Goal: Task Accomplishment & Management: Manage account settings

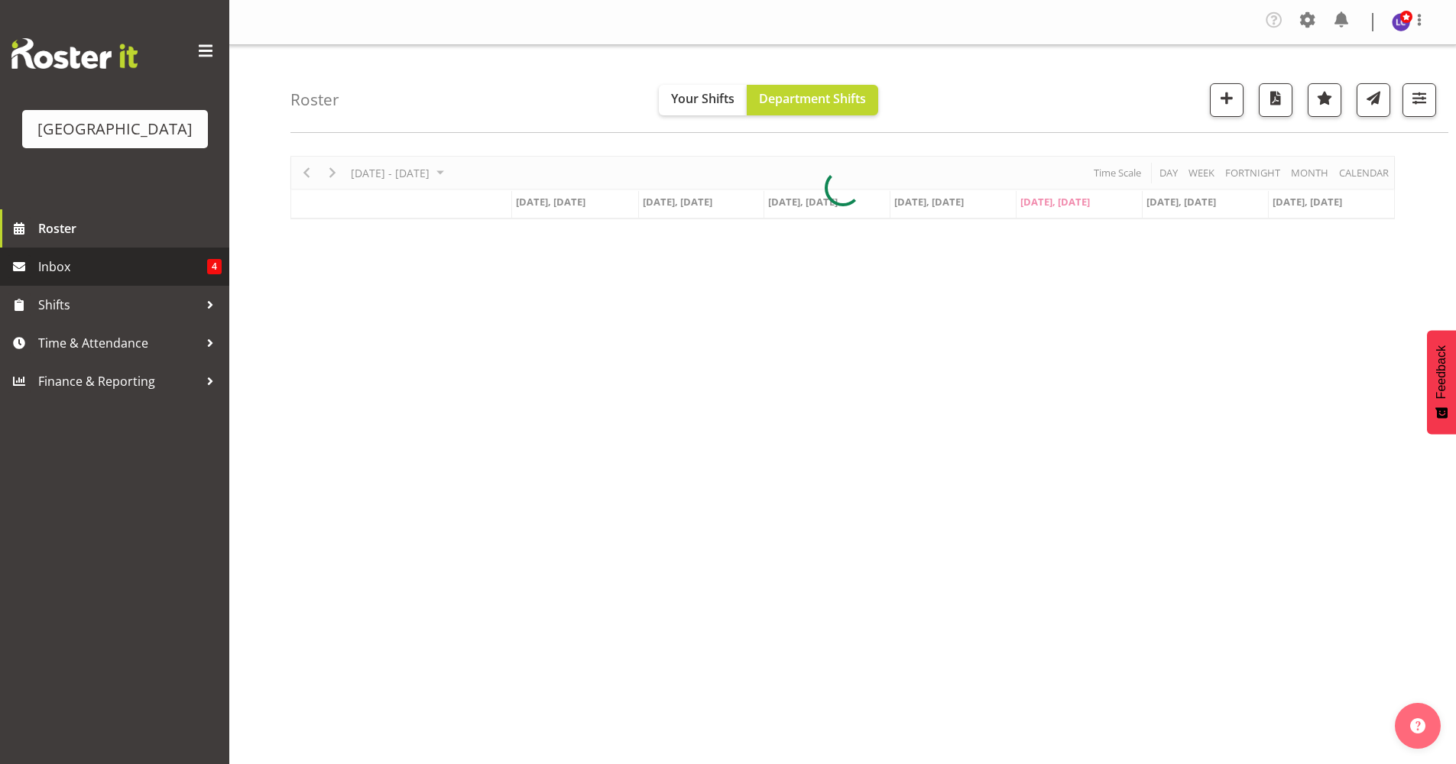
click at [96, 268] on span "Inbox" at bounding box center [122, 266] width 169 height 23
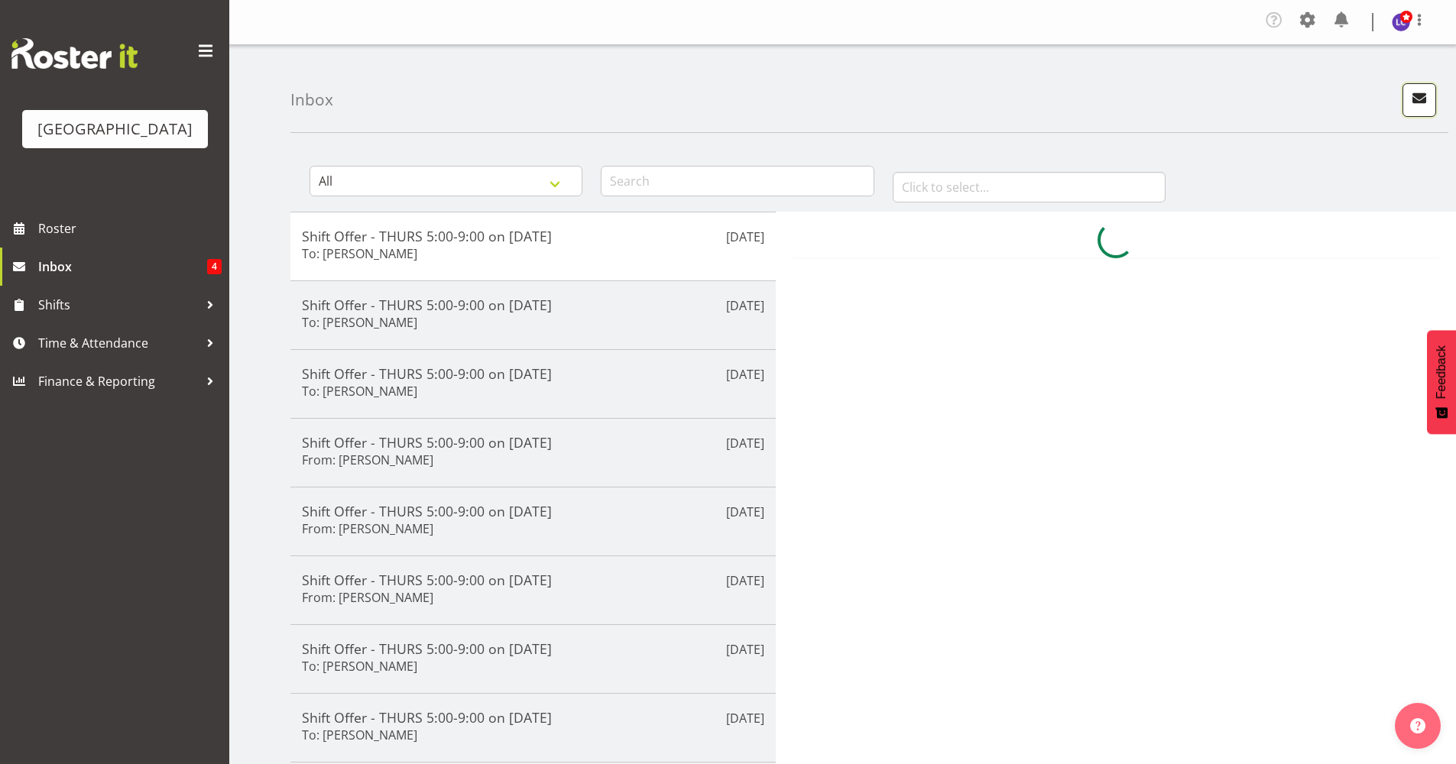
click at [1416, 105] on span "button" at bounding box center [1420, 98] width 20 height 20
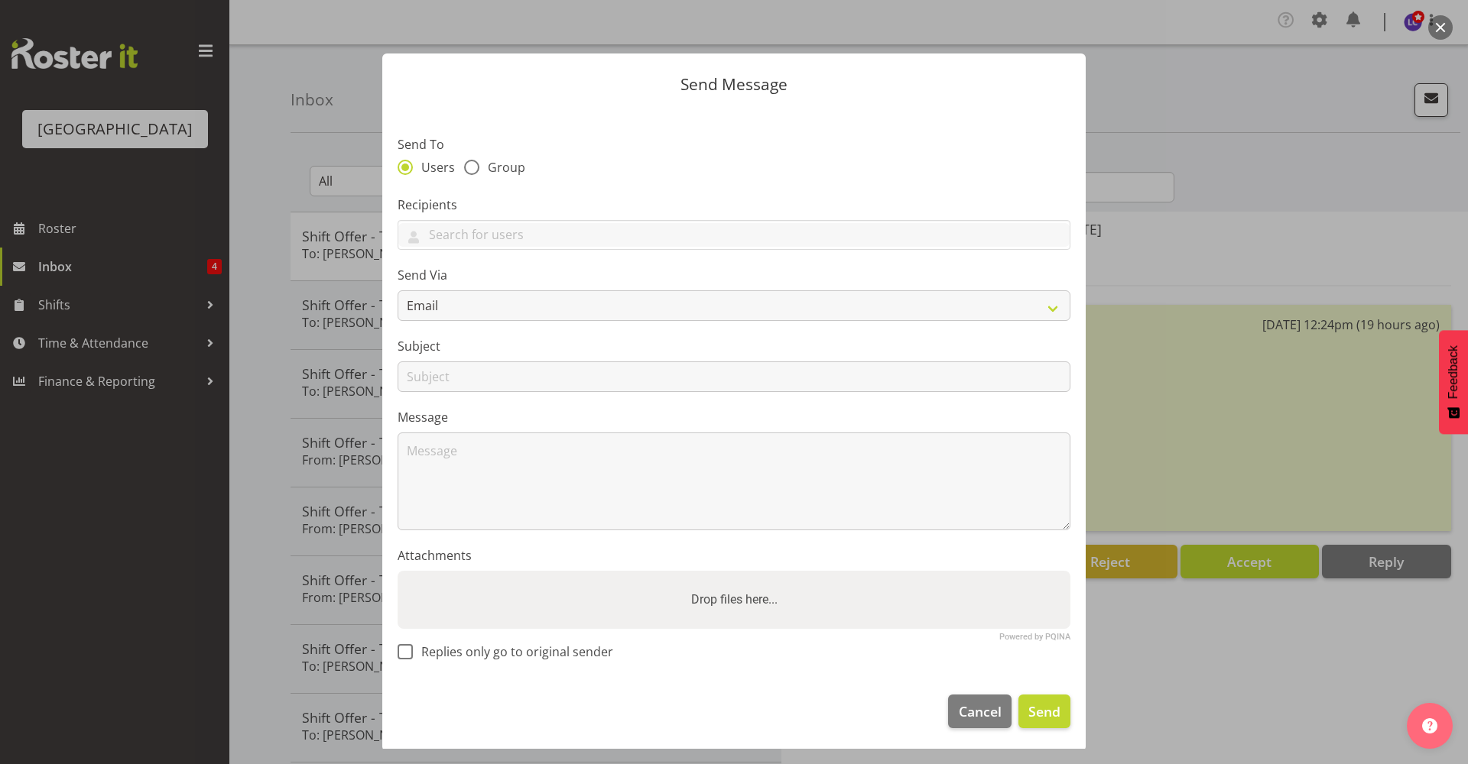
click at [480, 157] on div "Send To Users Group" at bounding box center [734, 157] width 673 height 44
click at [473, 163] on span at bounding box center [471, 167] width 15 height 15
click at [473, 163] on input "Group" at bounding box center [469, 167] width 10 height 10
radio input "true"
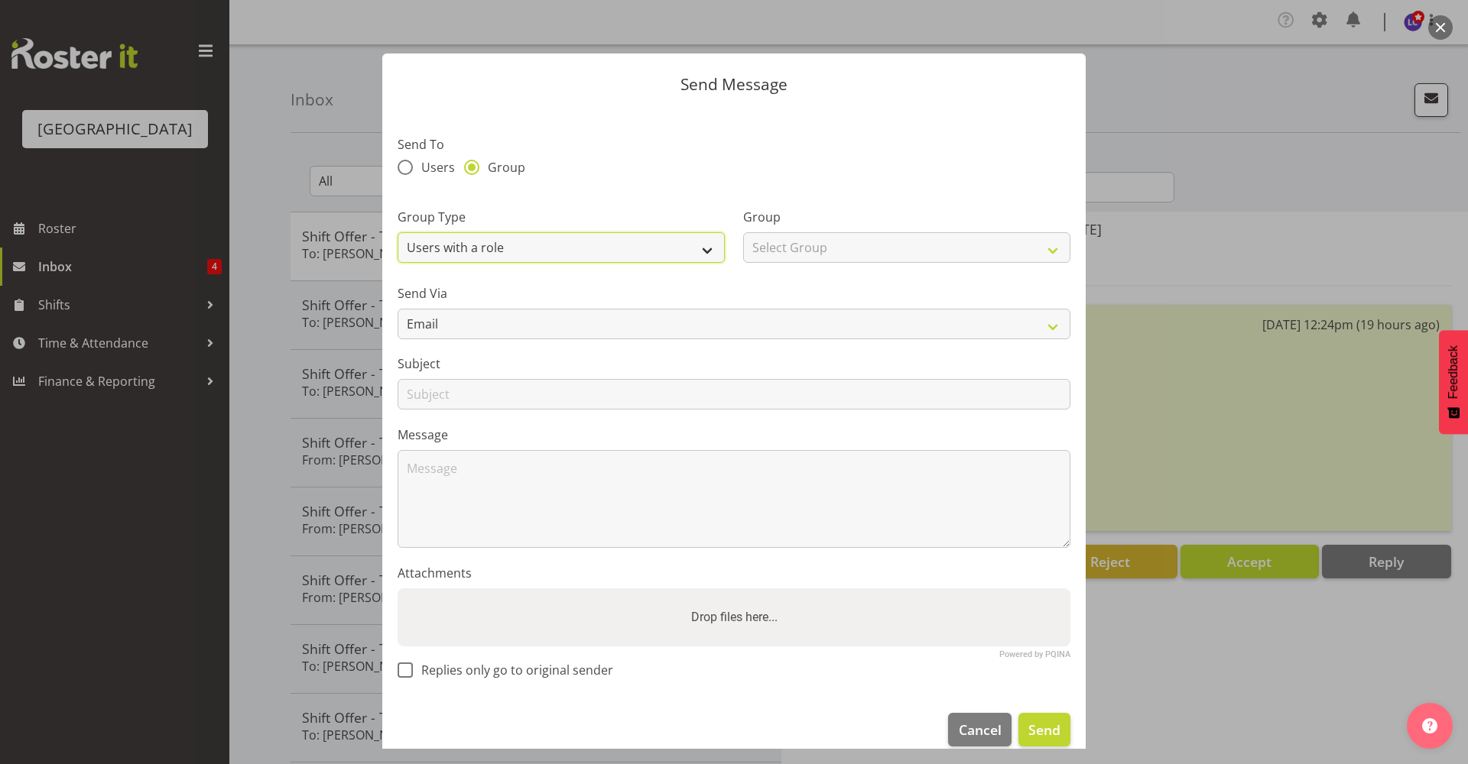
click at [479, 239] on select "Users with a role Users with a skill Primary users in a location All users in a…" at bounding box center [561, 247] width 327 height 31
select select "all_department"
click at [398, 232] on select "Users with a role Users with a skill Primary users in a location All users in a…" at bounding box center [561, 247] width 327 height 31
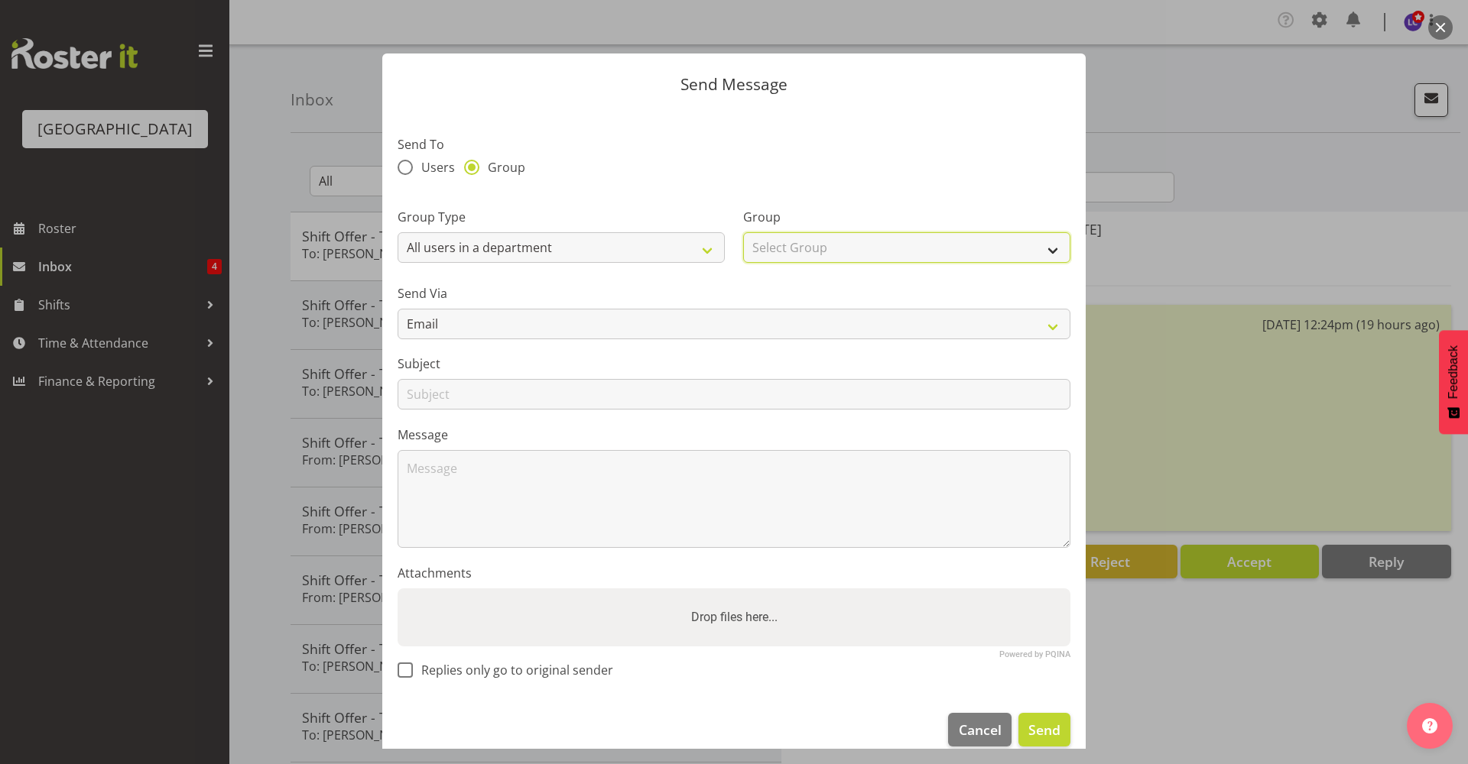
click at [823, 248] on select "Select Group Cleaning Crew Customer Services Crew Lifeguard Crew Maintenance Cr…" at bounding box center [906, 247] width 327 height 31
select select "114"
click at [743, 232] on select "Select Group Cleaning Crew Customer Services Crew Lifeguard Crew Maintenance Cr…" at bounding box center [906, 247] width 327 height 31
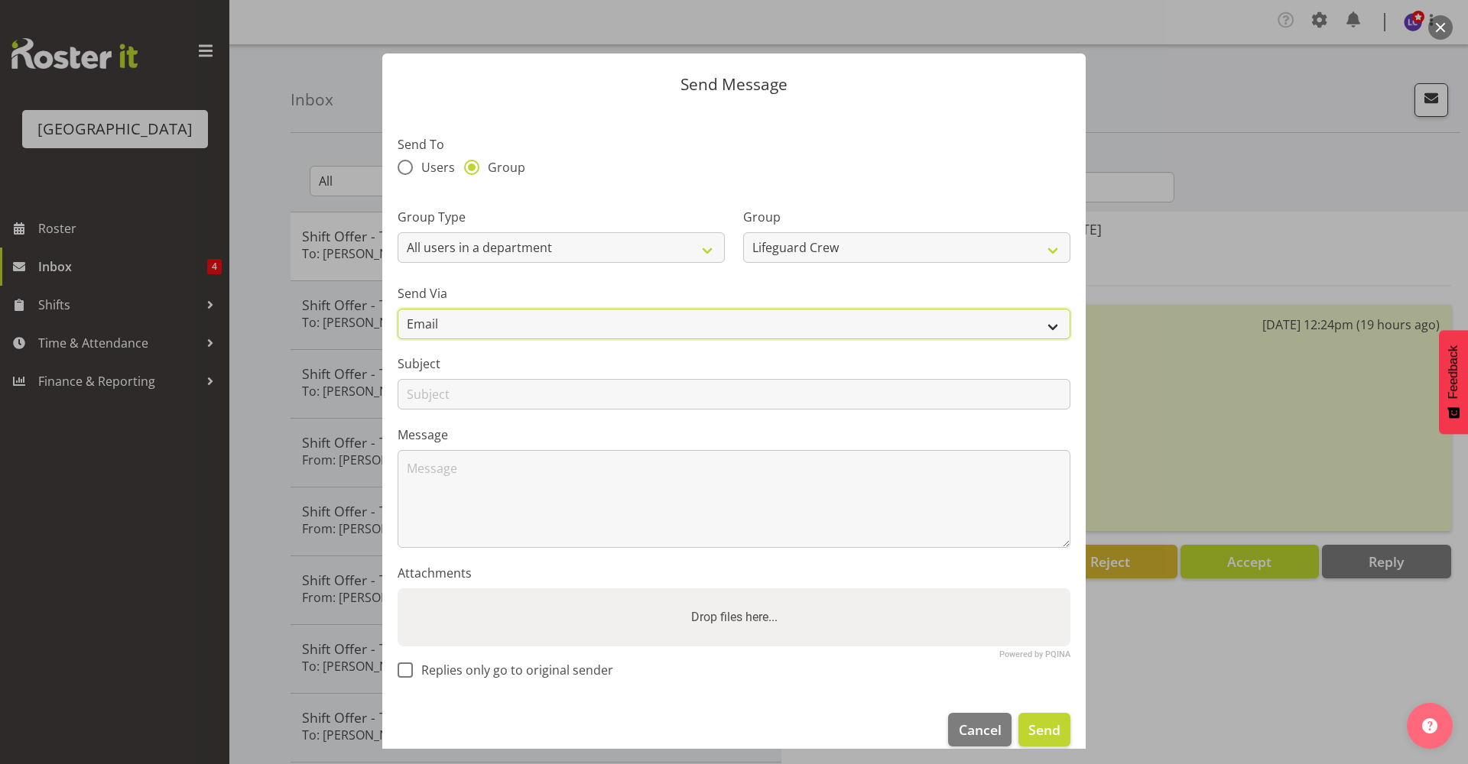
drag, startPoint x: 624, startPoint y: 329, endPoint x: 614, endPoint y: 329, distance: 9.9
click at [624, 329] on select "Email SMS" at bounding box center [734, 324] width 673 height 31
select select "sms"
click at [398, 309] on select "Email SMS" at bounding box center [734, 324] width 673 height 31
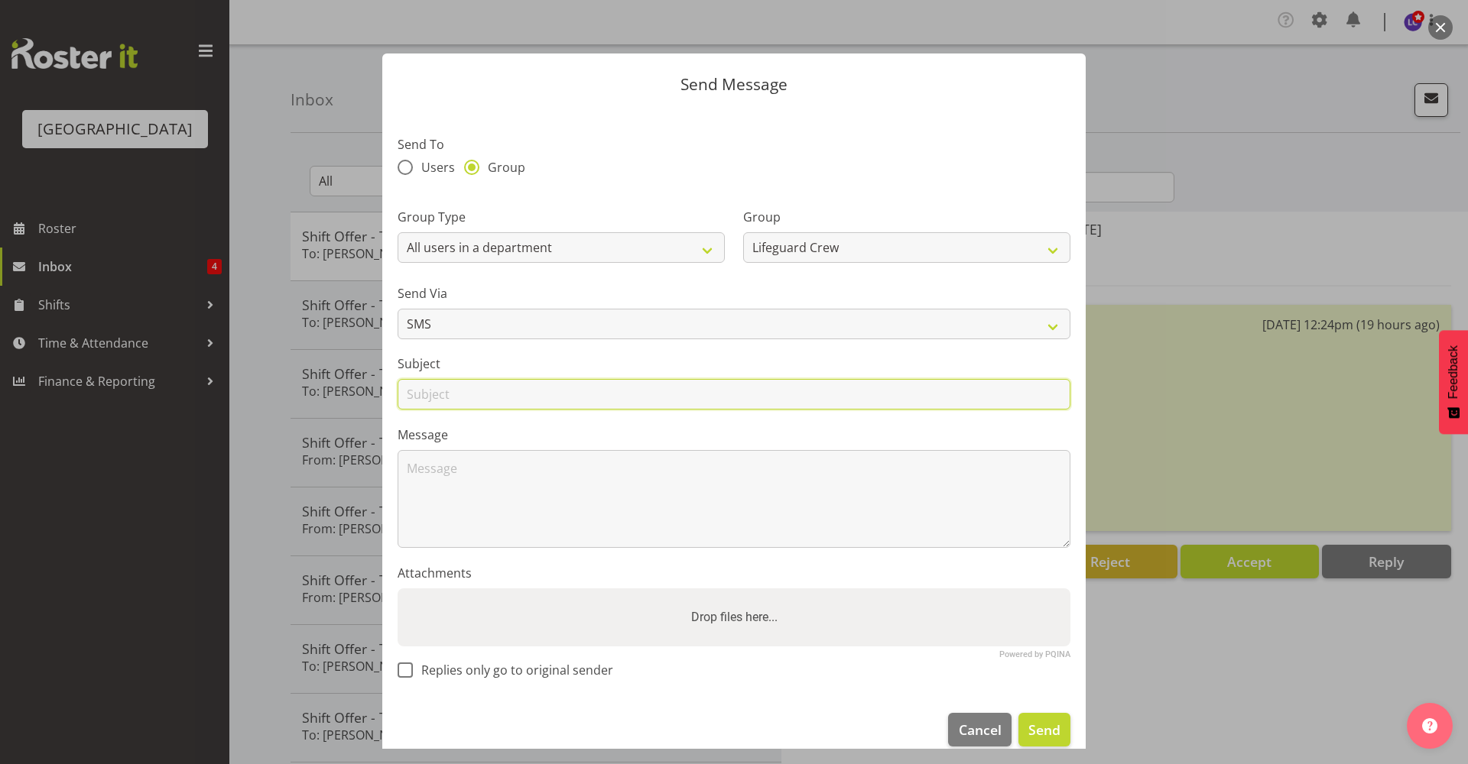
click at [454, 400] on input "text" at bounding box center [734, 394] width 673 height 31
type input "Shift today"
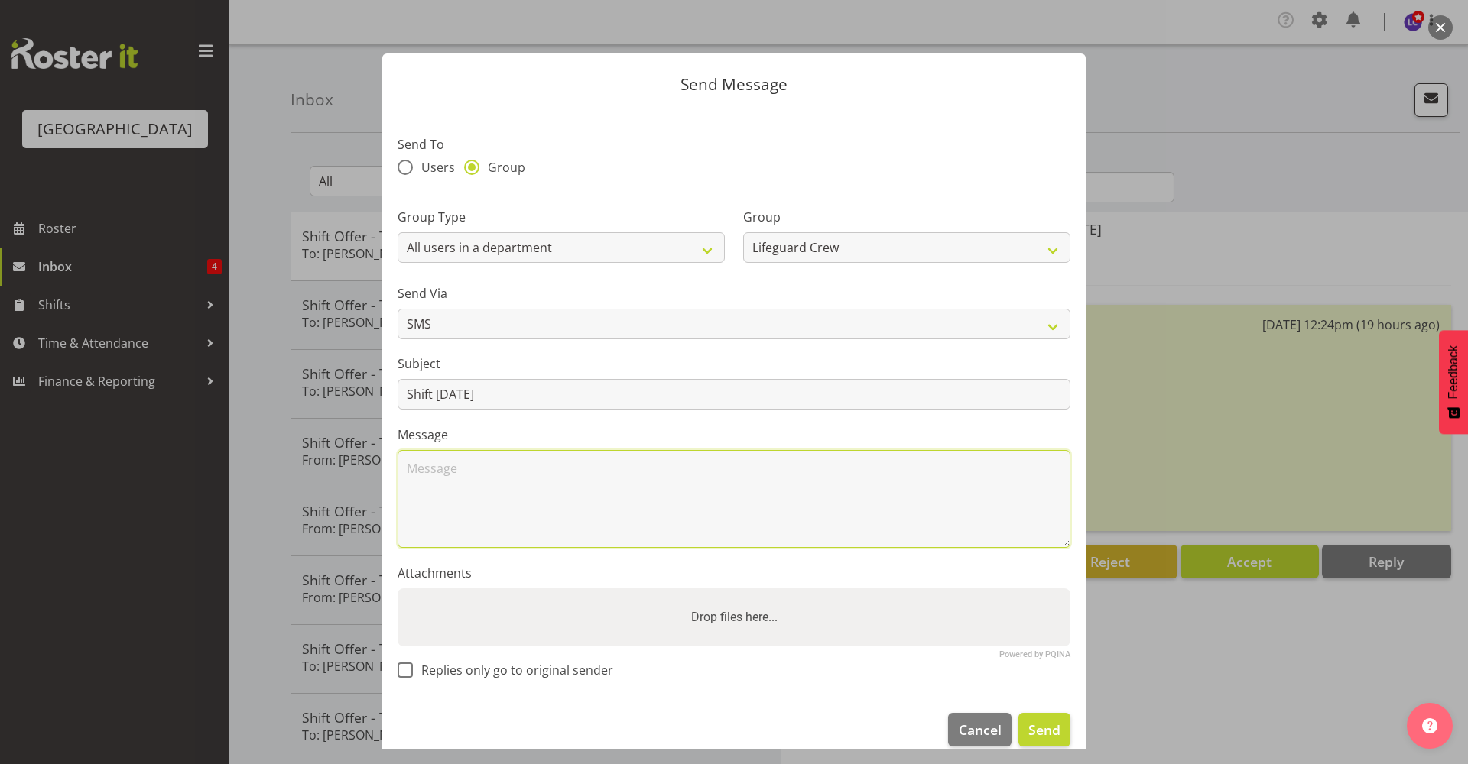
click at [478, 498] on textarea at bounding box center [734, 499] width 673 height 98
type textarea "Hey, Is anyone available for a shift today 1.00pm-8.00pm or any times between t…"
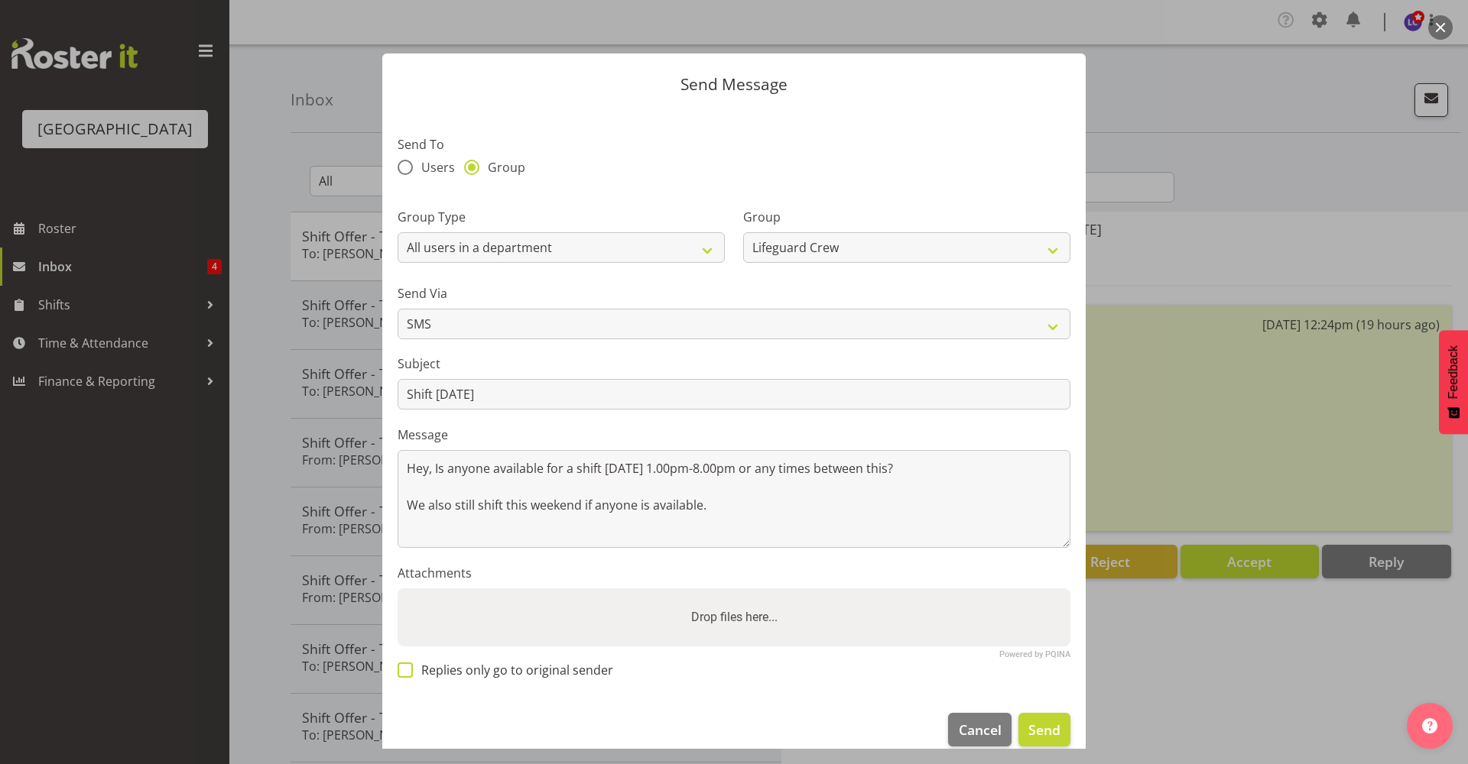
click at [509, 677] on span "Replies only go to original sender" at bounding box center [513, 670] width 200 height 15
click at [407, 675] on input "Replies only go to original sender" at bounding box center [403, 670] width 10 height 10
checkbox input "true"
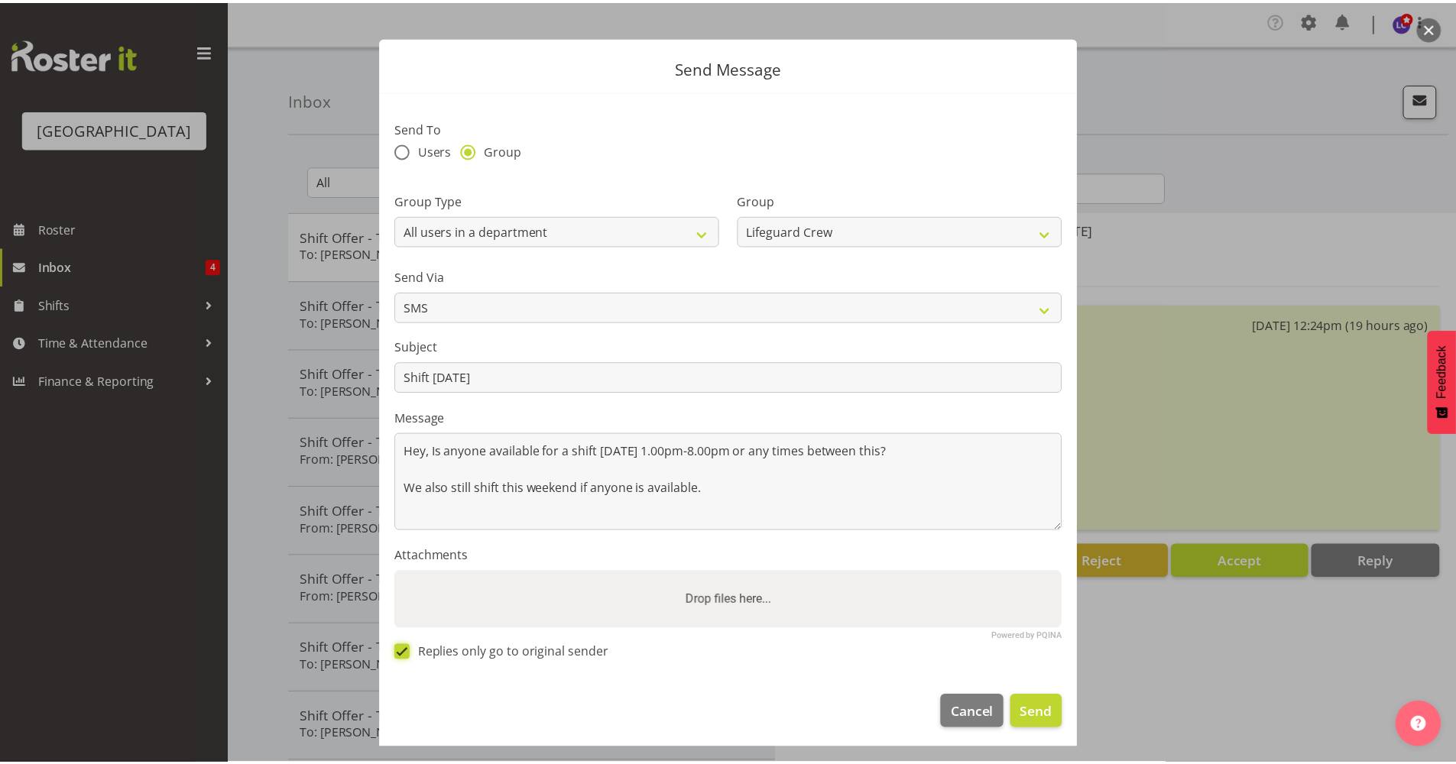
scroll to position [21, 0]
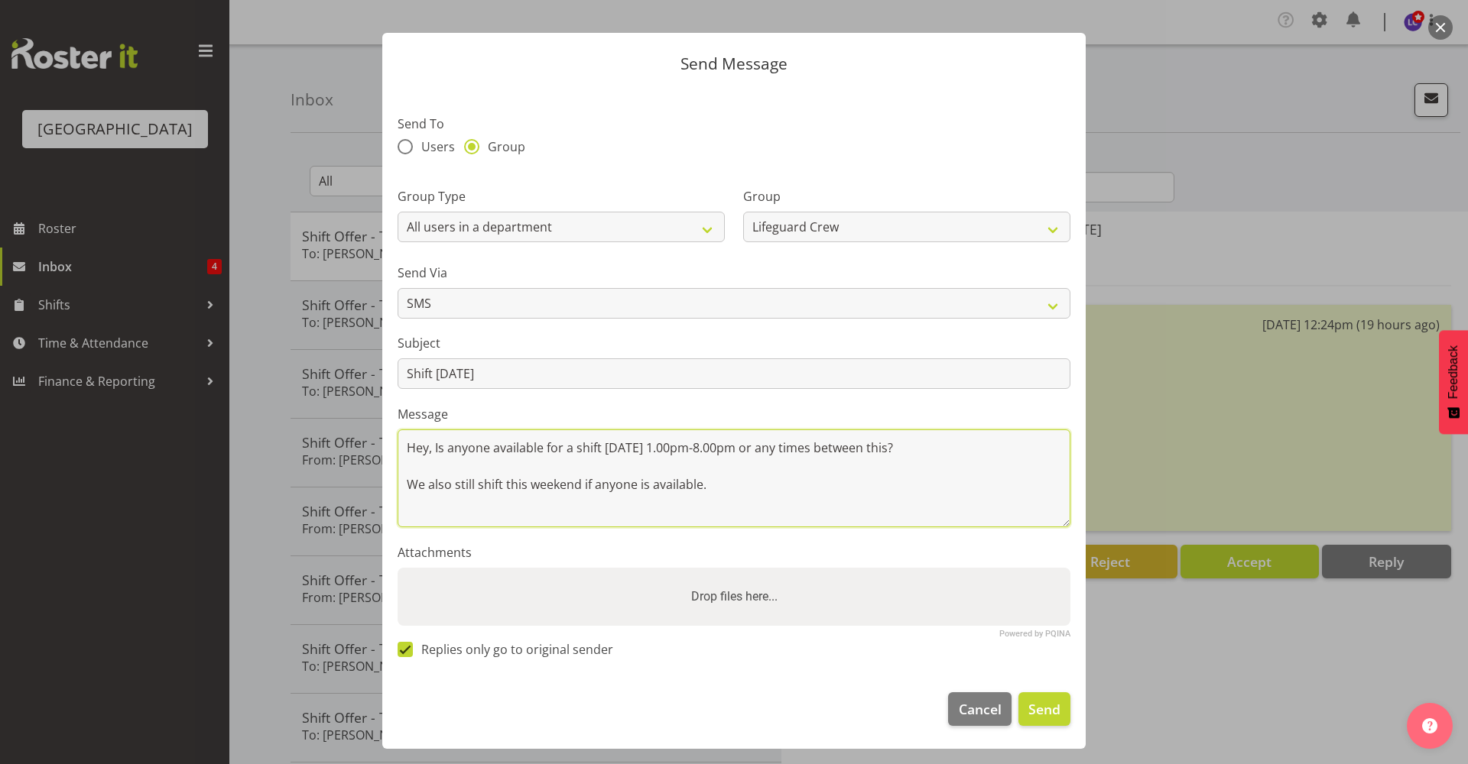
click at [478, 475] on textarea "Hey, Is anyone available for a shift today 1.00pm-8.00pm or any times between t…" at bounding box center [734, 479] width 673 height 98
click at [478, 487] on textarea "Hey, Is anyone available for a shift today 1.00pm-8.00pm or any times between t…" at bounding box center [734, 479] width 673 height 98
click at [534, 491] on textarea "Hey, Is anyone available for a shift today 1.00pm-8.00pm or any times between t…" at bounding box center [734, 479] width 673 height 98
type textarea "Hey, Is anyone available for a shift today 1.00pm-8.00pm or any times between t…"
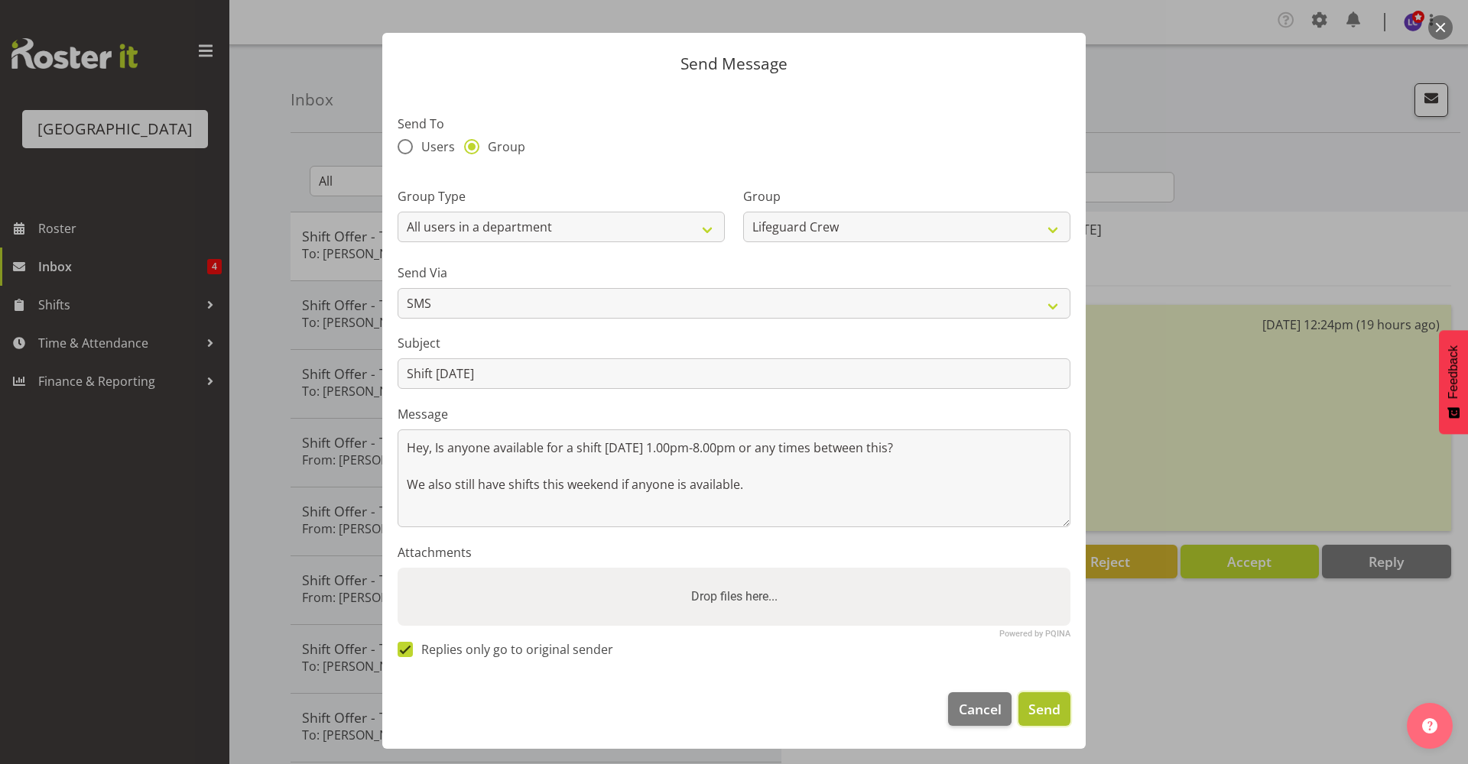
click at [1028, 708] on span "Send" at bounding box center [1044, 709] width 32 height 20
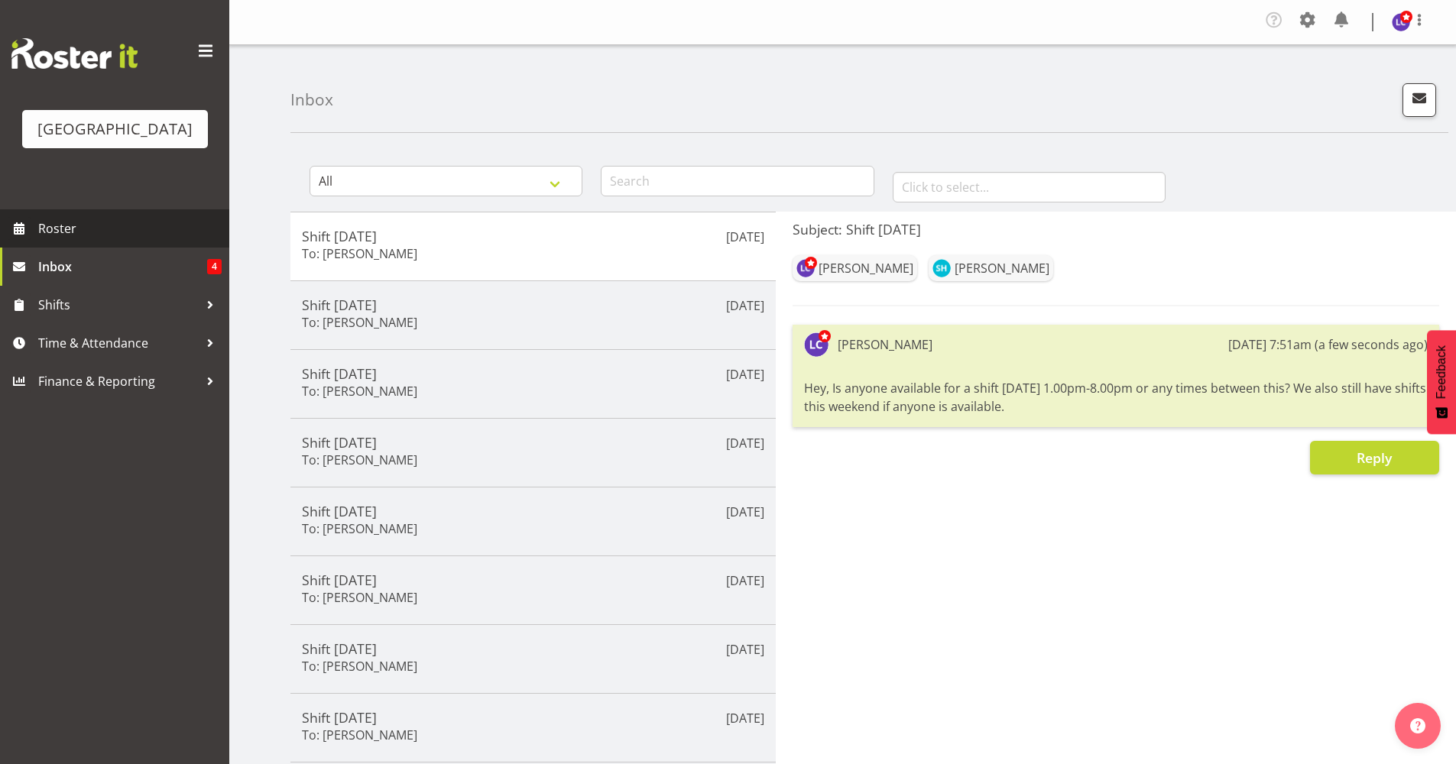
click at [70, 227] on span "Roster" at bounding box center [129, 228] width 183 height 23
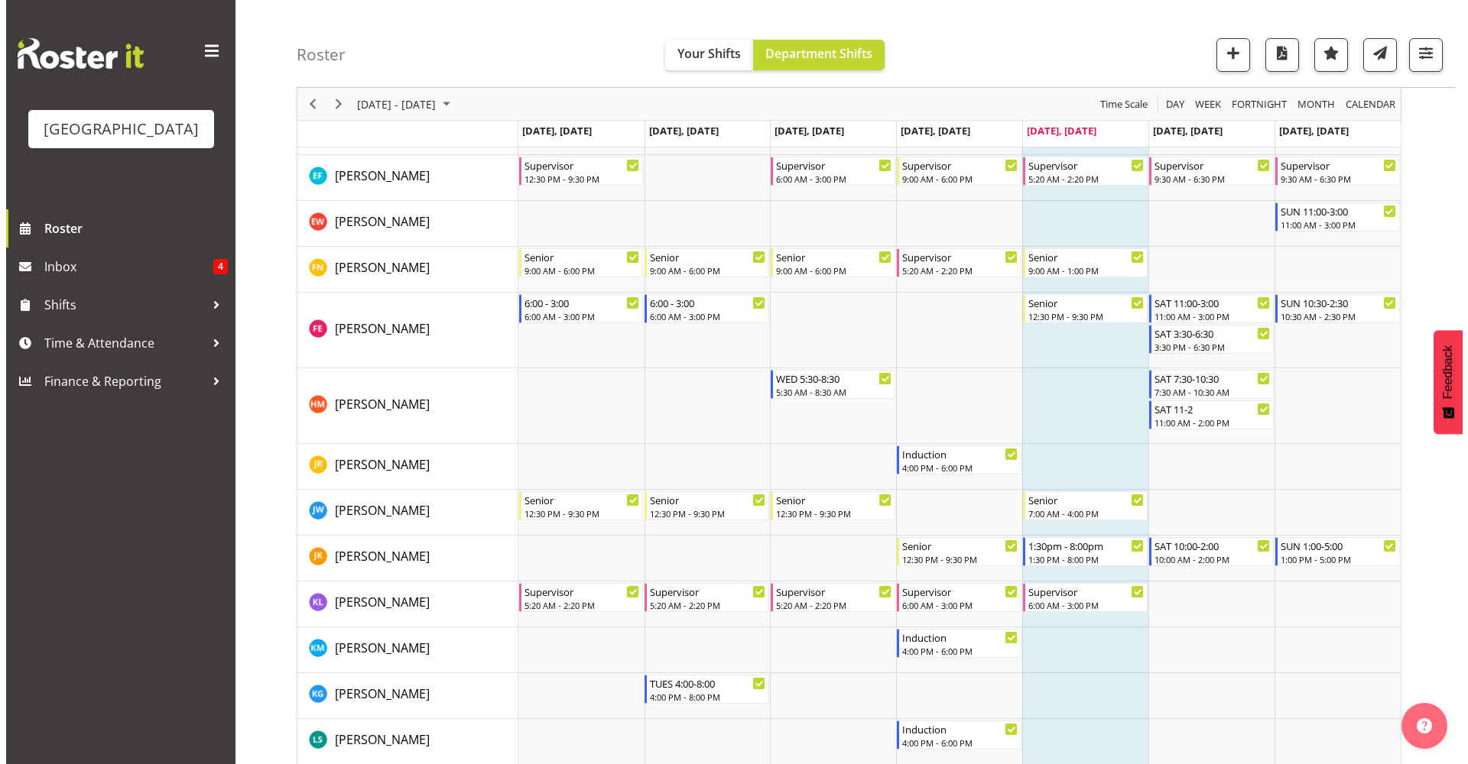
scroll to position [709, 0]
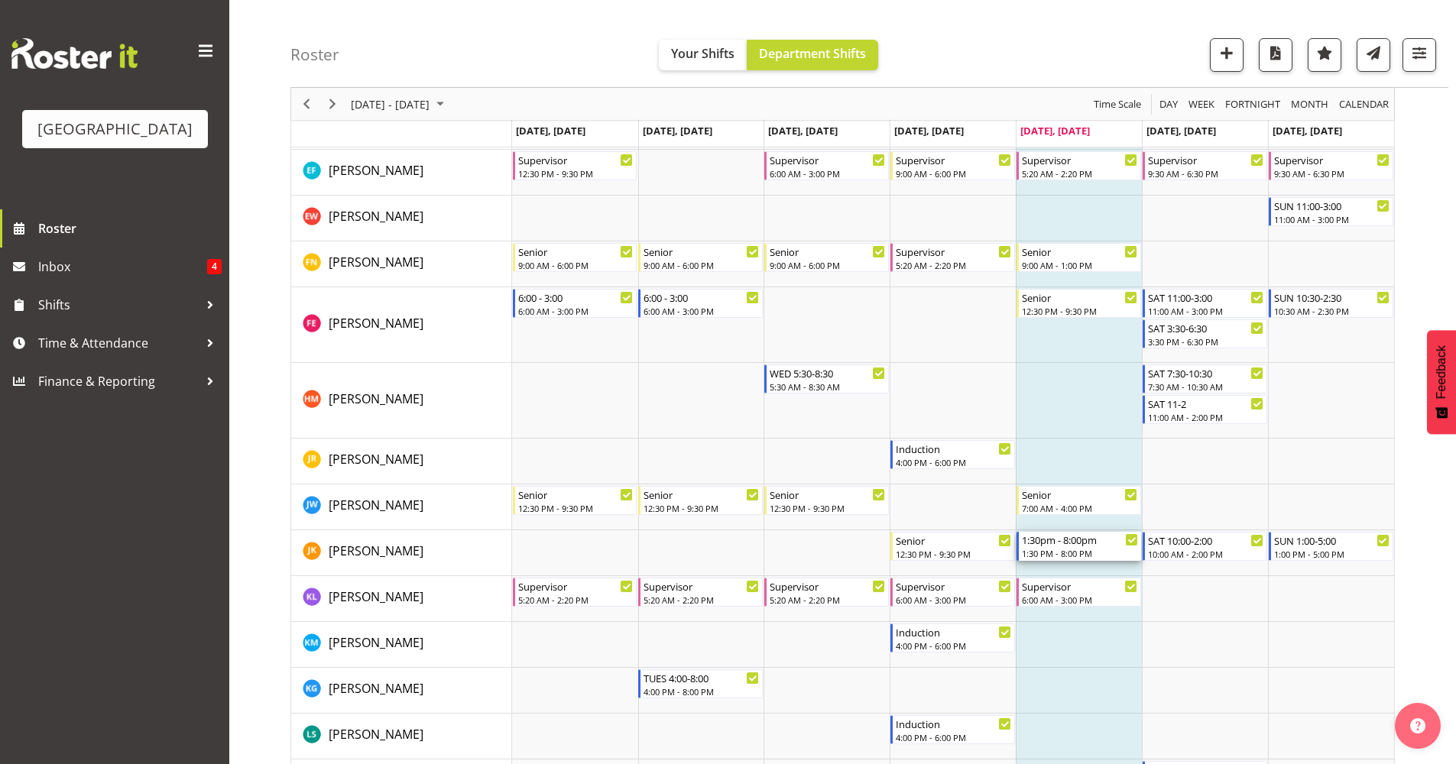
click at [1085, 546] on div "1:30pm - 8:00pm" at bounding box center [1080, 539] width 116 height 15
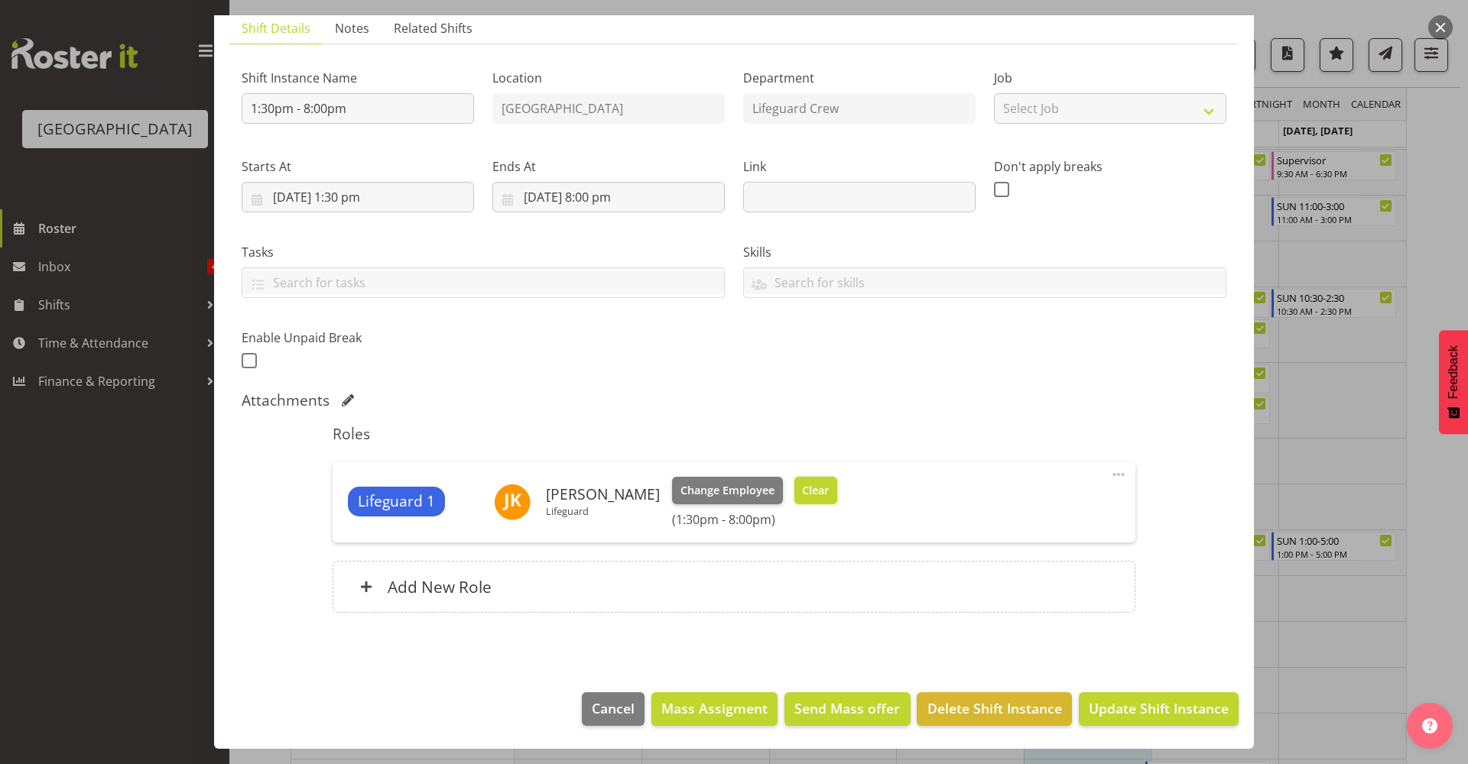
click at [802, 494] on span "Clear" at bounding box center [815, 490] width 27 height 17
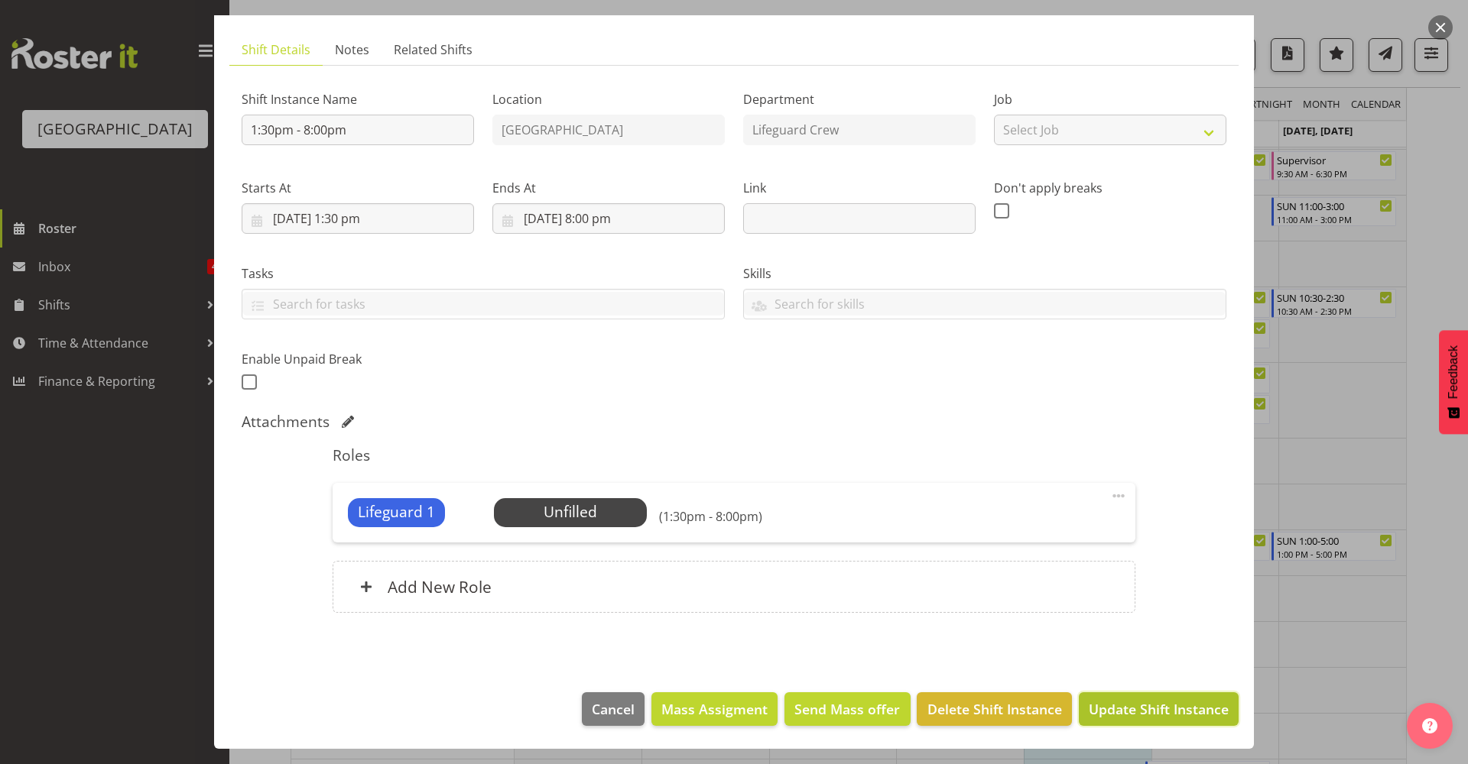
click at [1134, 706] on span "Update Shift Instance" at bounding box center [1159, 709] width 140 height 20
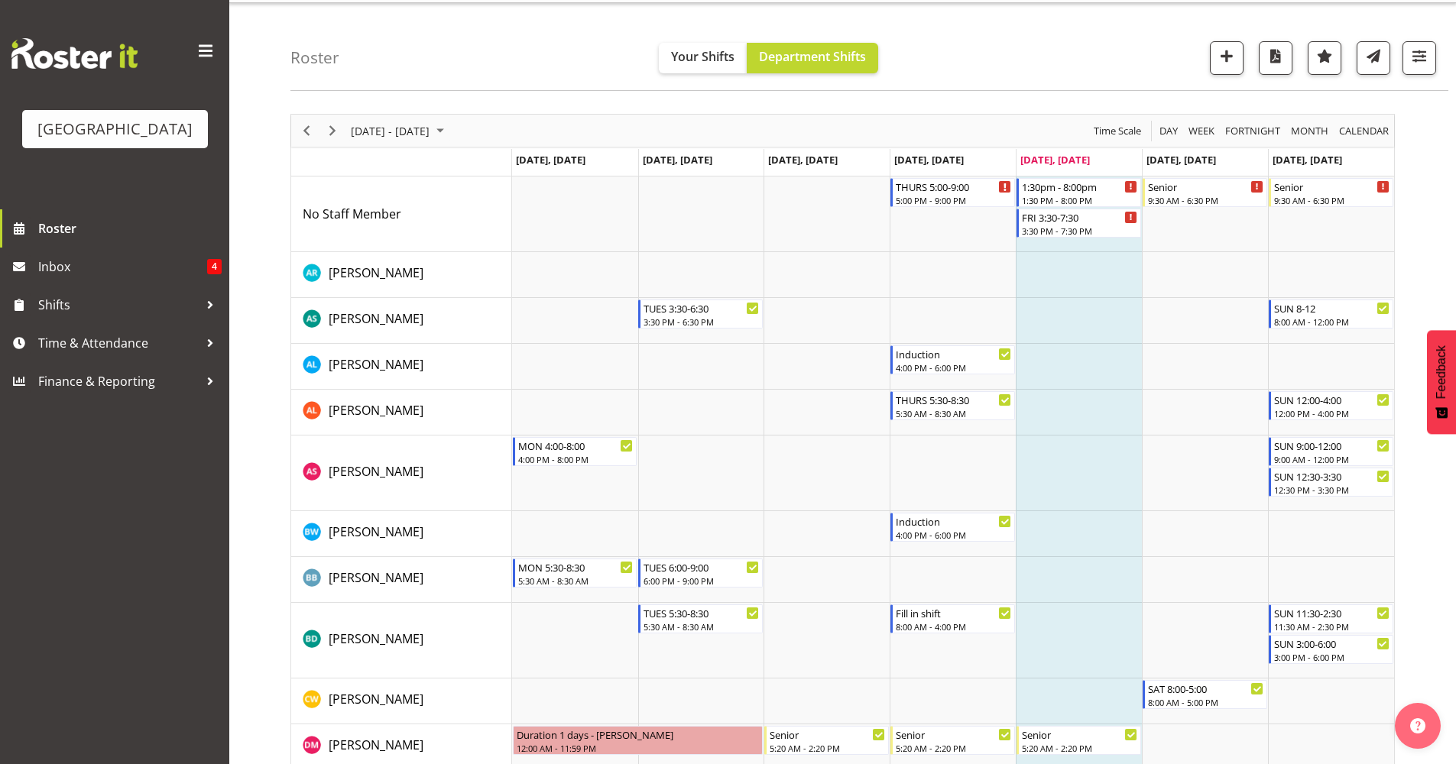
scroll to position [0, 0]
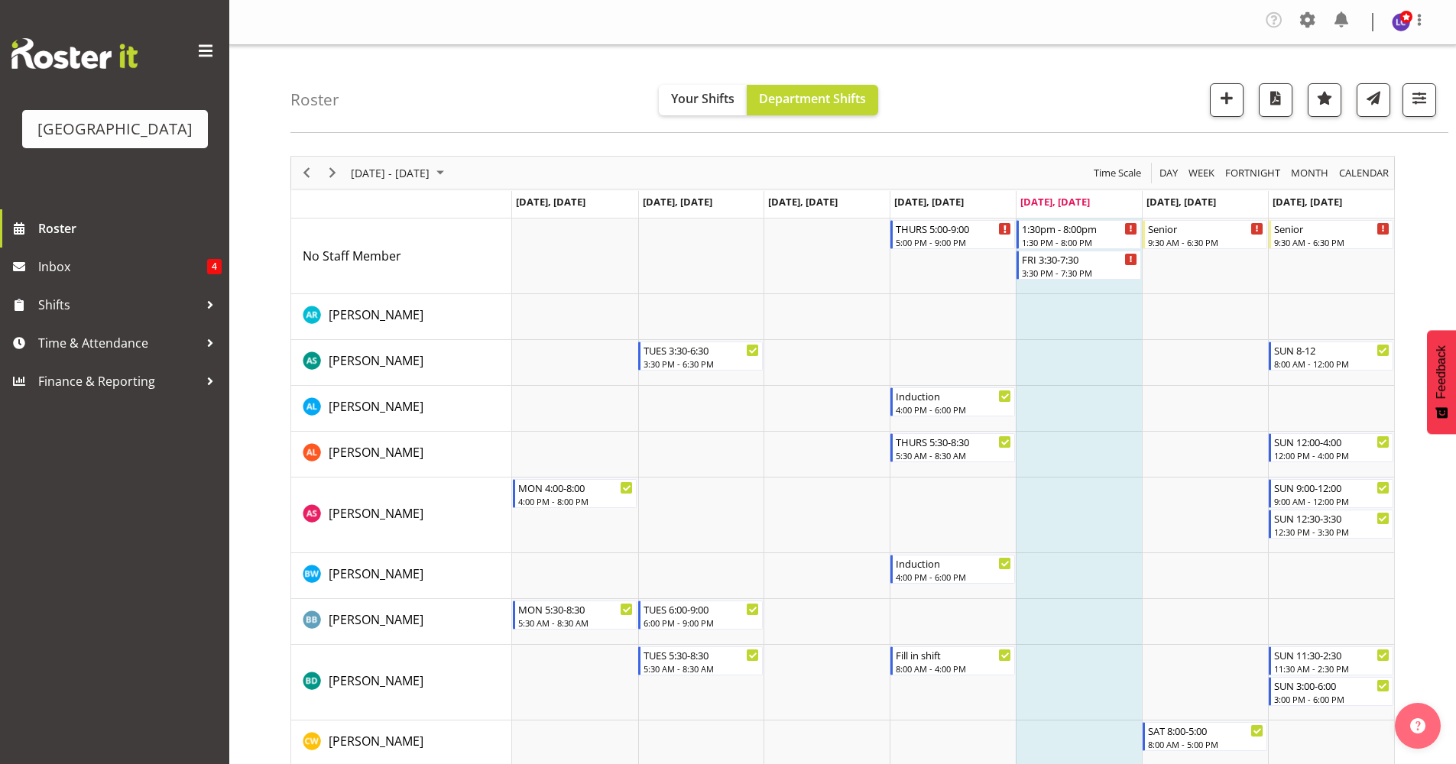
drag, startPoint x: 1450, startPoint y: 163, endPoint x: 1450, endPoint y: 198, distance: 35.2
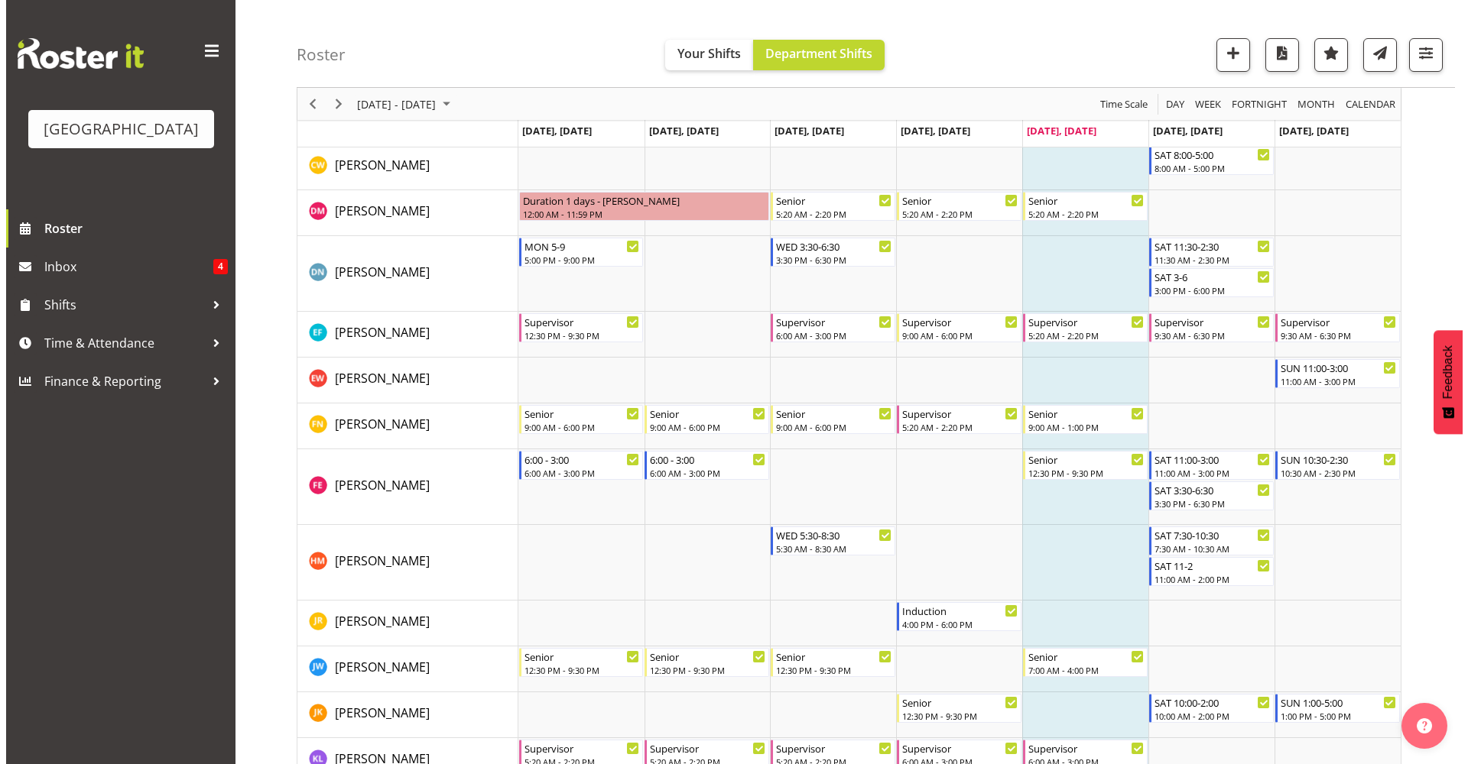
scroll to position [560, 0]
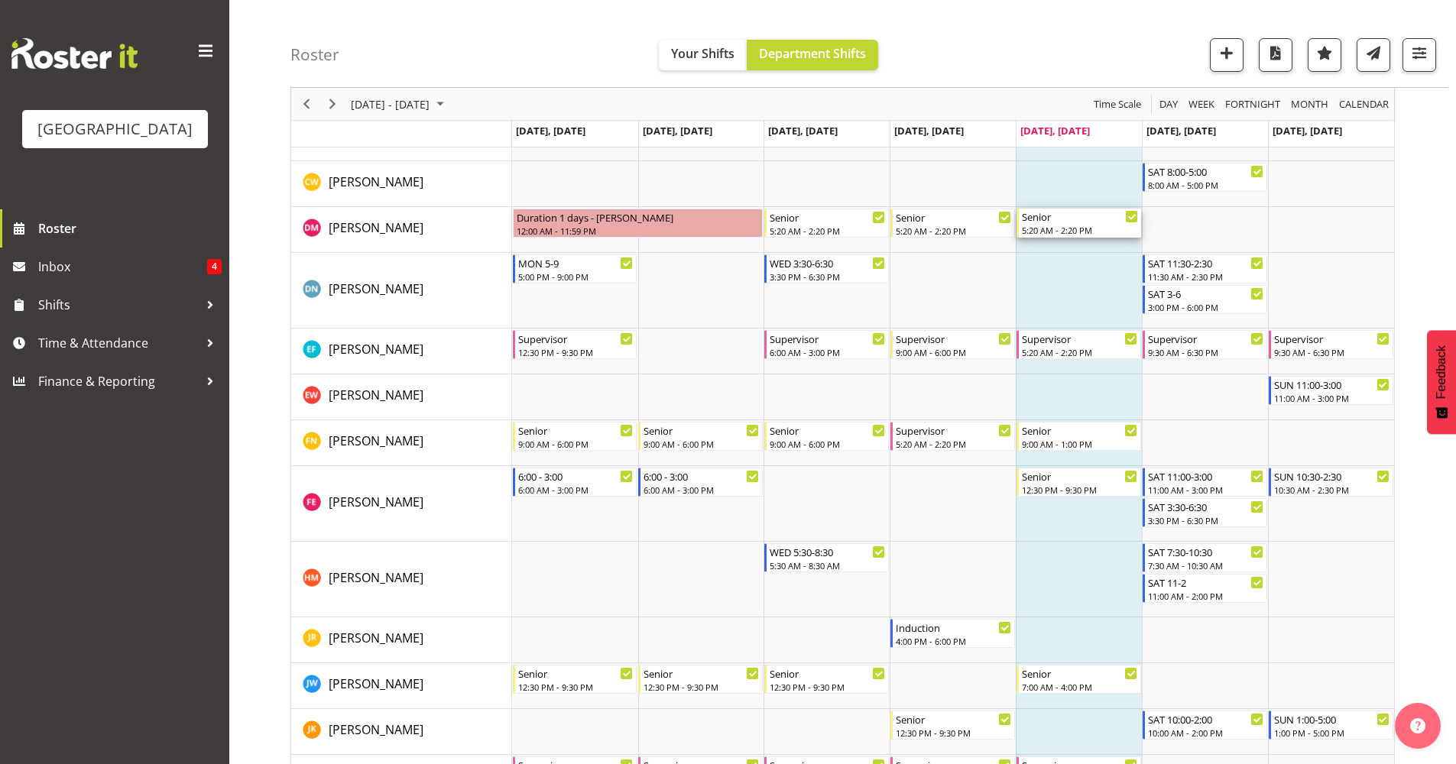
click at [1037, 225] on div "5:20 AM - 2:20 PM" at bounding box center [1080, 230] width 116 height 12
click at [0, 0] on div at bounding box center [0, 0] width 0 height 0
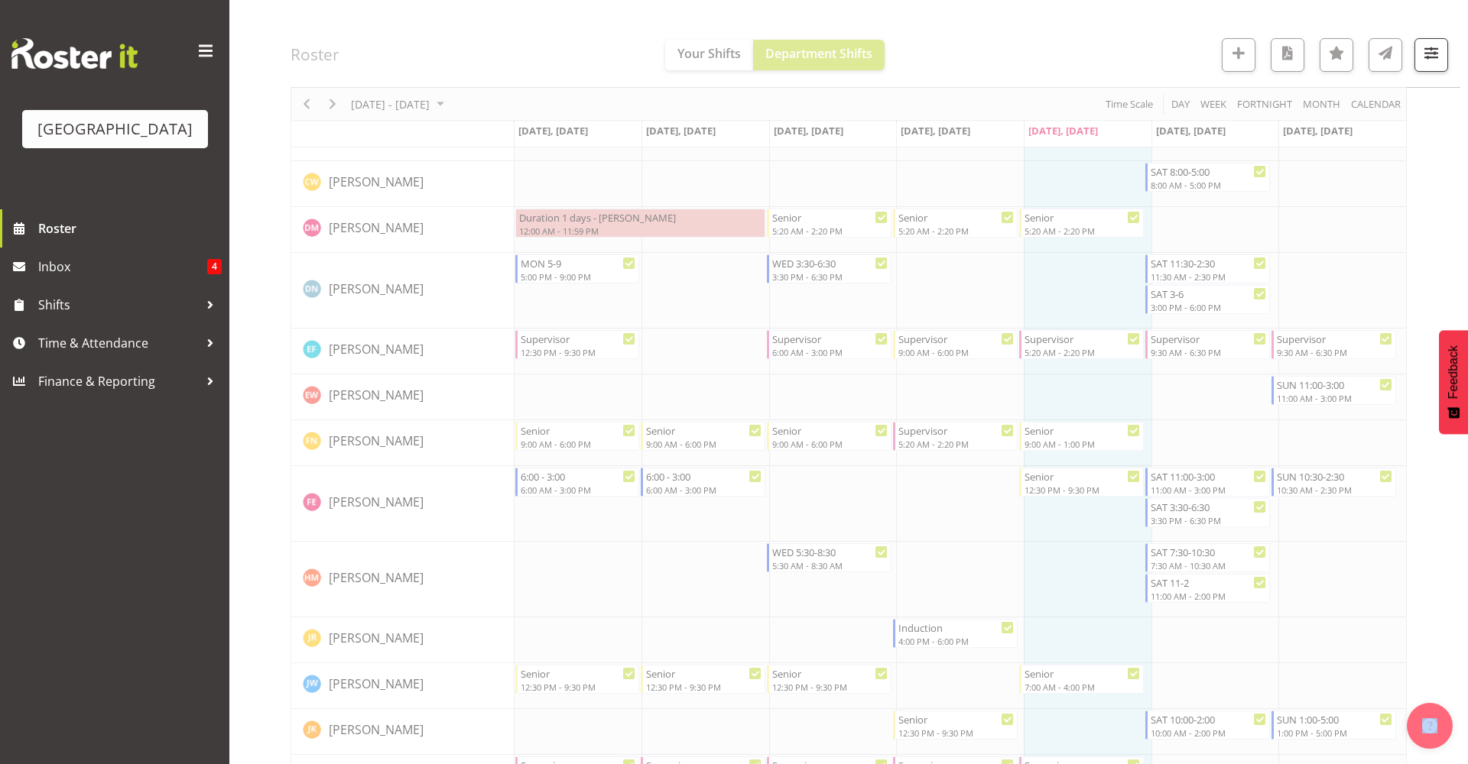
select select "8"
select select "2025"
select select "23"
select select "59"
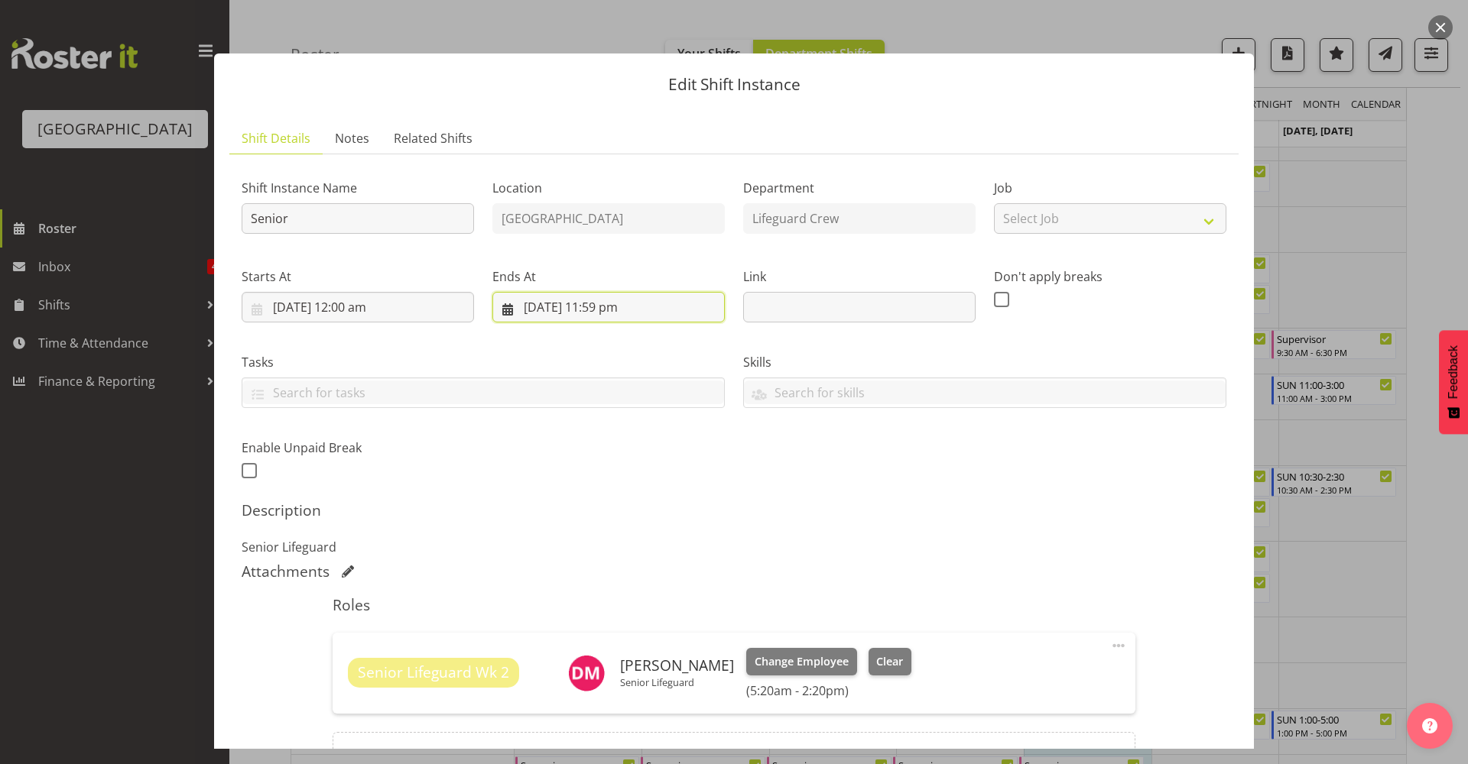
click at [598, 296] on input "[DATE] 11:59 pm" at bounding box center [608, 307] width 232 height 31
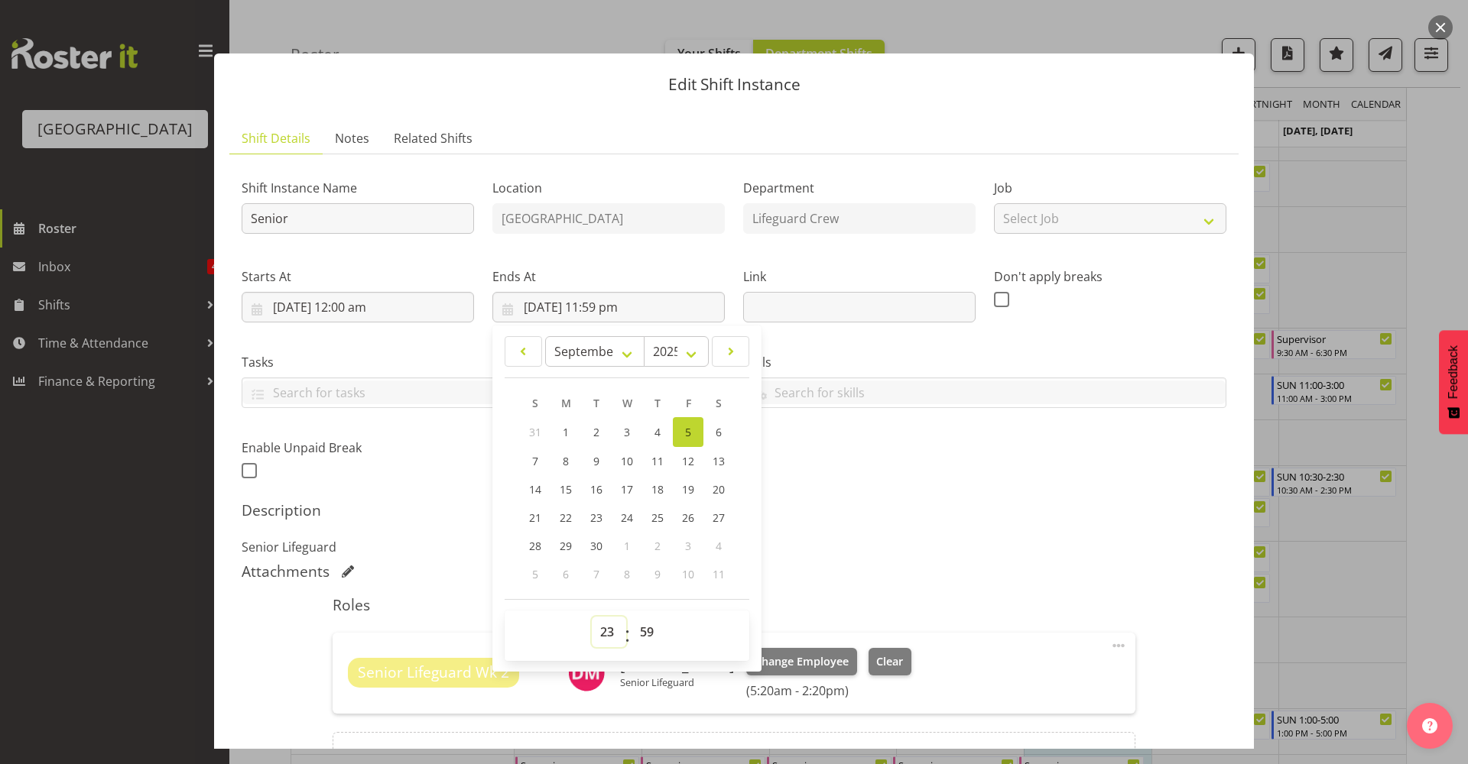
click at [592, 639] on select "00 01 02 03 04 05 06 07 08 09 10 11 12 13 14 15 16 17 18 19 20 21 22 23" at bounding box center [609, 632] width 34 height 31
select select "8"
click at [592, 617] on select "00 01 02 03 04 05 06 07 08 09 10 11 12 13 14 15 16 17 18 19 20 21 22 23" at bounding box center [609, 632] width 34 height 31
type input "[DATE] 8:59 am"
click at [638, 627] on select "00 01 02 03 04 05 06 07 08 09 10 11 12 13 14 15 16 17 18 19 20 21 22 23 24 25 2…" at bounding box center [648, 632] width 34 height 31
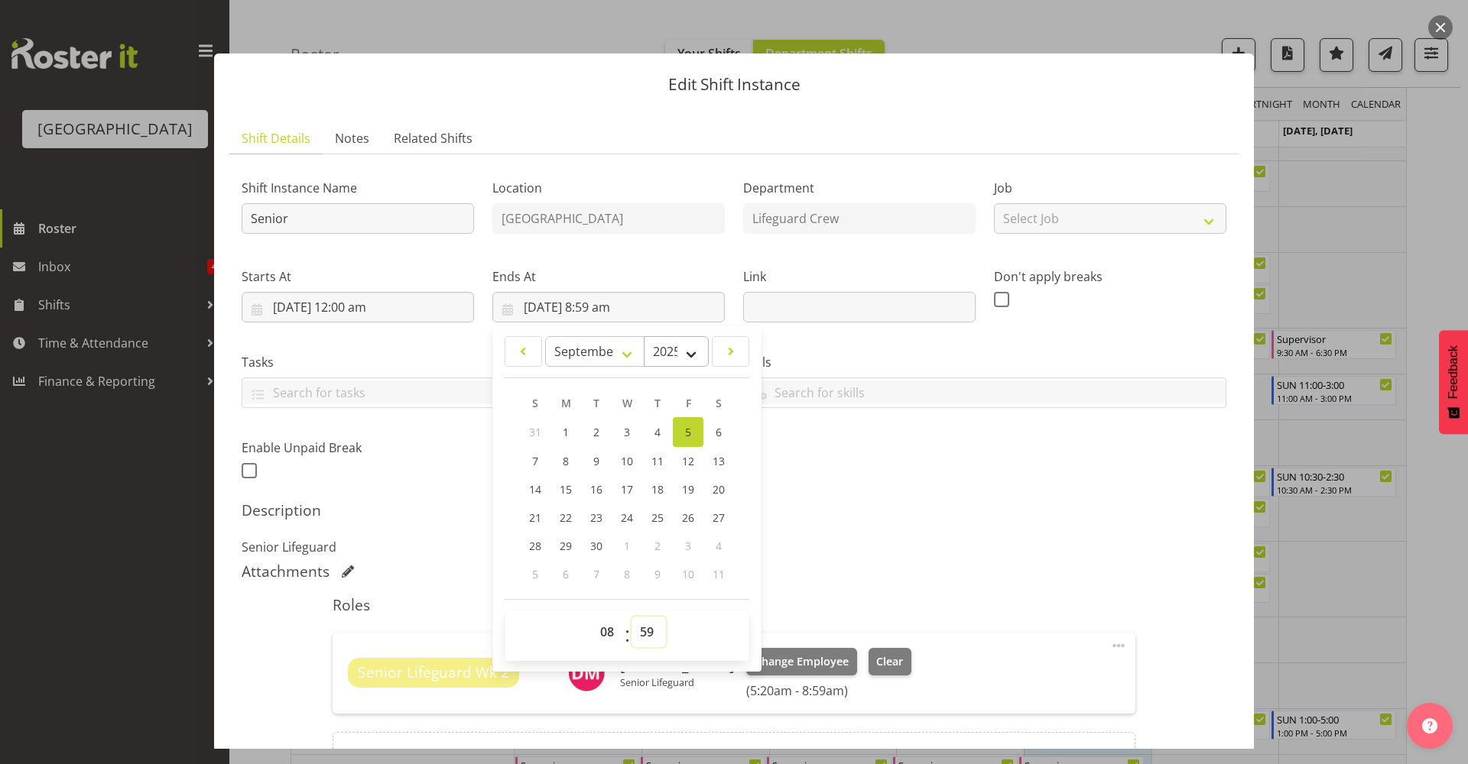
select select "0"
click at [631, 617] on select "00 01 02 03 04 05 06 07 08 09 10 11 12 13 14 15 16 17 18 19 20 21 22 23 24 25 2…" at bounding box center [648, 632] width 34 height 31
type input "[DATE] 8:00 am"
click at [964, 376] on div "Skills PLPC PLSA" at bounding box center [984, 380] width 483 height 55
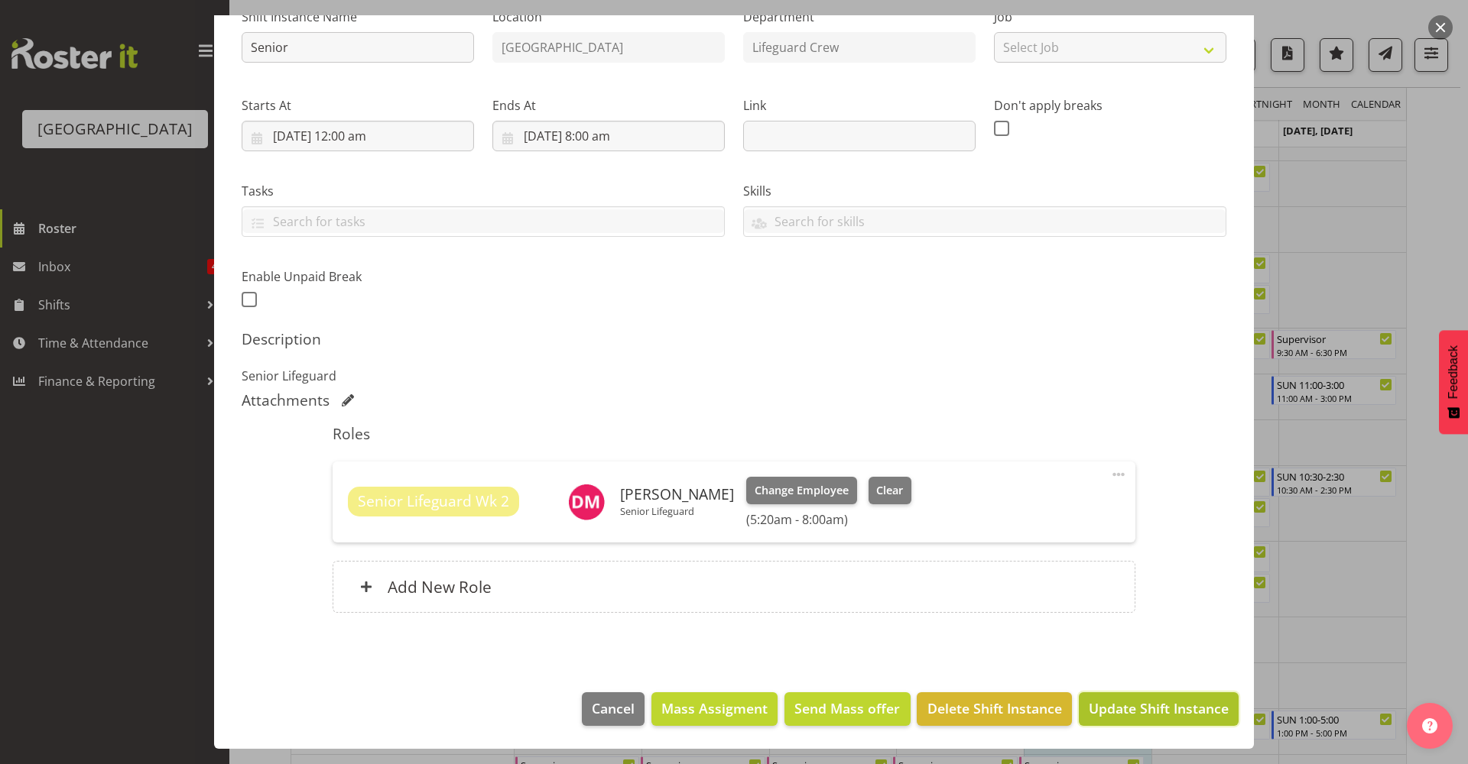
click at [1129, 699] on button "Update Shift Instance" at bounding box center [1159, 710] width 160 height 34
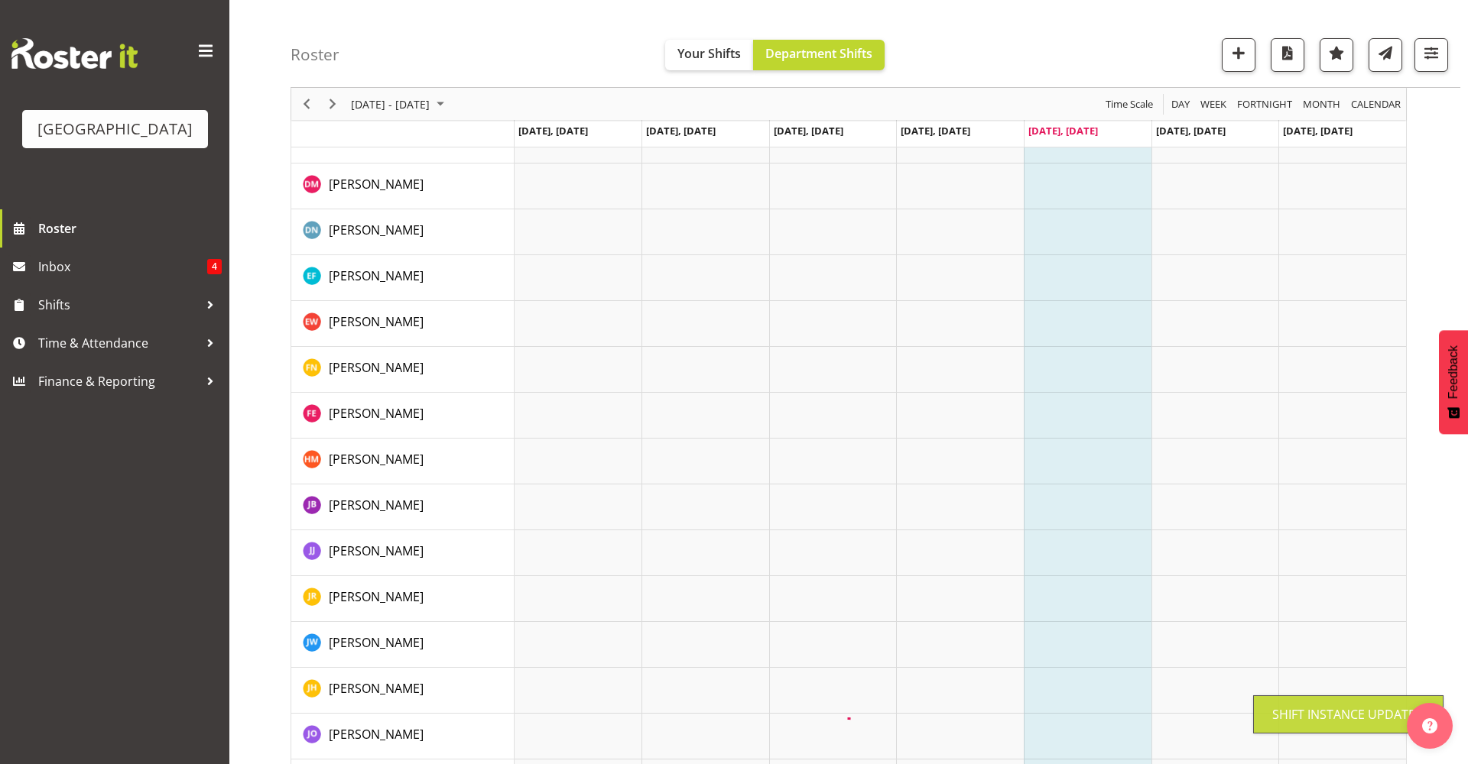
scroll to position [0, 0]
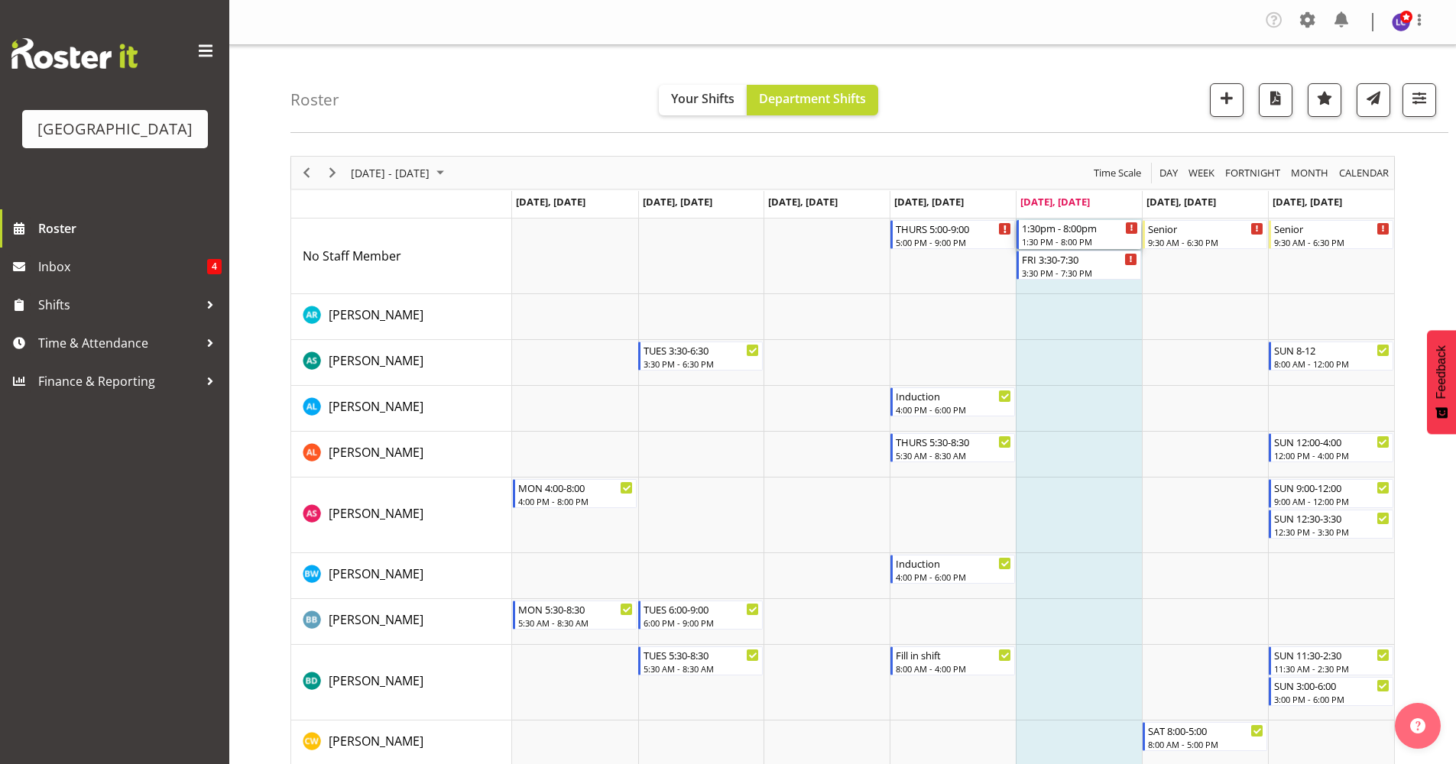
click at [1070, 237] on div "1:30 PM - 8:00 PM" at bounding box center [1080, 241] width 116 height 12
click at [0, 0] on div at bounding box center [0, 0] width 0 height 0
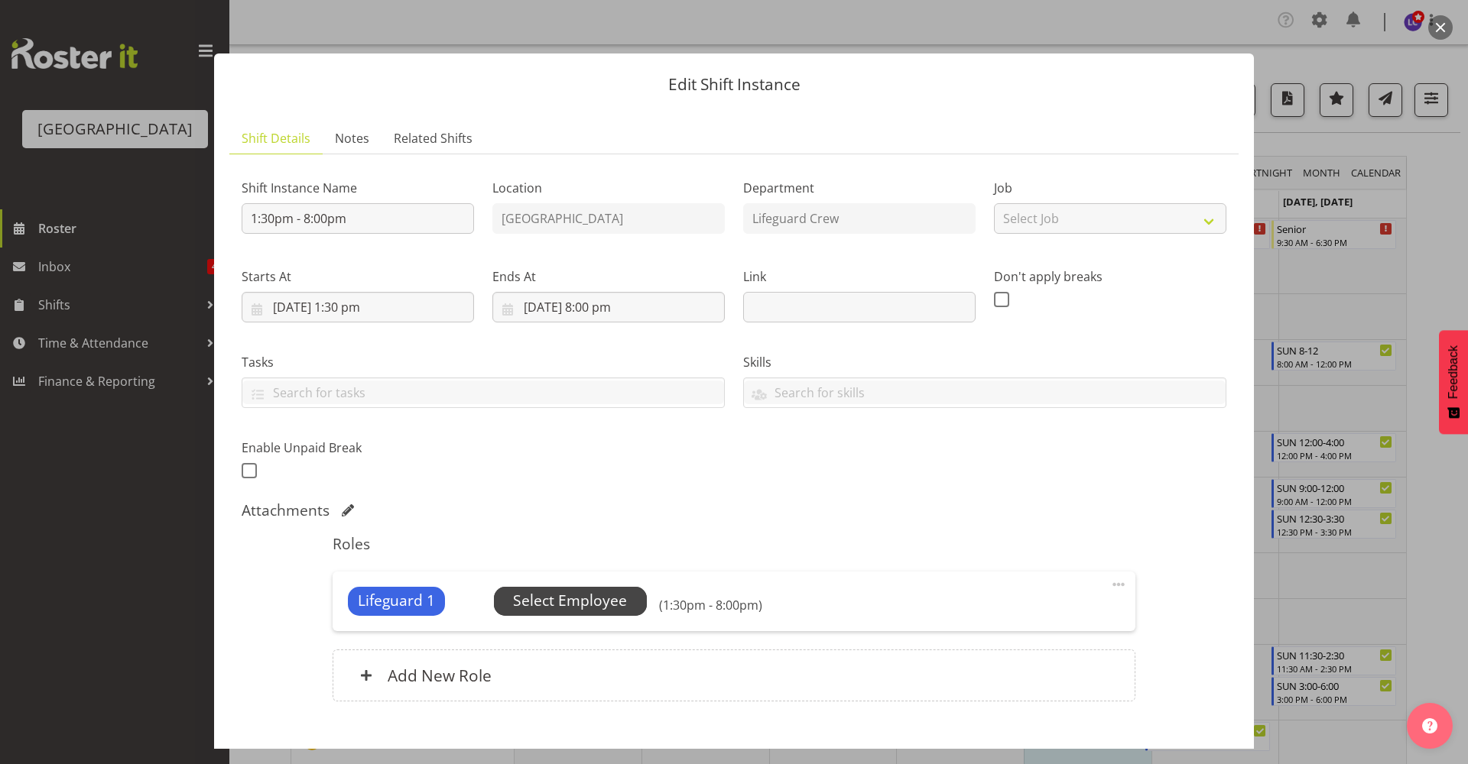
click at [541, 598] on span "Select Employee" at bounding box center [570, 601] width 114 height 22
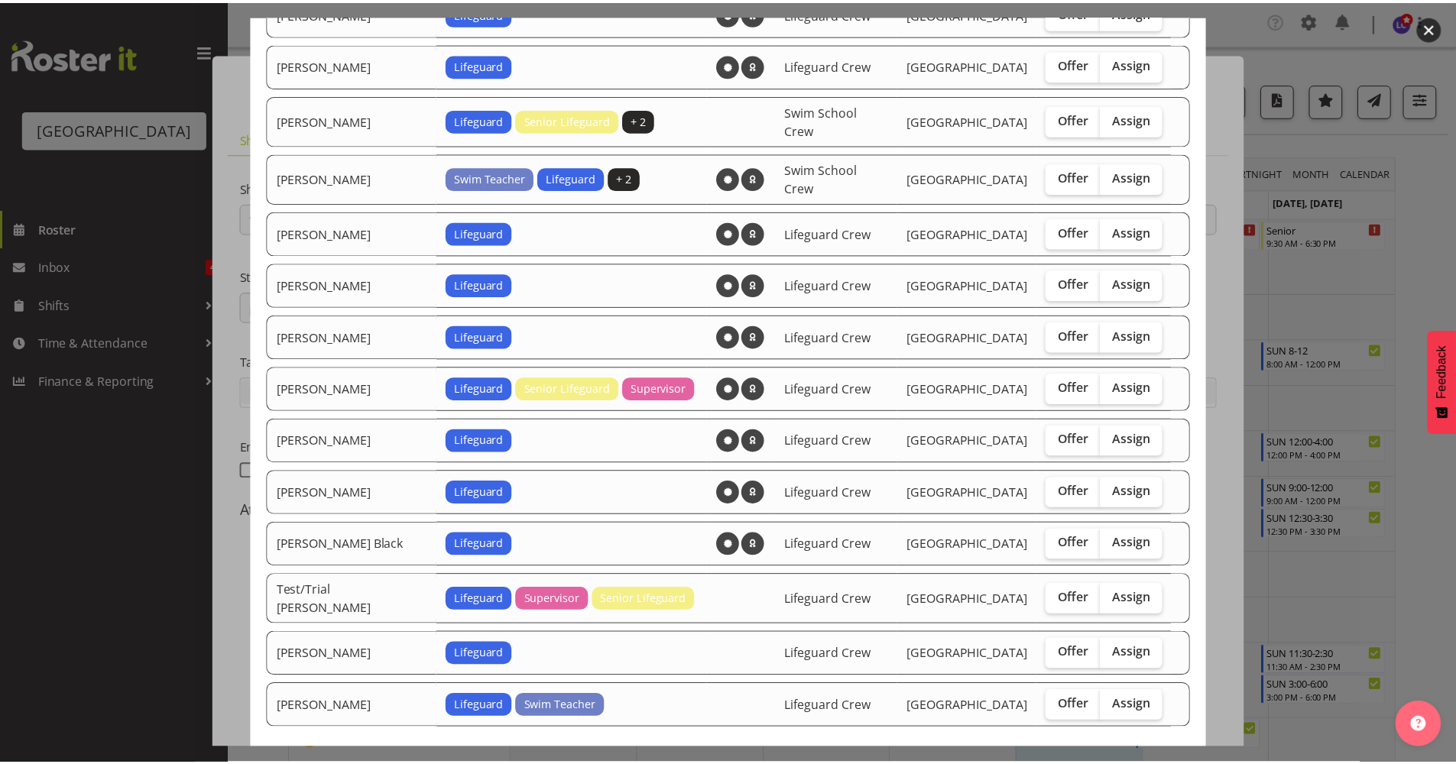
scroll to position [1452, 0]
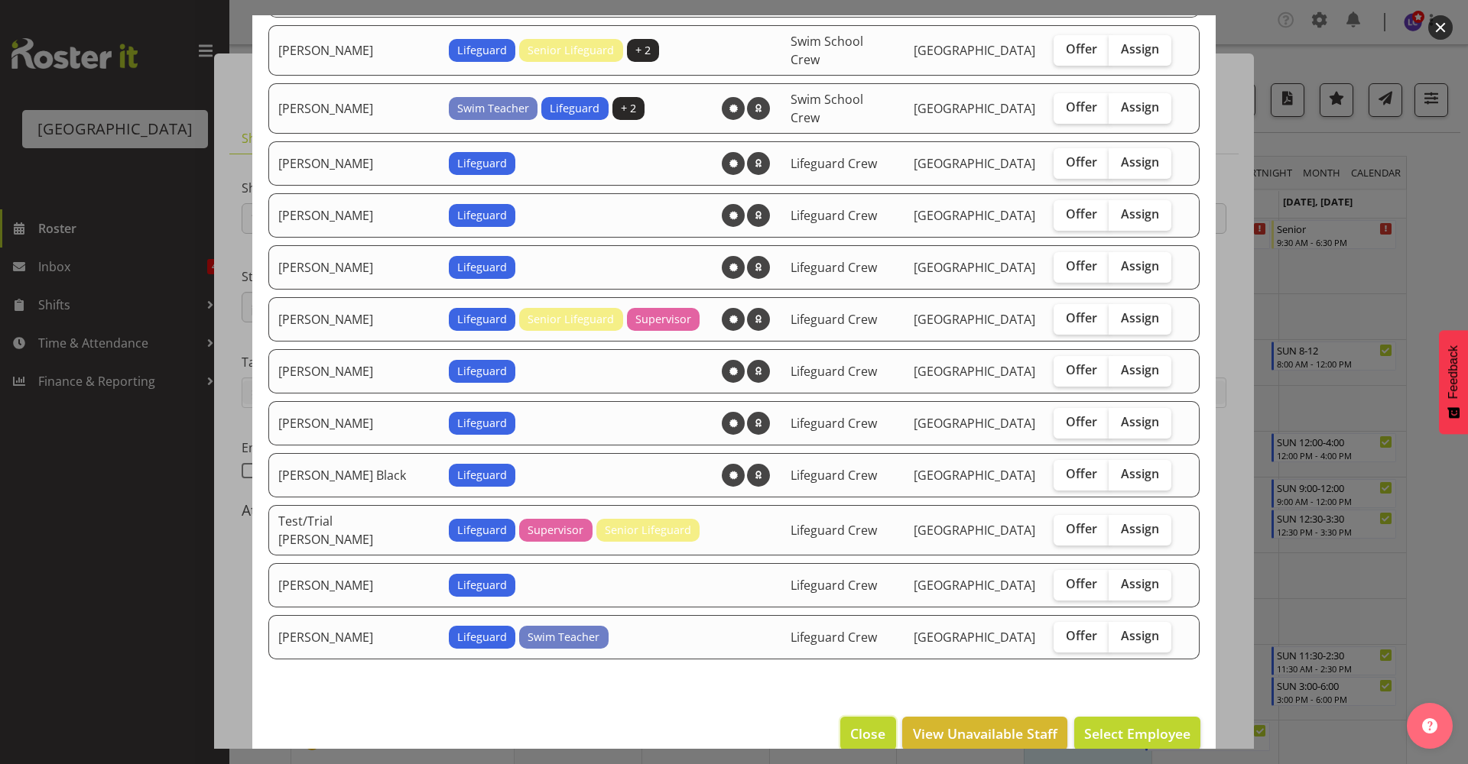
click at [850, 724] on span "Close" at bounding box center [867, 734] width 35 height 20
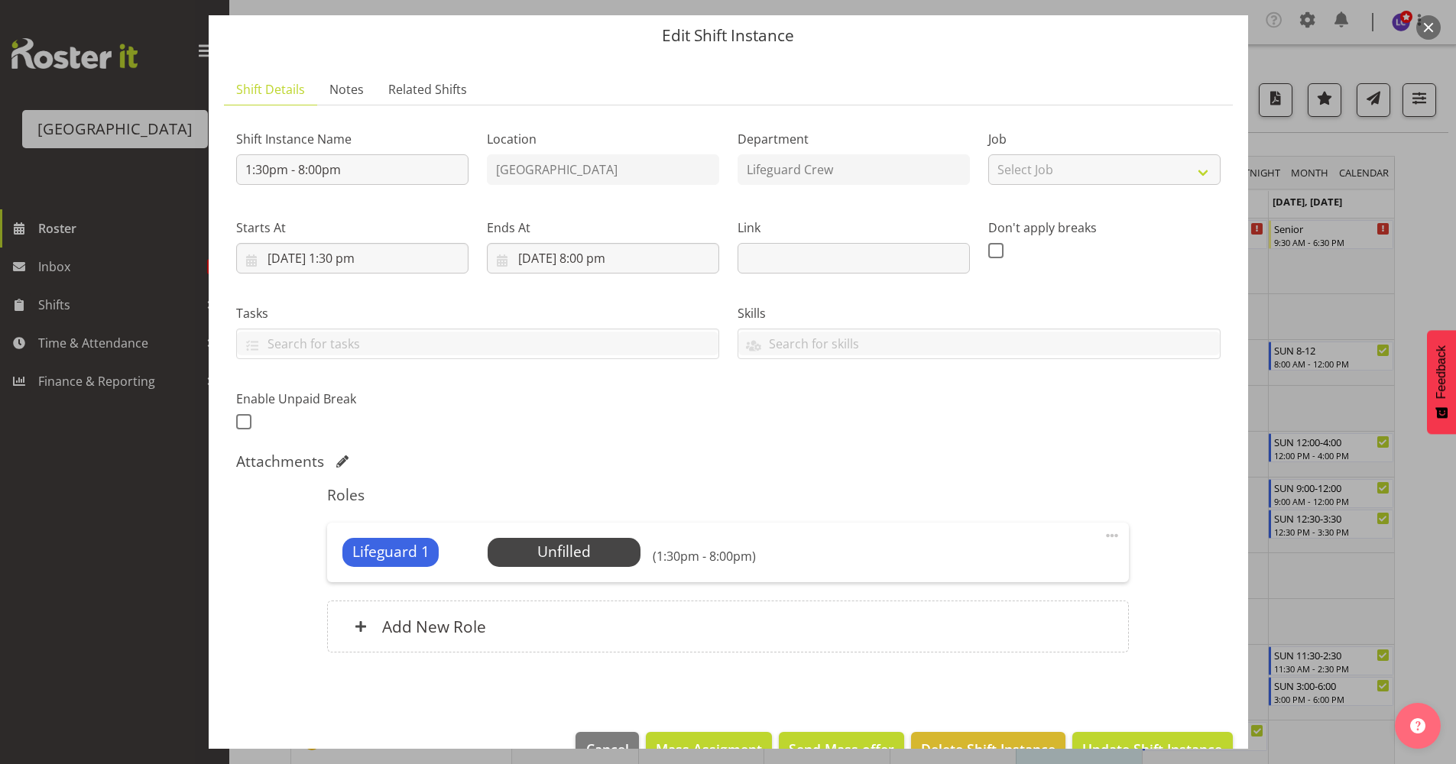
scroll to position [89, 0]
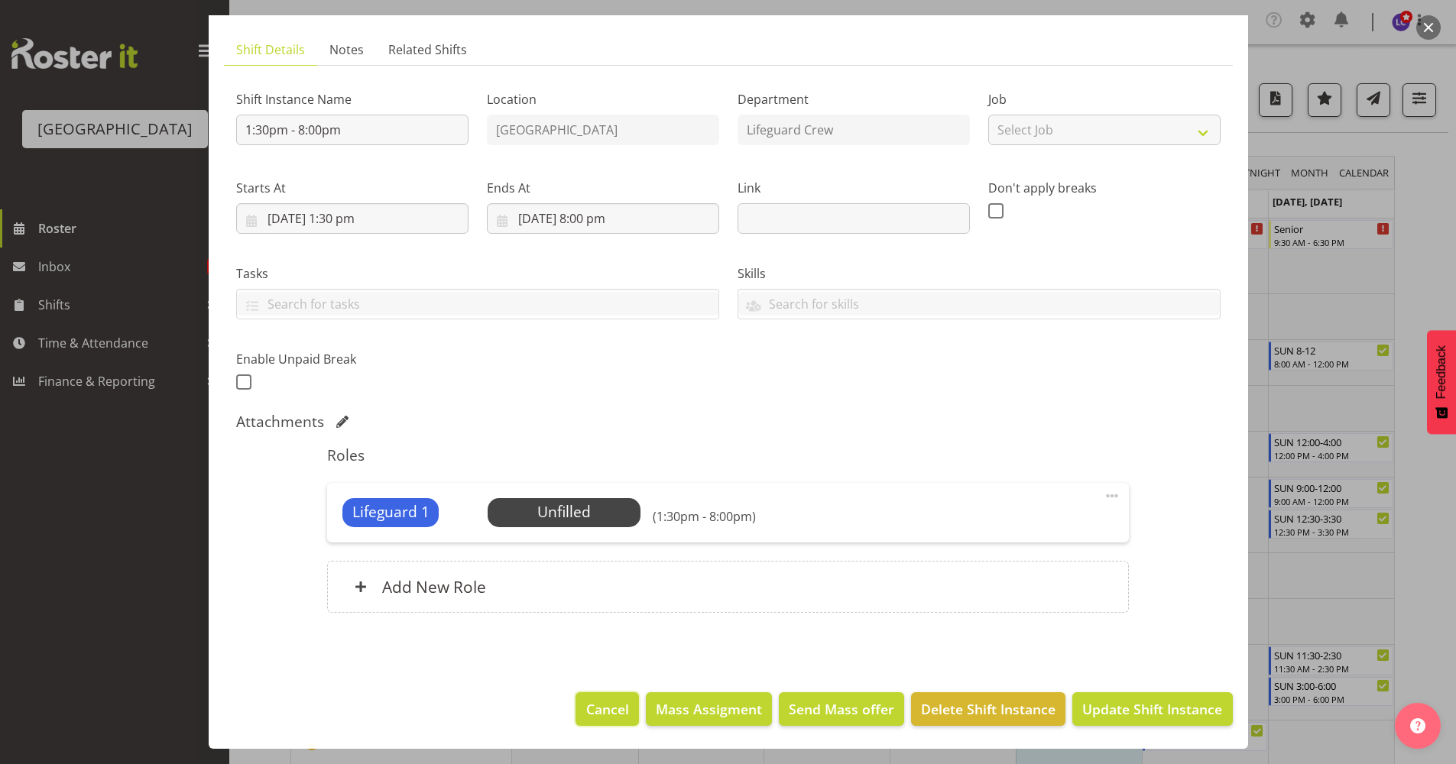
click at [589, 706] on span "Cancel" at bounding box center [607, 709] width 43 height 20
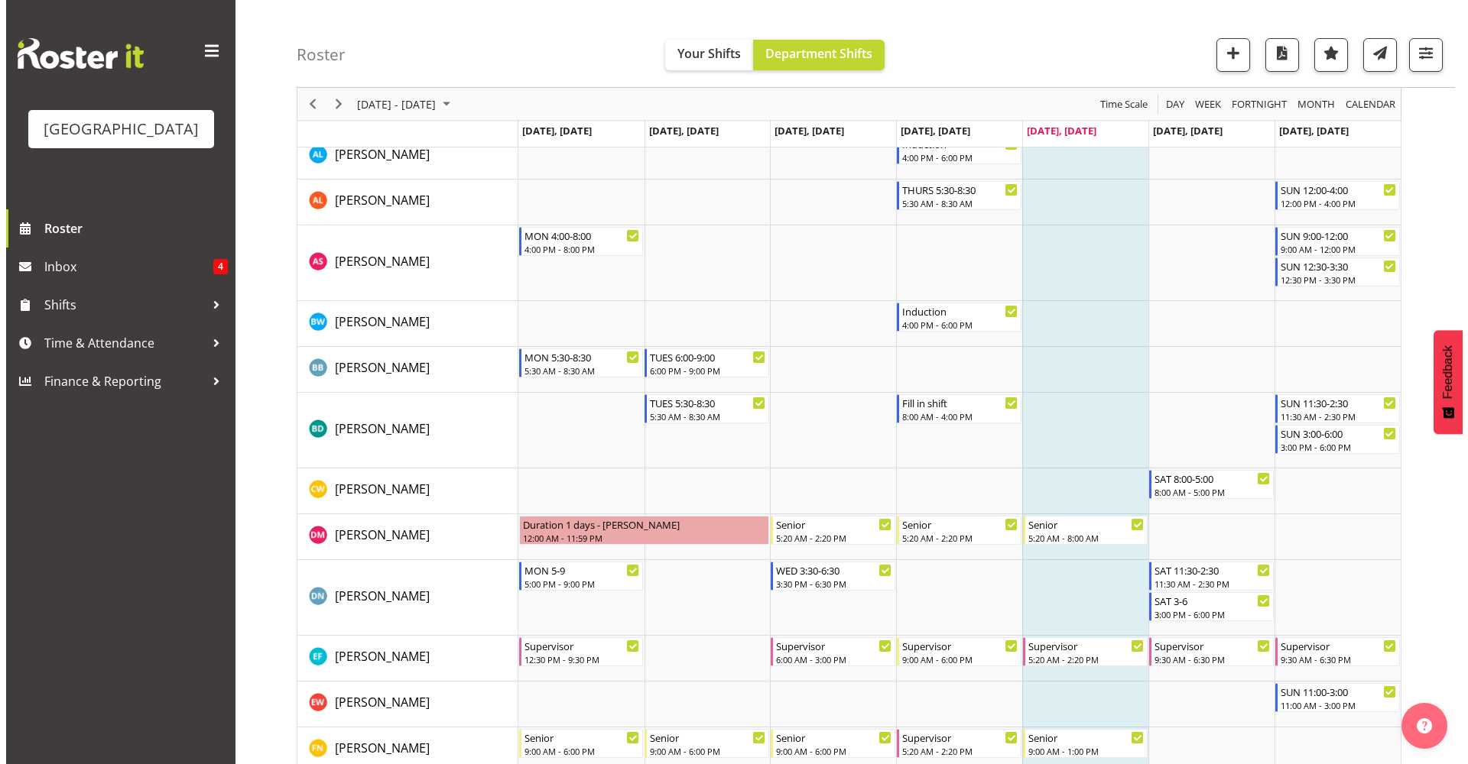
scroll to position [255, 0]
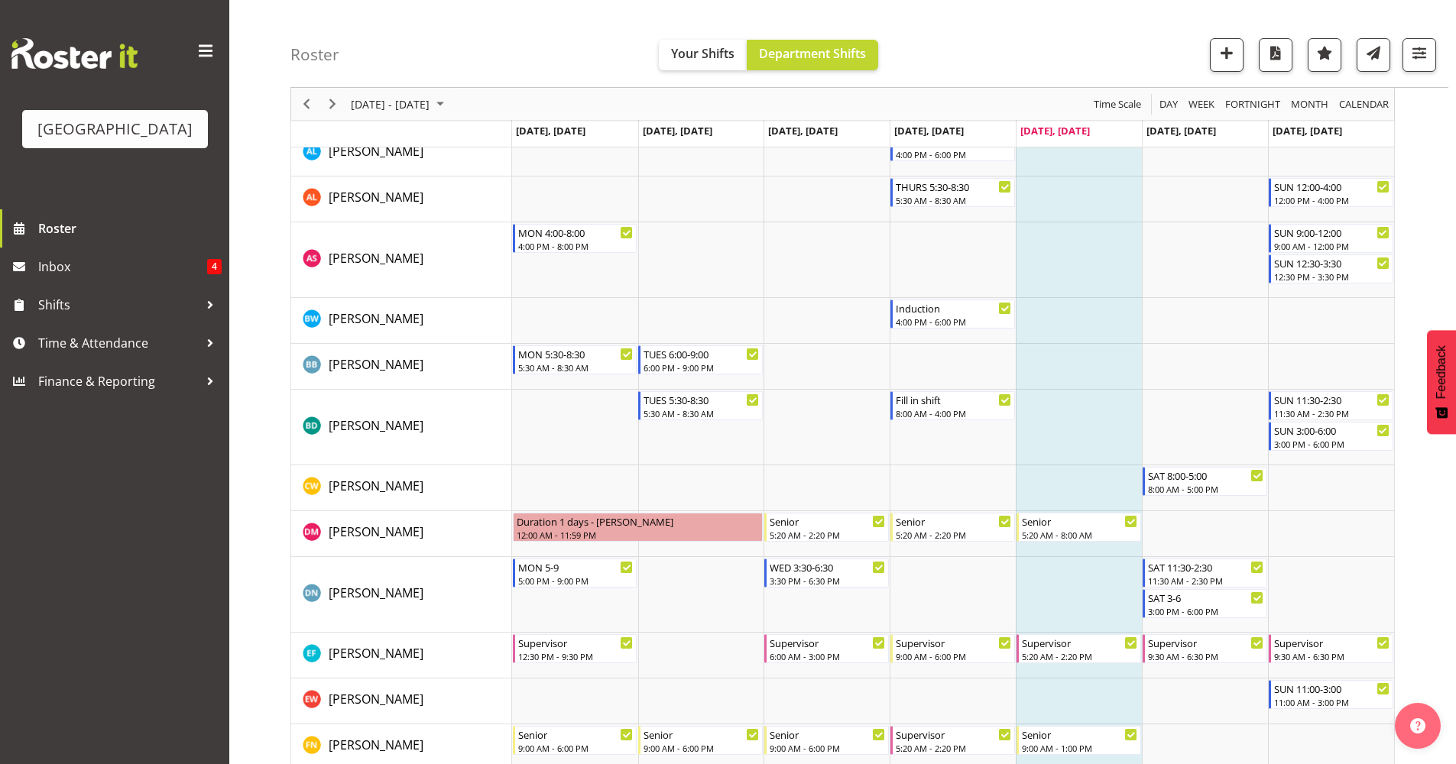
click at [1119, 551] on td "Timeline Week of September 5, 2025" at bounding box center [1079, 534] width 126 height 46
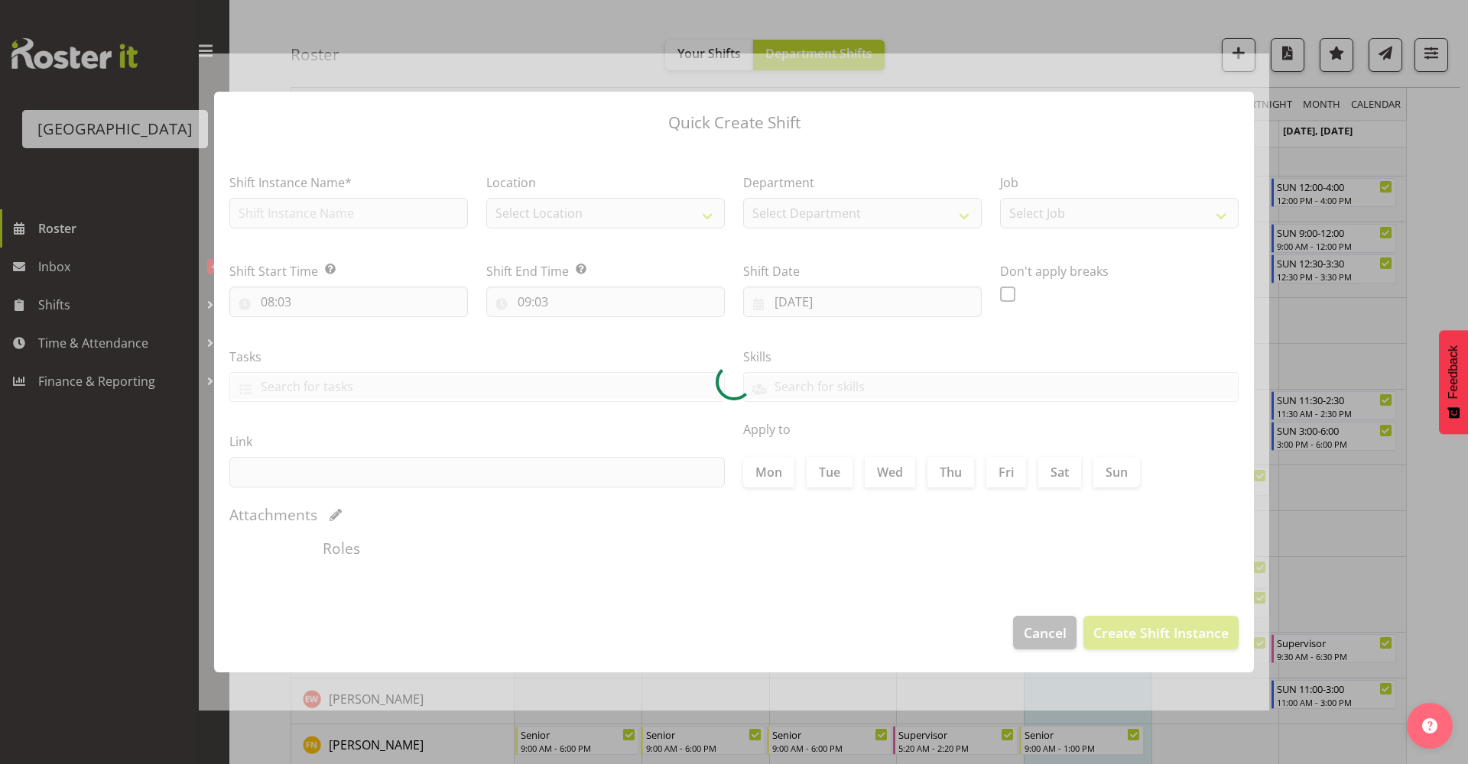
click at [1119, 551] on div at bounding box center [734, 383] width 1070 height 658
checkbox input "true"
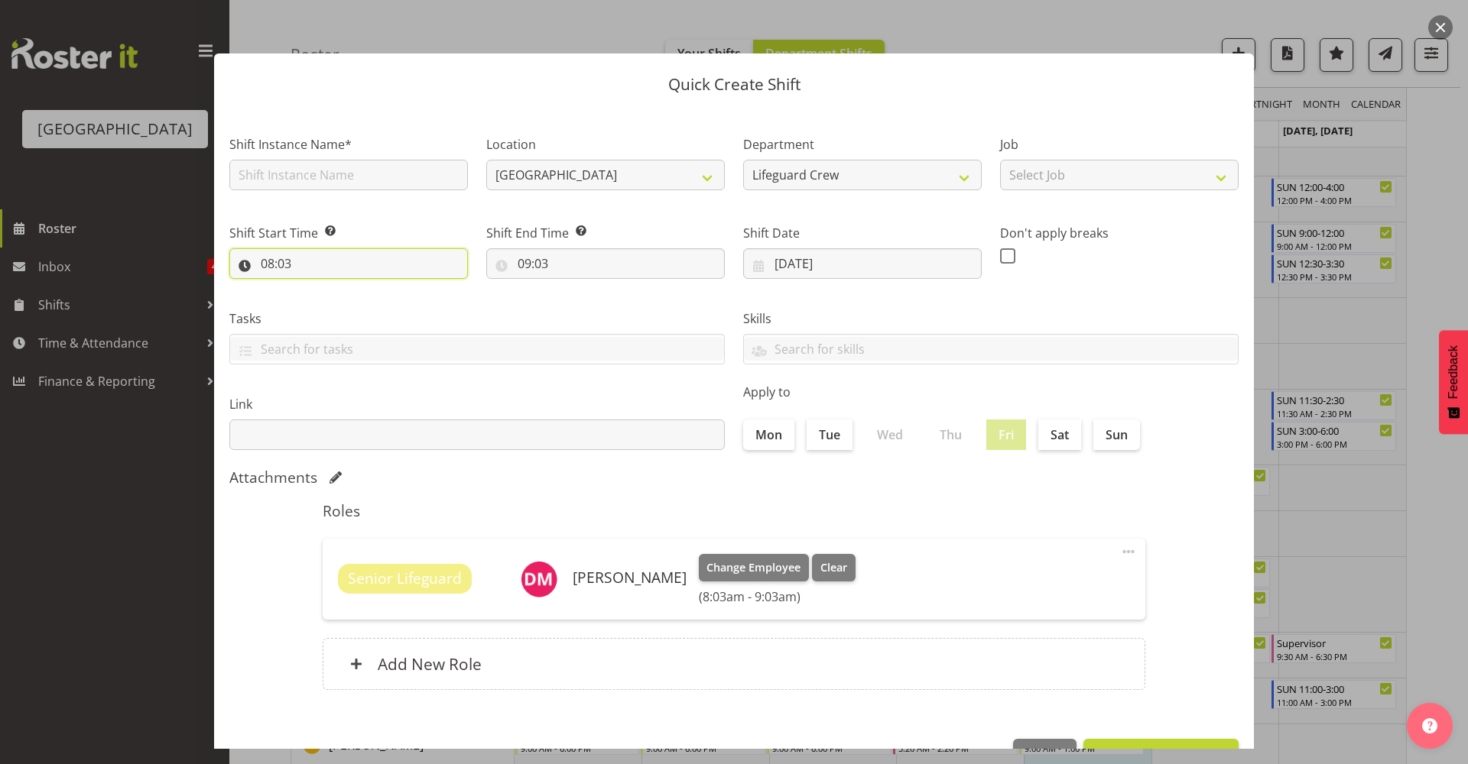
click at [385, 273] on input "08:03" at bounding box center [348, 263] width 239 height 31
click at [333, 316] on select "00 01 02 03 04 05 06 07 08 09 10 11 12 13 14 15 16 17 18 19 20 21 22 23" at bounding box center [333, 303] width 34 height 31
select select "13"
click at [316, 288] on select "00 01 02 03 04 05 06 07 08 09 10 11 12 13 14 15 16 17 18 19 20 21 22 23" at bounding box center [333, 303] width 34 height 31
type input "13:03"
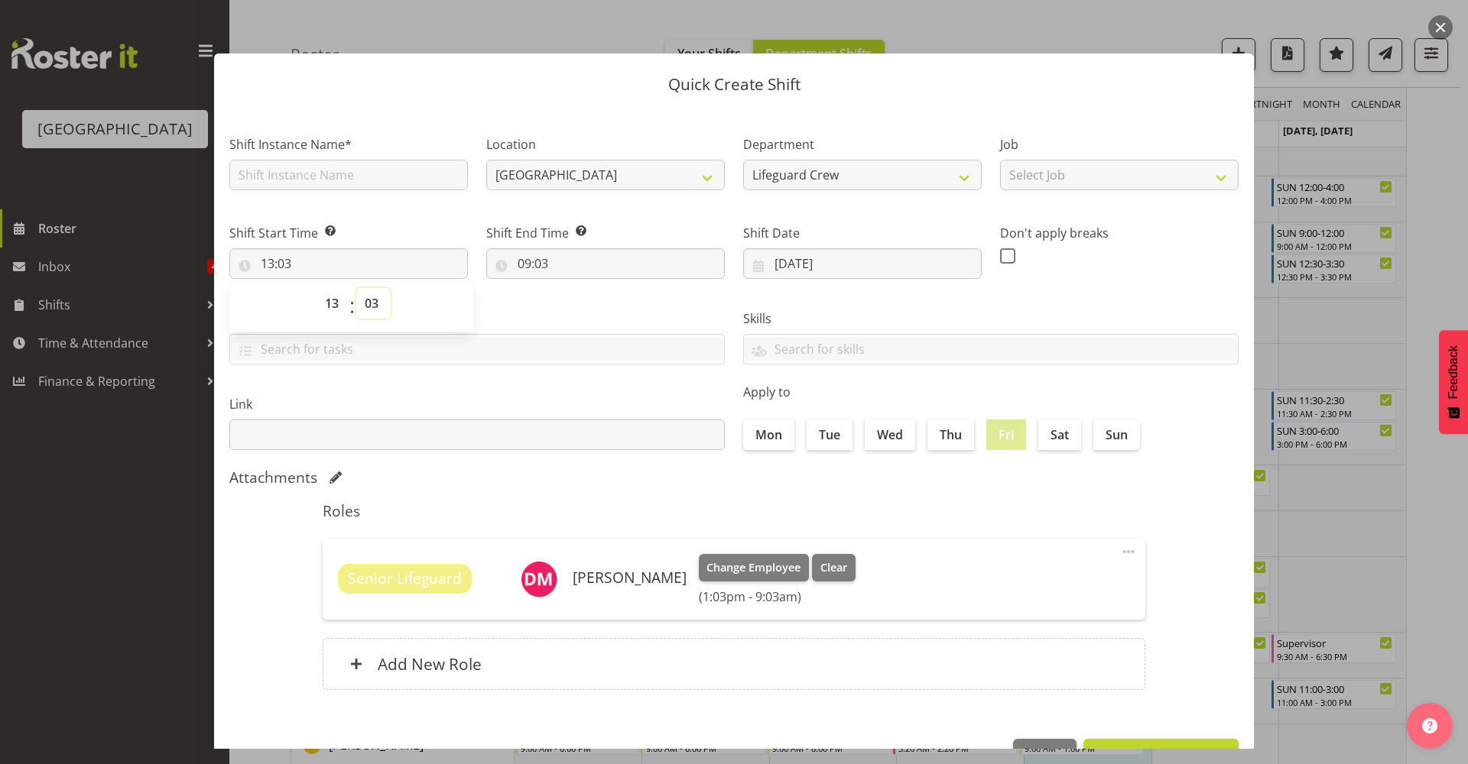
click at [372, 308] on select "00 01 02 03 04 05 06 07 08 09 10 11 12 13 14 15 16 17 18 19 20 21 22 23 24 25 2…" at bounding box center [373, 303] width 34 height 31
select select "0"
click at [356, 288] on select "00 01 02 03 04 05 06 07 08 09 10 11 12 13 14 15 16 17 18 19 20 21 22 23 24 25 2…" at bounding box center [373, 303] width 34 height 31
type input "13:00"
click at [558, 271] on input "09:03" at bounding box center [605, 263] width 239 height 31
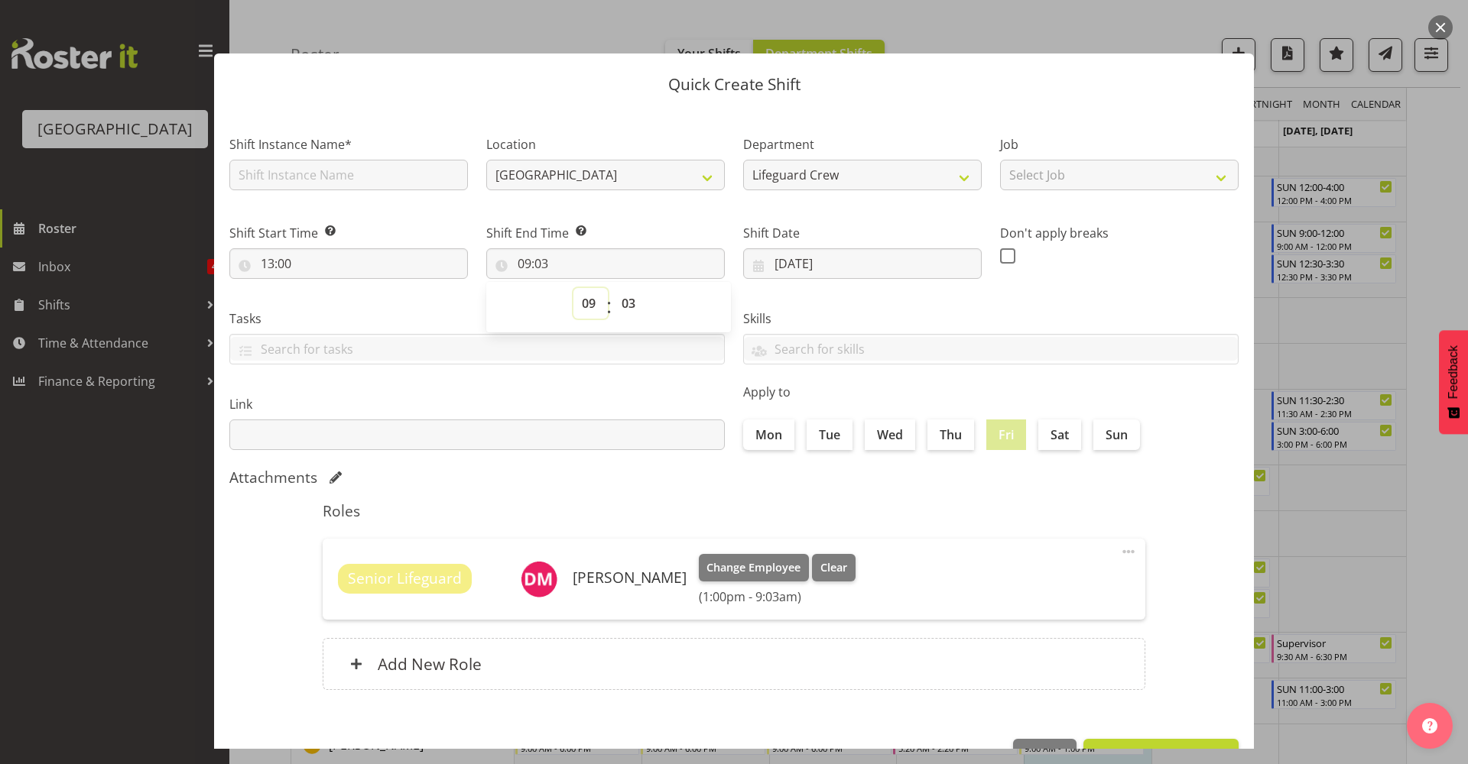
click at [583, 297] on select "00 01 02 03 04 05 06 07 08 09 10 11 12 13 14 15 16 17 18 19 20 21 22 23" at bounding box center [590, 303] width 34 height 31
select select "8"
click at [573, 288] on select "00 01 02 03 04 05 06 07 08 09 10 11 12 13 14 15 16 17 18 19 20 21 22 23" at bounding box center [590, 303] width 34 height 31
type input "08:03"
click at [630, 316] on select "00 01 02 03 04 05 06 07 08 09 10 11 12 13 14 15 16 17 18 19 20 21 22 23 24 25 2…" at bounding box center [630, 303] width 34 height 31
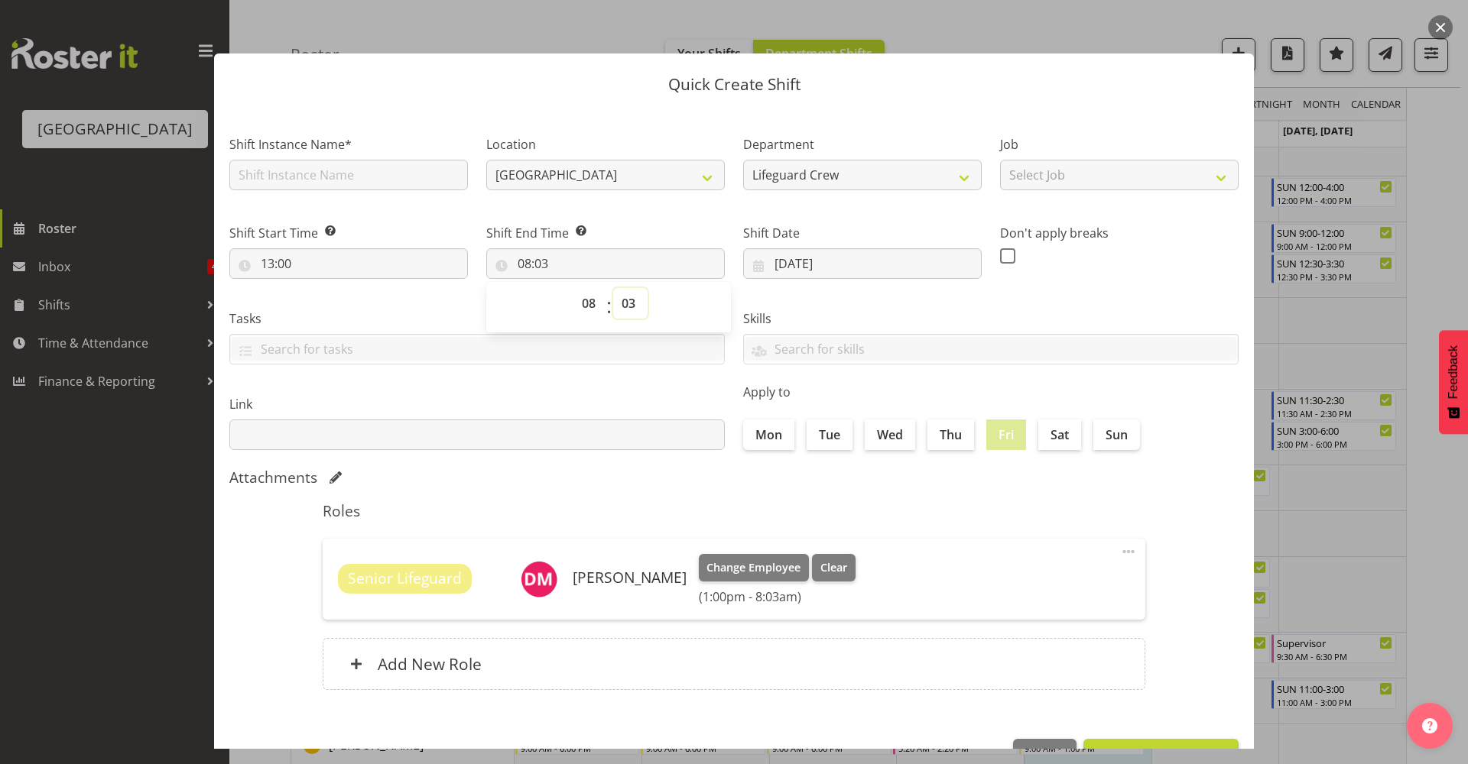
select select "0"
click at [613, 288] on select "00 01 02 03 04 05 06 07 08 09 10 11 12 13 14 15 16 17 18 19 20 21 22 23 24 25 2…" at bounding box center [630, 303] width 34 height 31
type input "08:00"
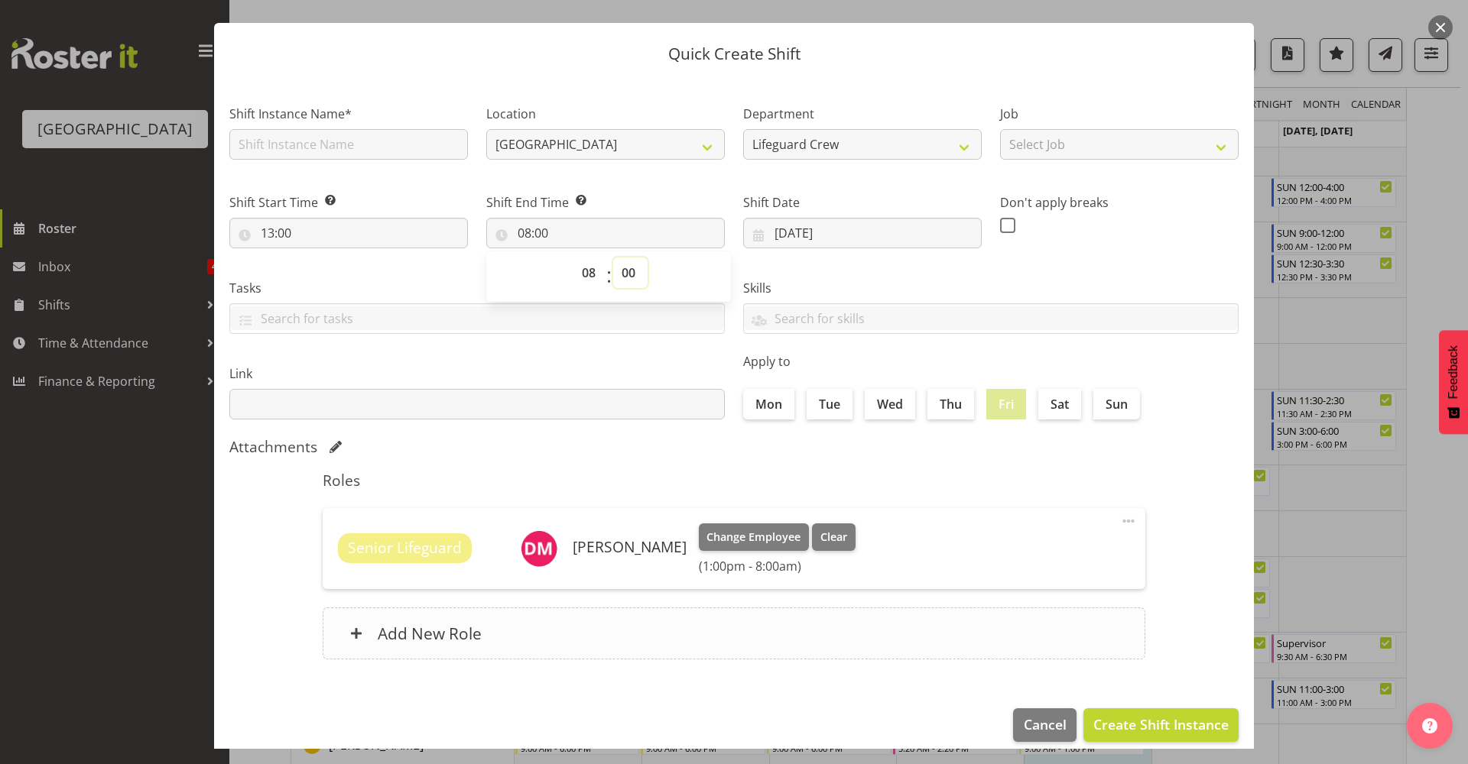
scroll to position [47, 0]
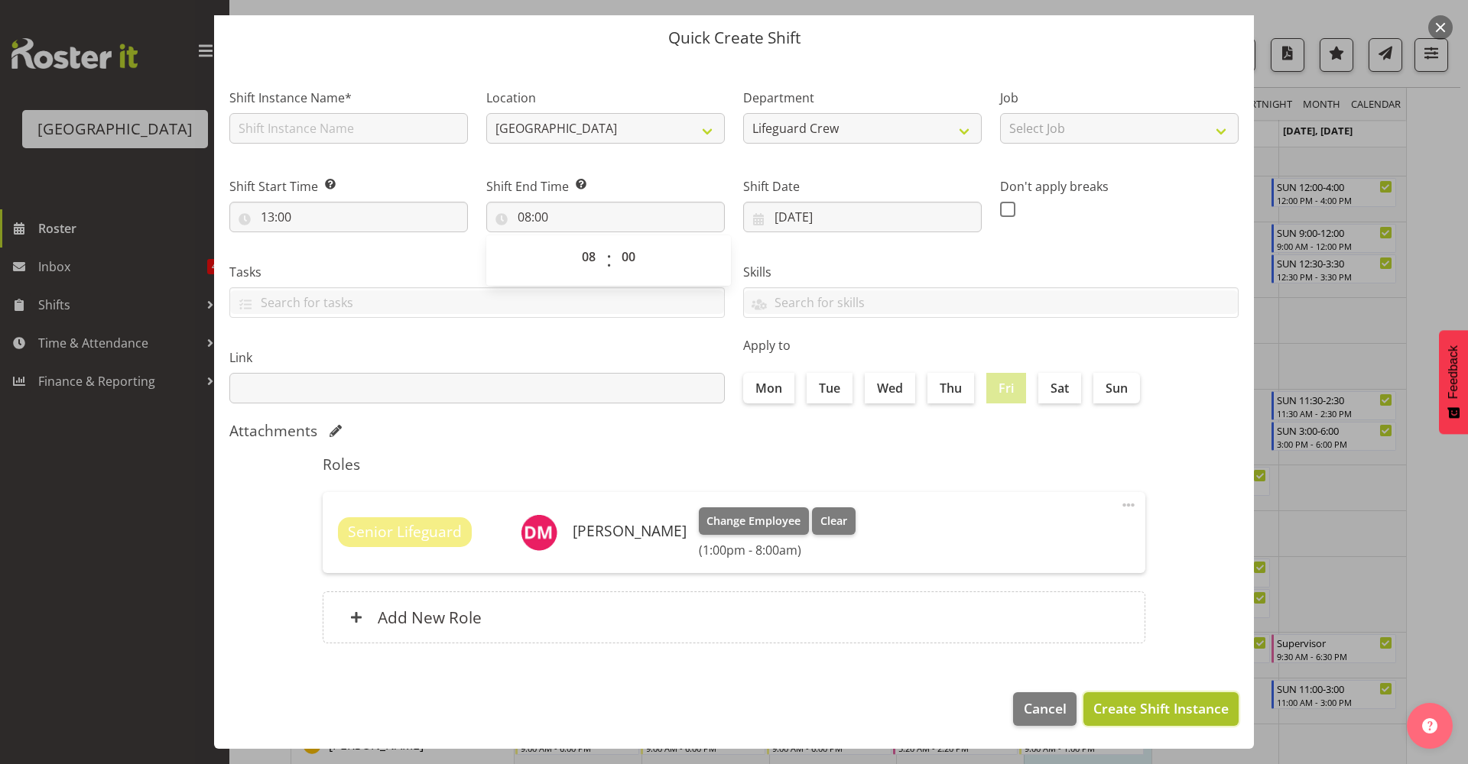
click at [1150, 719] on button "Create Shift Instance" at bounding box center [1160, 710] width 155 height 34
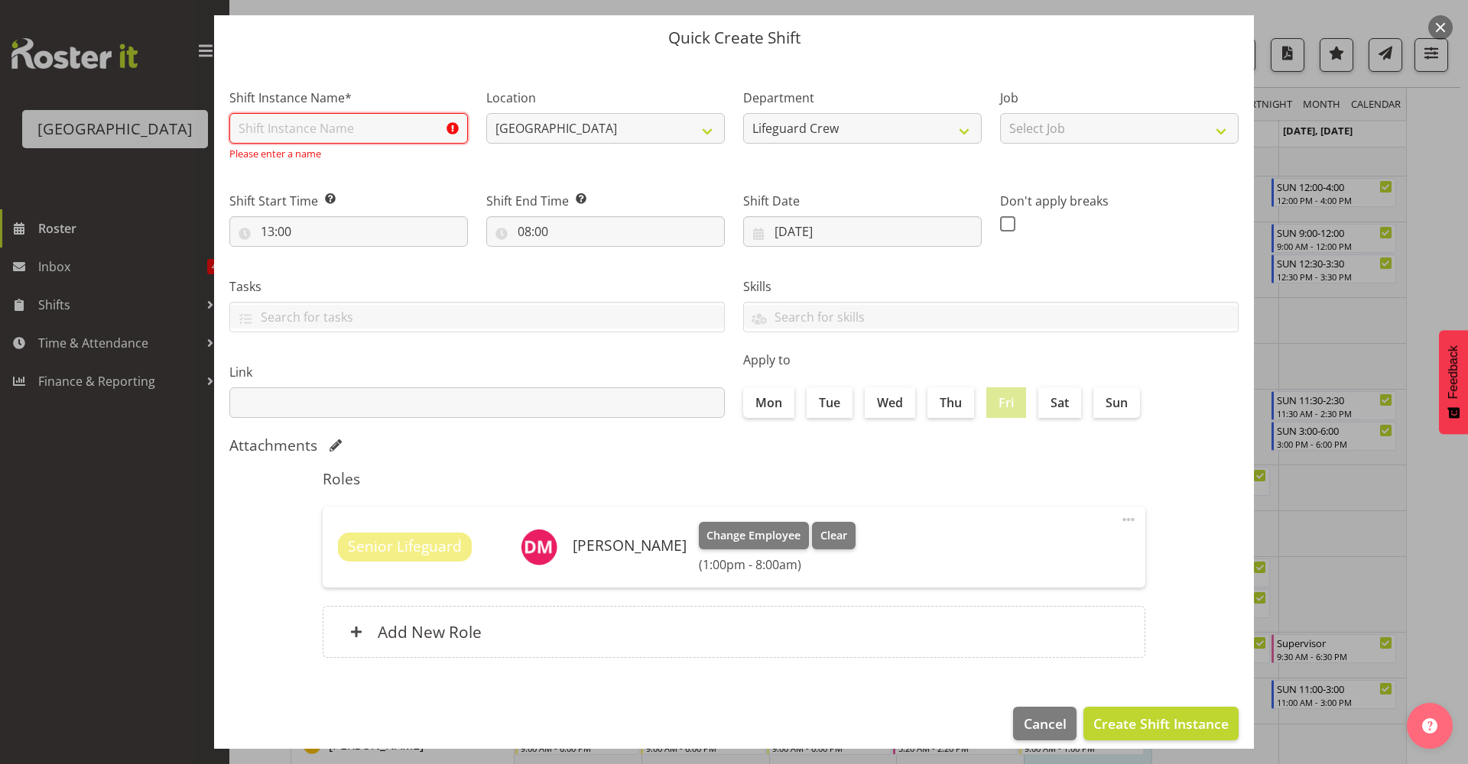
click at [394, 128] on input "text" at bounding box center [348, 128] width 239 height 31
type input "Fill in shift"
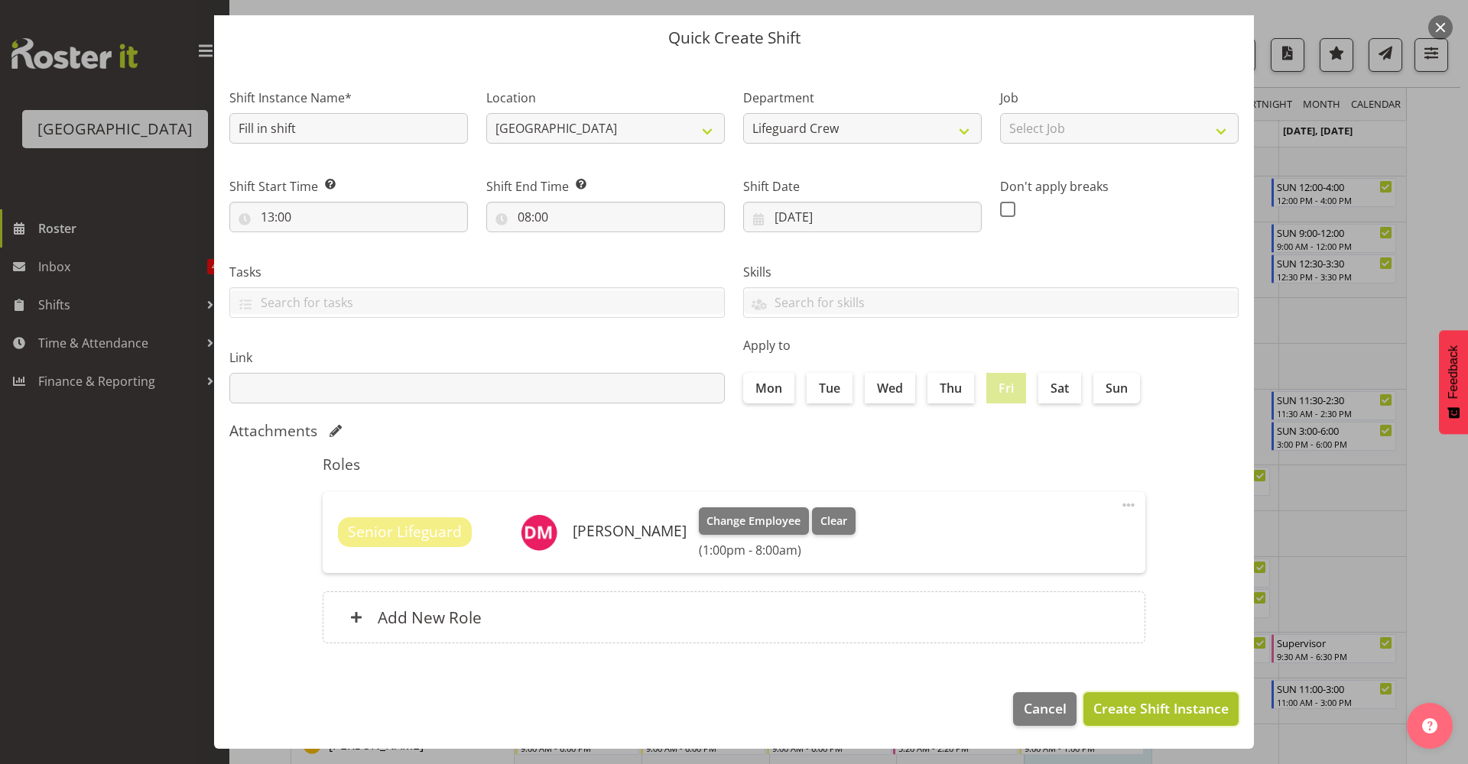
click at [1159, 714] on span "Create Shift Instance" at bounding box center [1160, 709] width 135 height 20
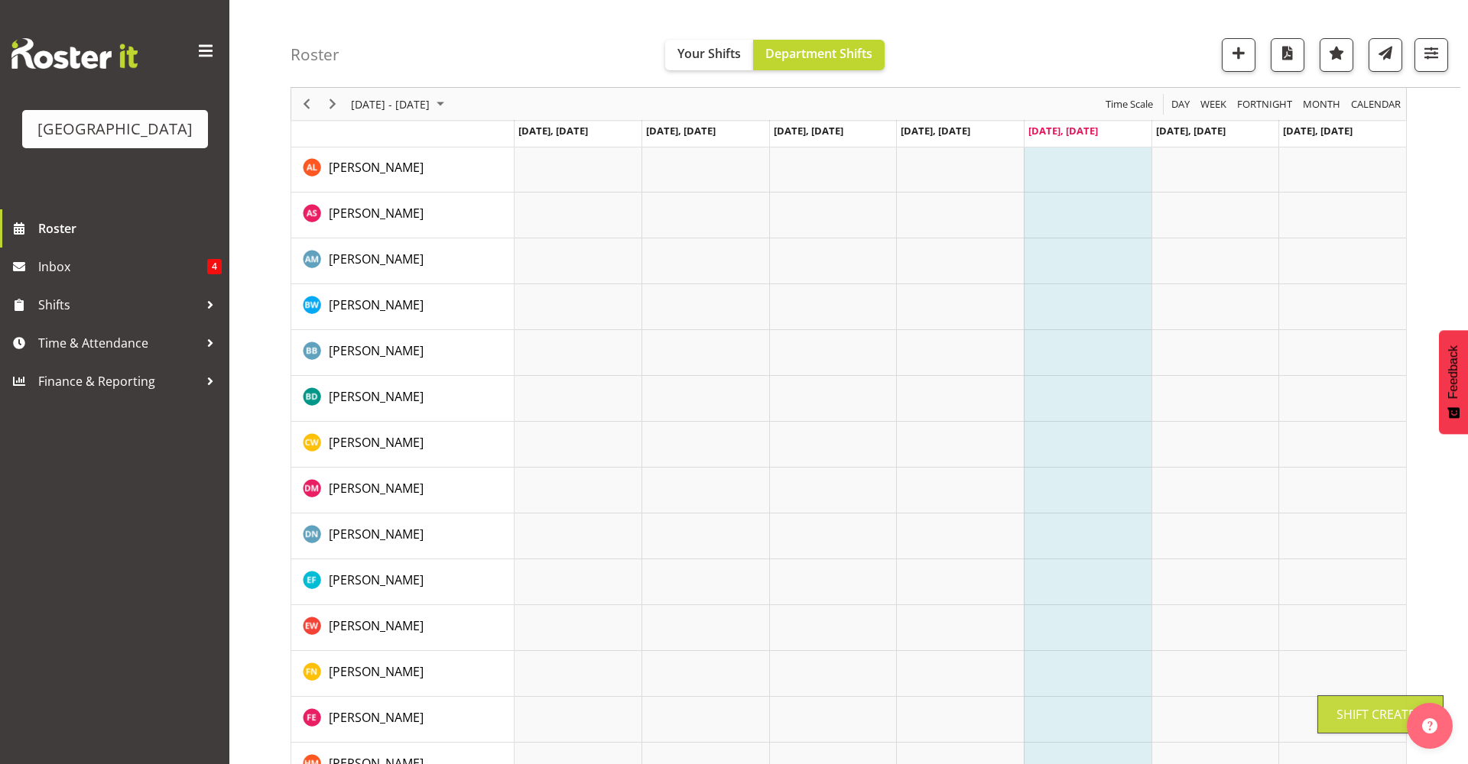
scroll to position [0, 0]
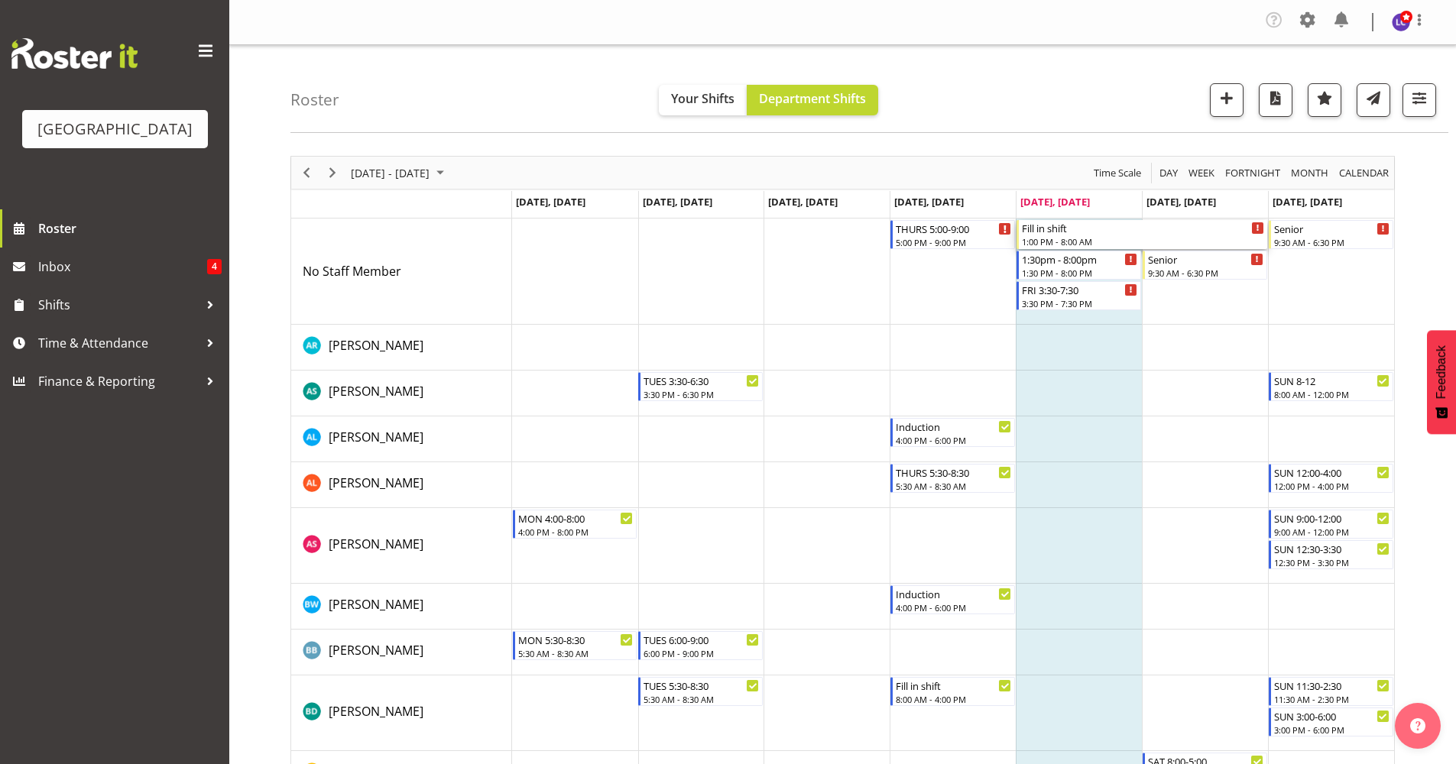
click at [1055, 230] on div "Fill in shift" at bounding box center [1143, 227] width 242 height 15
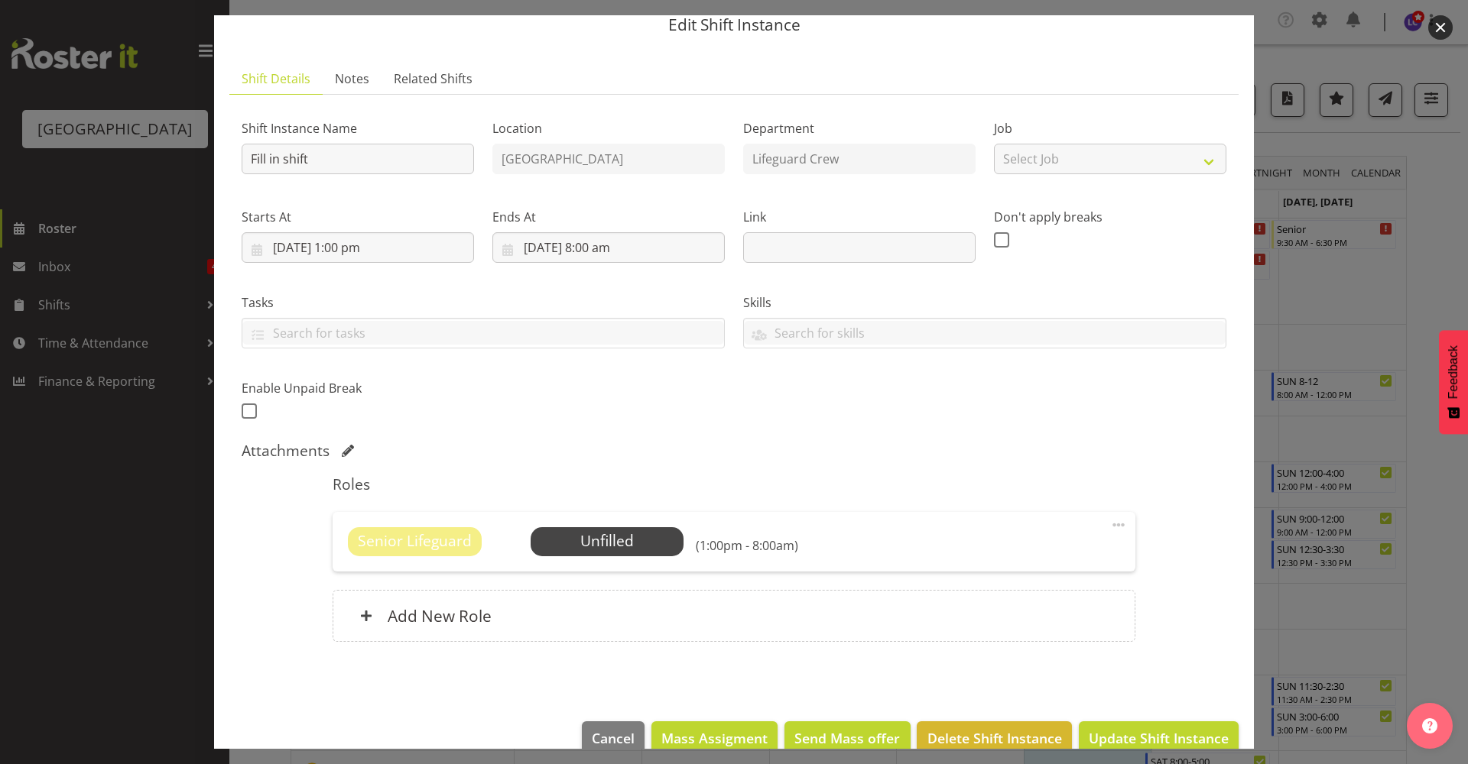
scroll to position [89, 0]
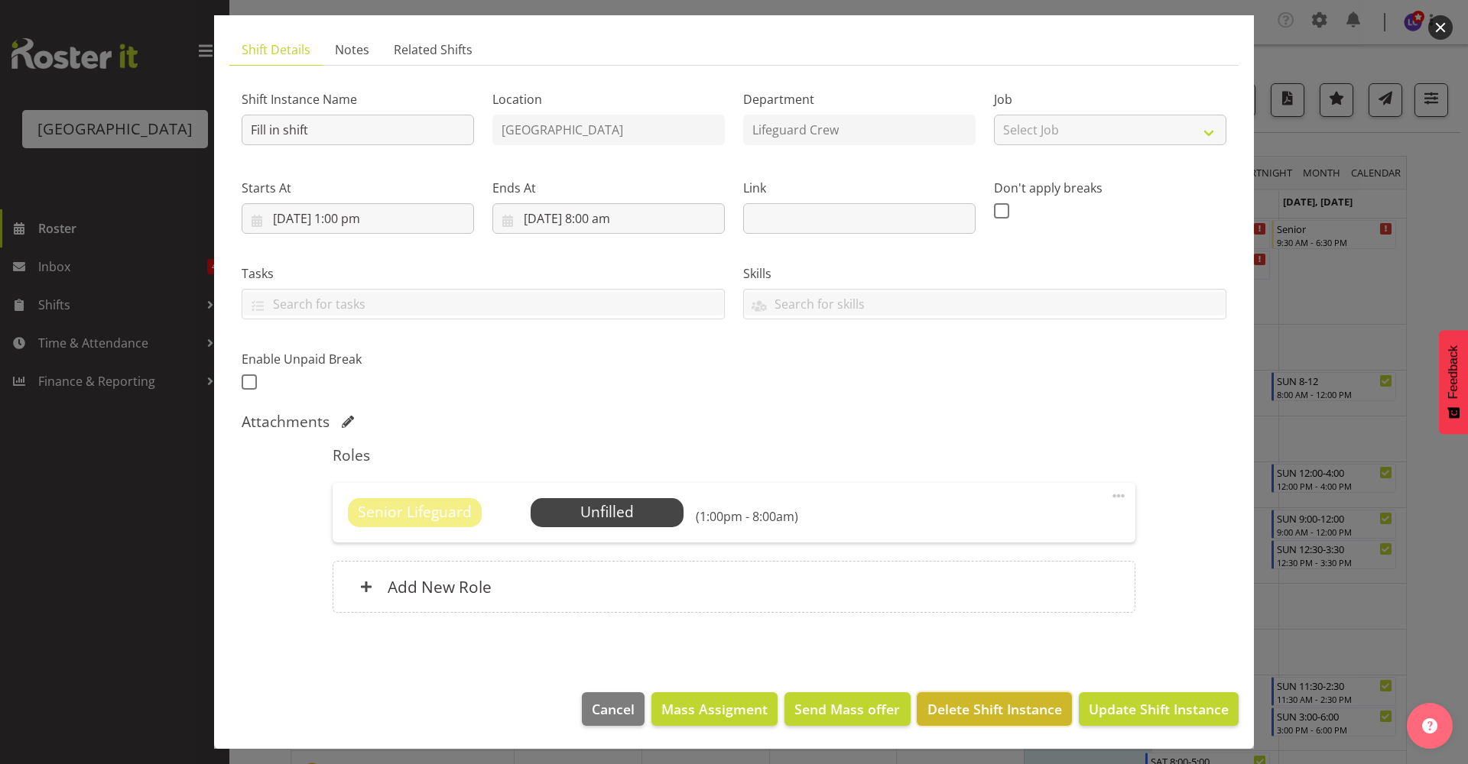
click at [971, 703] on span "Delete Shift Instance" at bounding box center [994, 709] width 135 height 20
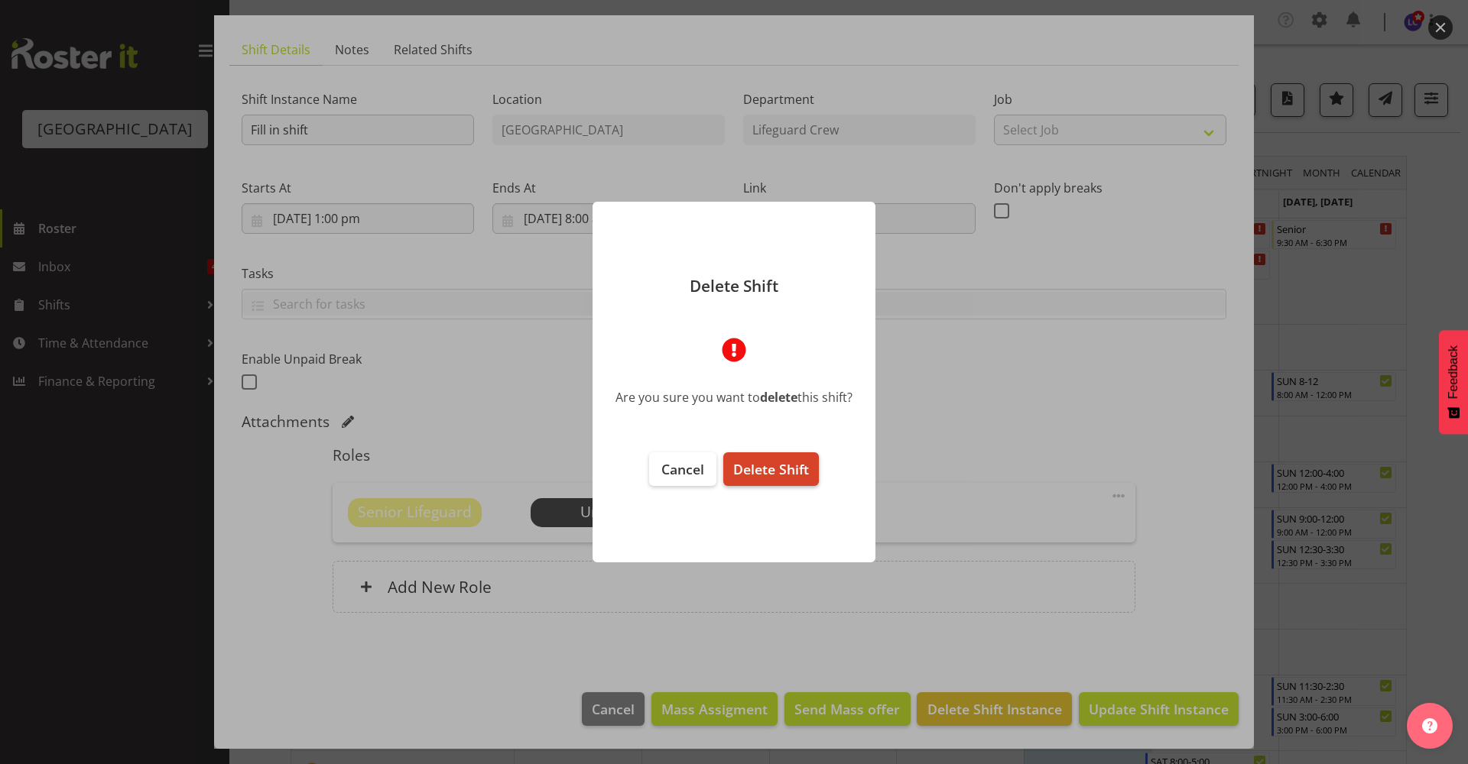
click at [778, 486] on button "Delete Shift" at bounding box center [771, 470] width 96 height 34
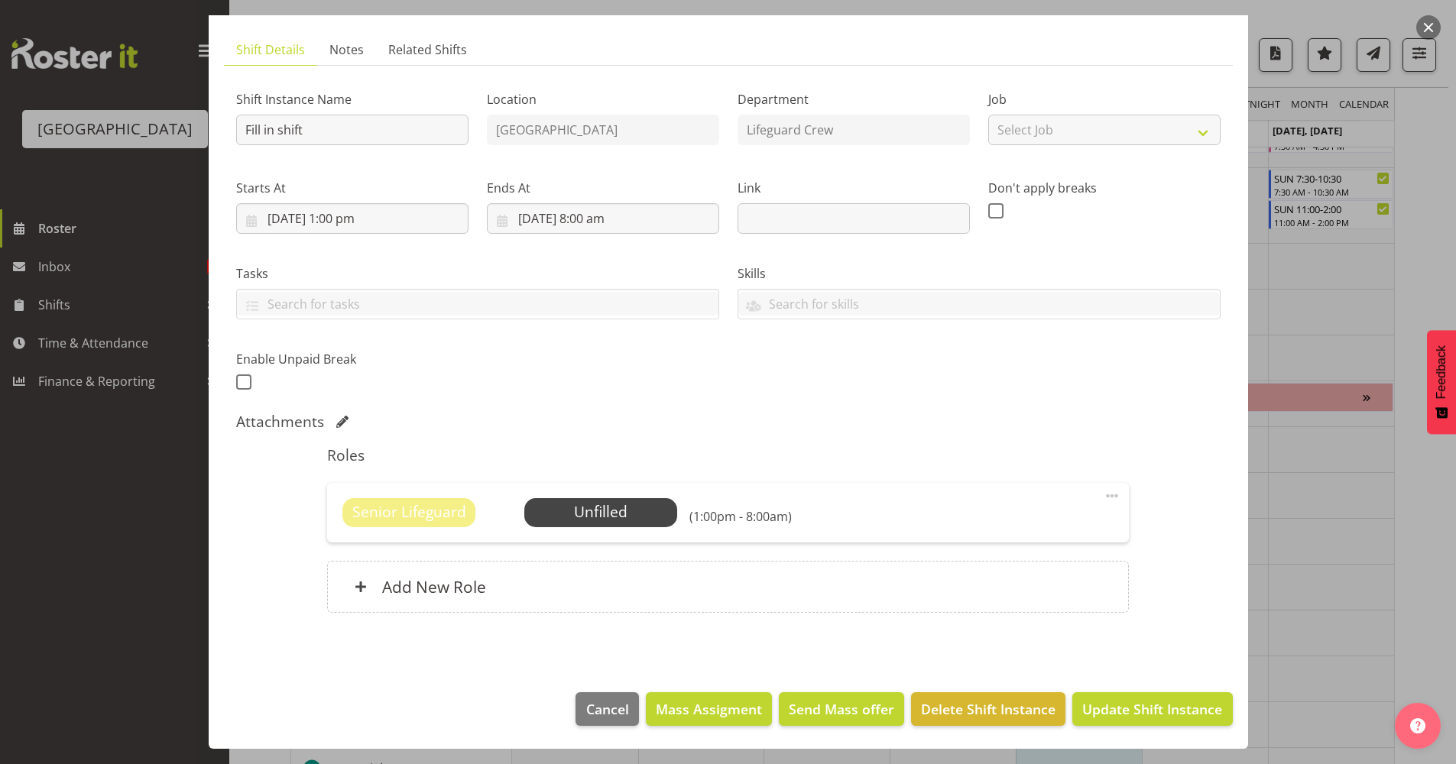
scroll to position [1906, 0]
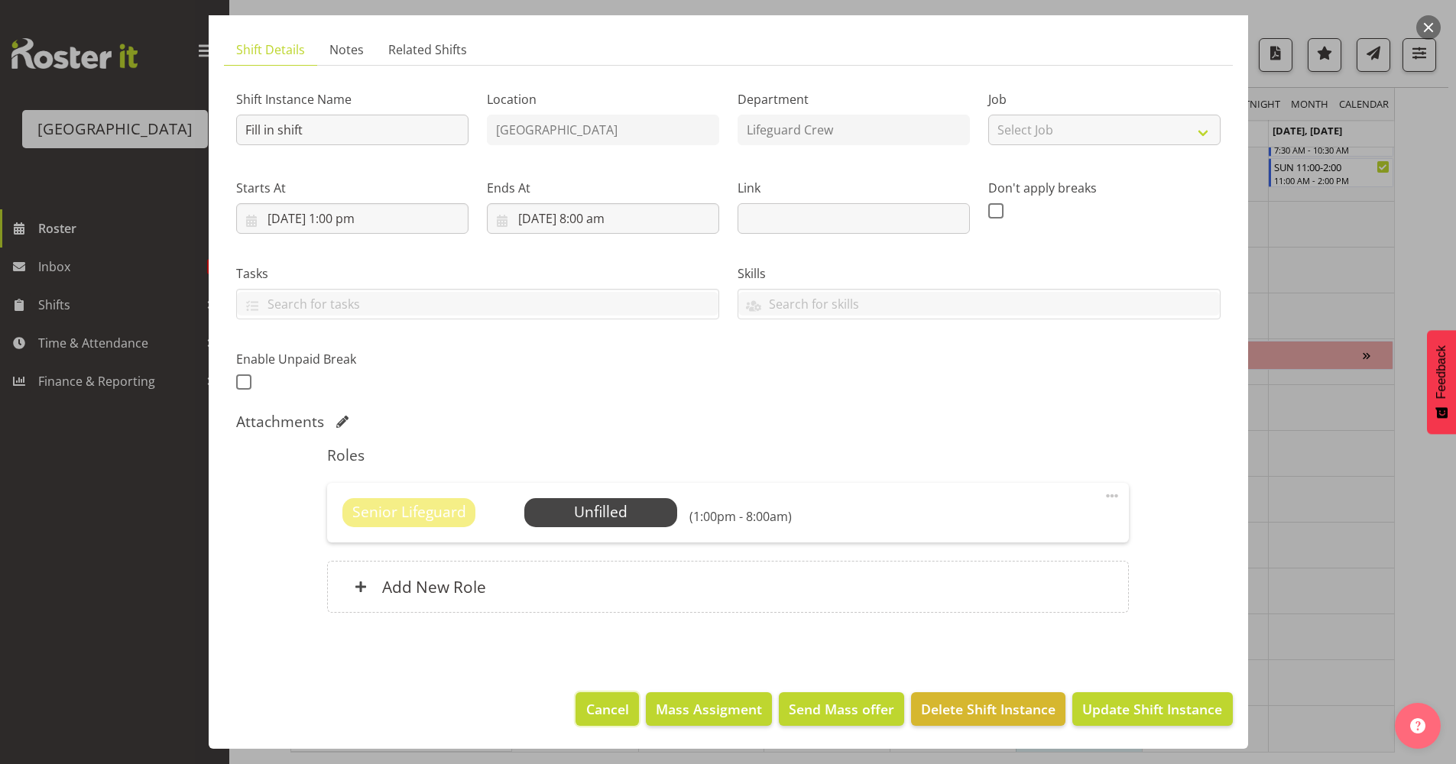
click at [588, 697] on button "Cancel" at bounding box center [607, 710] width 63 height 34
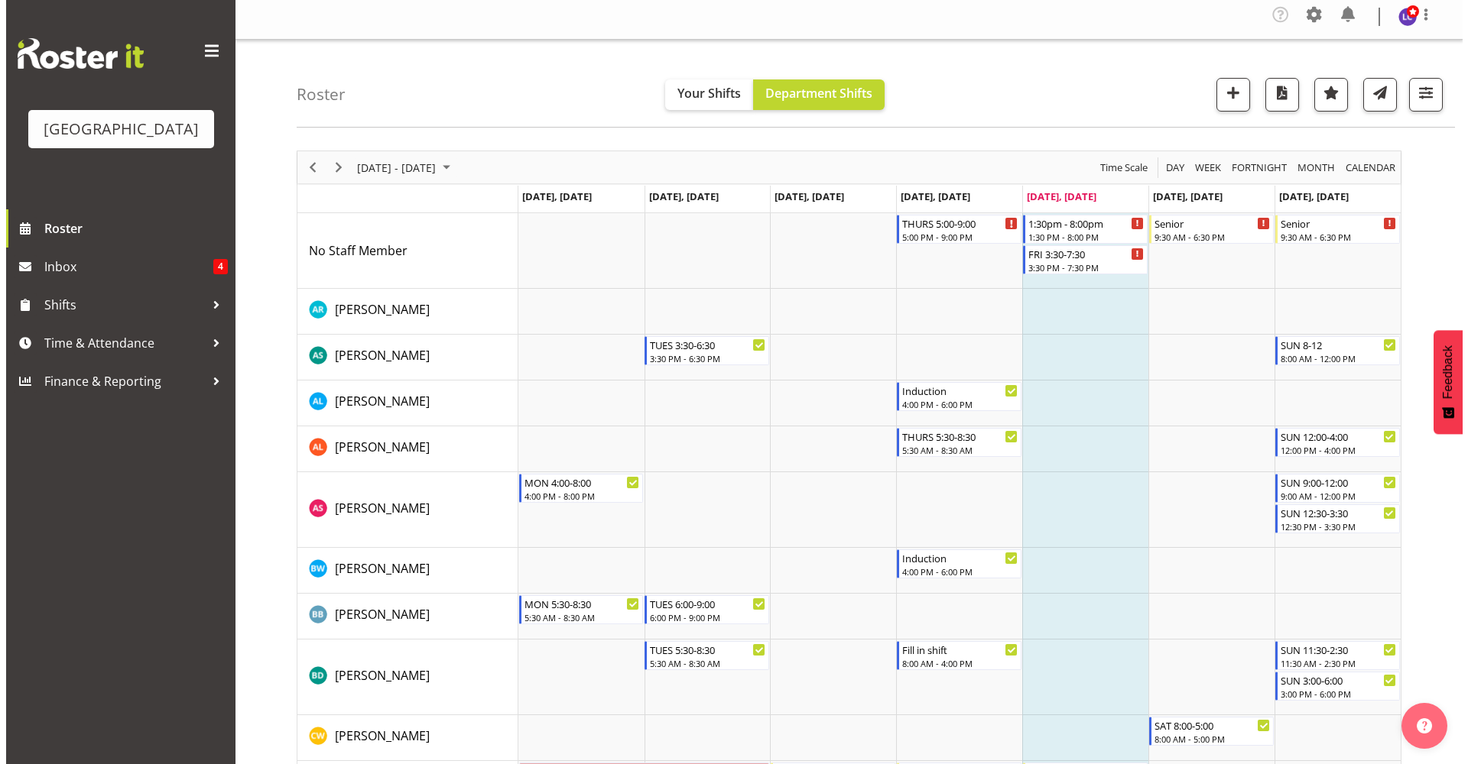
scroll to position [0, 0]
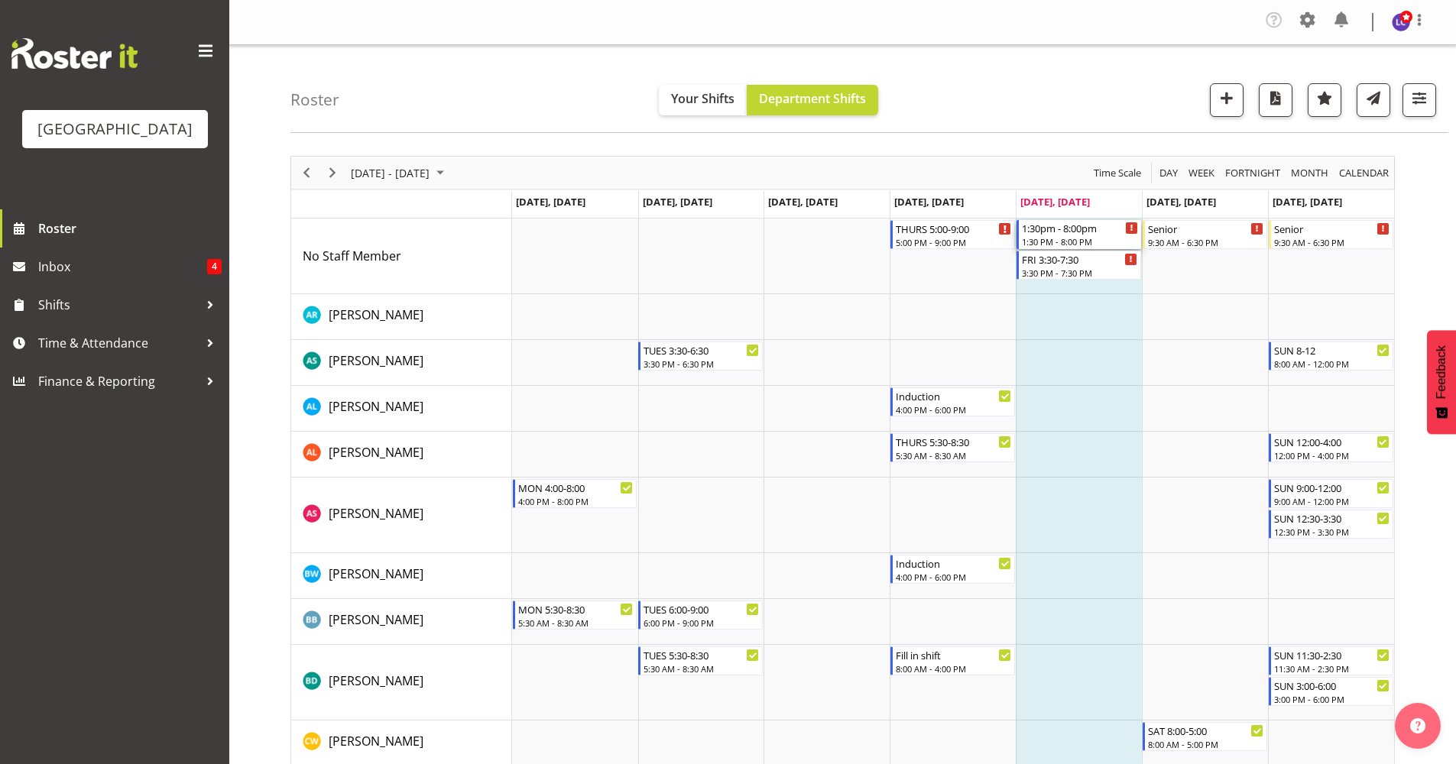
click at [1081, 234] on div "1:30pm - 8:00pm" at bounding box center [1080, 227] width 116 height 15
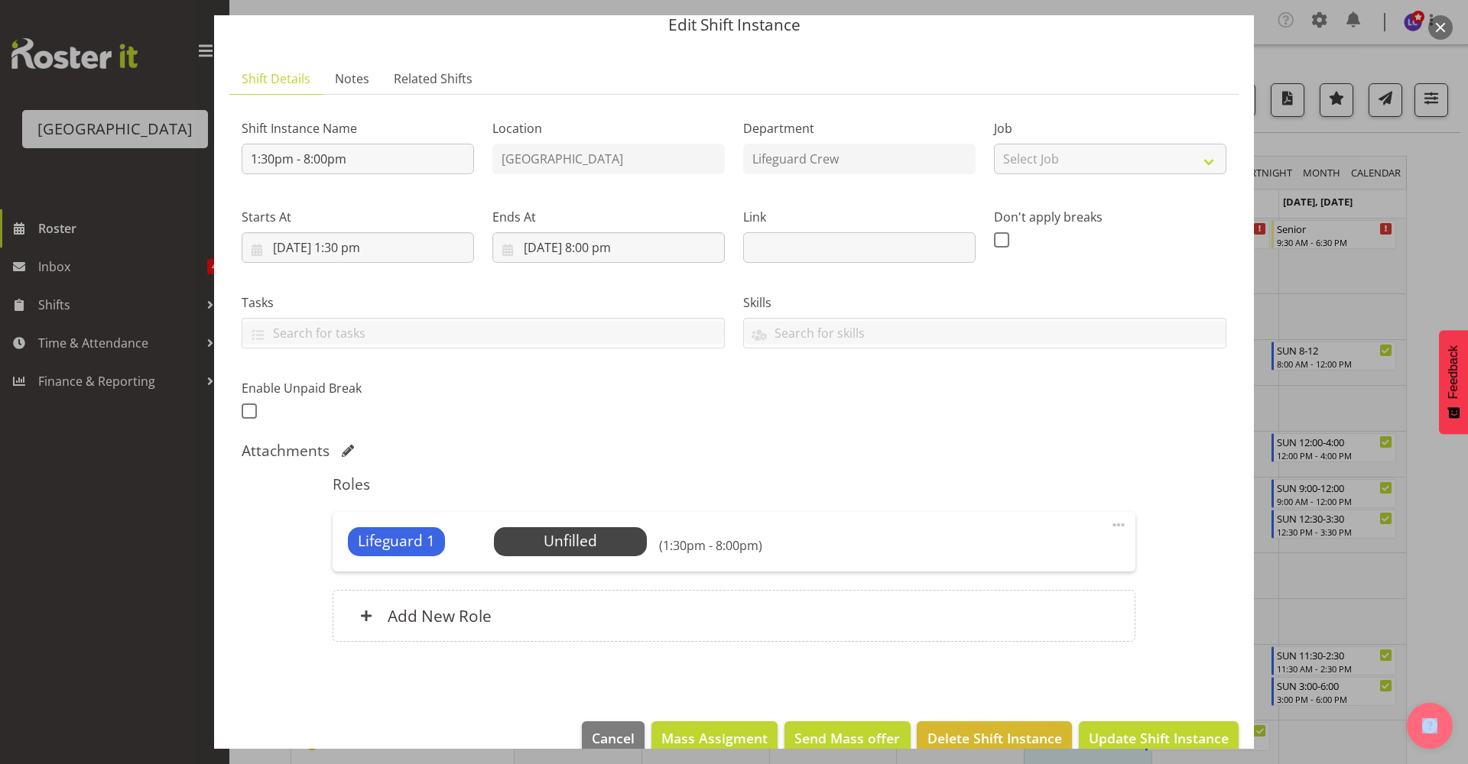
scroll to position [89, 0]
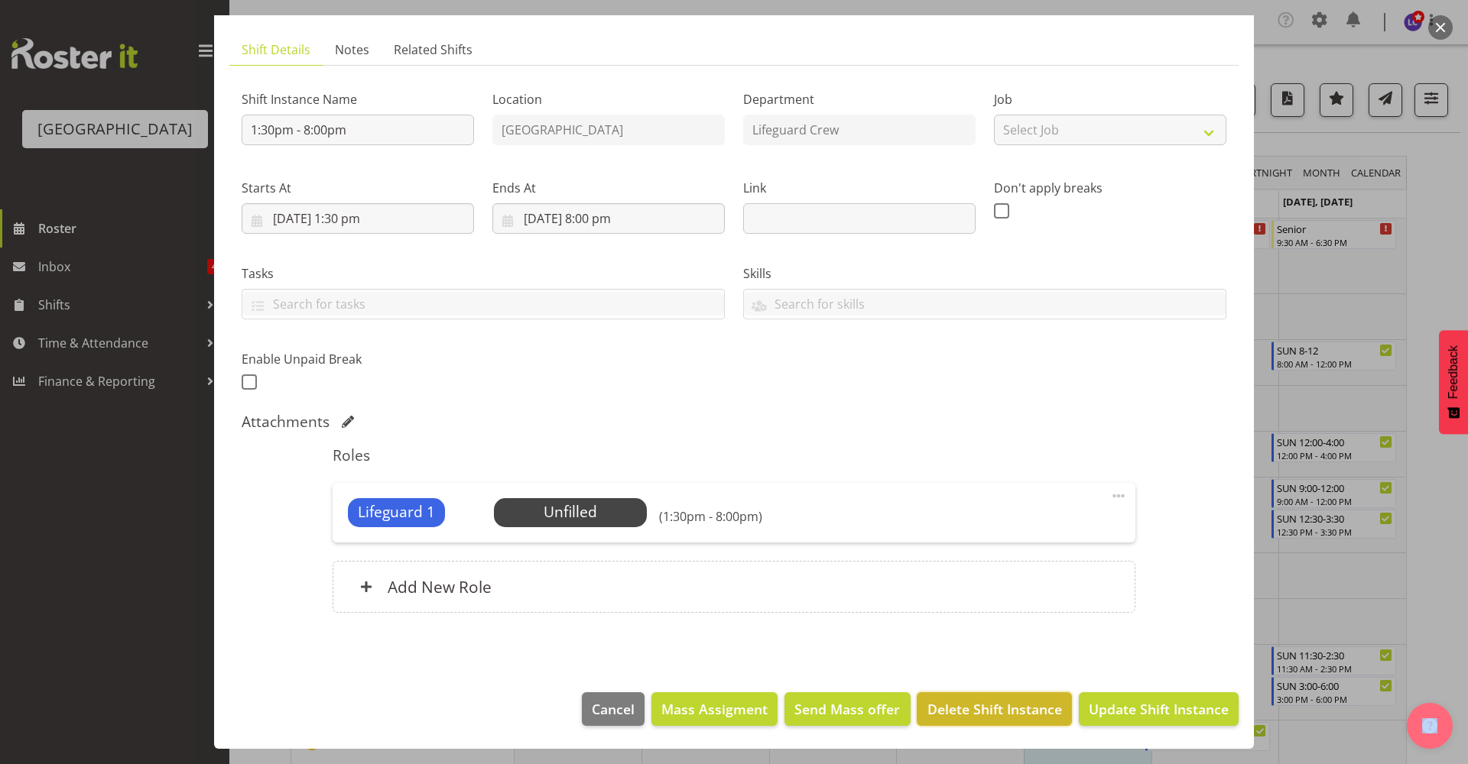
click at [982, 716] on span "Delete Shift Instance" at bounding box center [994, 709] width 135 height 20
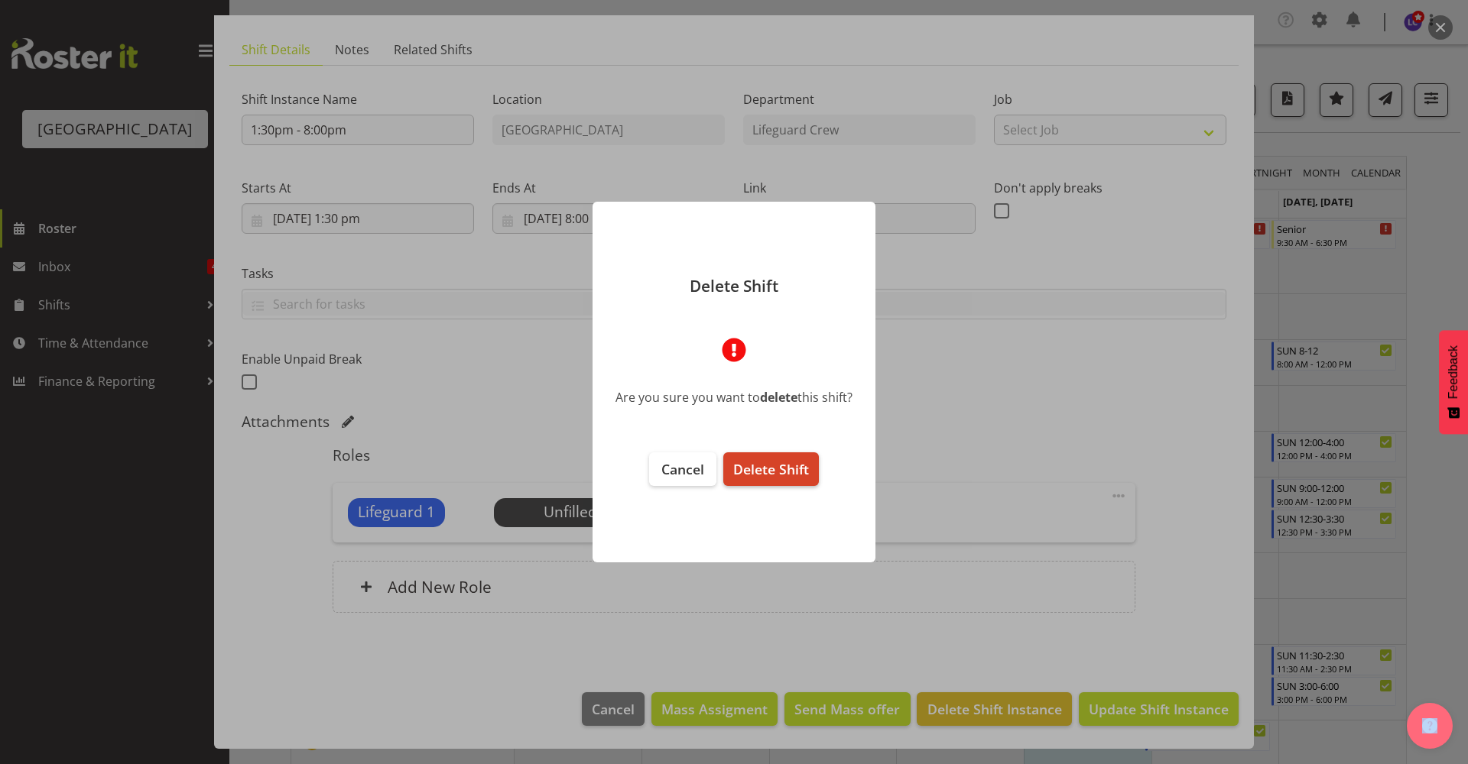
click at [802, 484] on button "Delete Shift" at bounding box center [771, 470] width 96 height 34
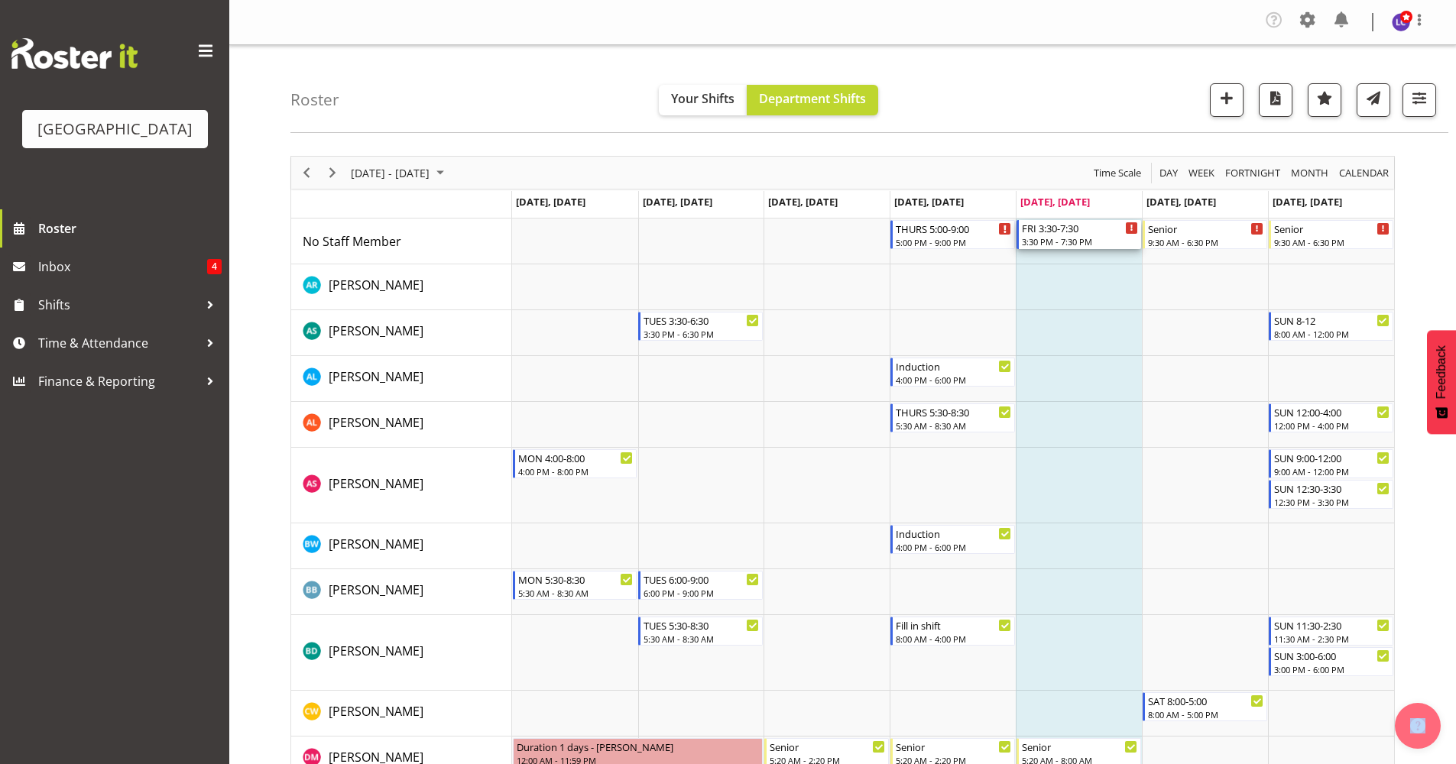
click at [1072, 235] on div "FRI 3:30-7:30 3:30 PM - 7:30 PM" at bounding box center [1080, 234] width 116 height 29
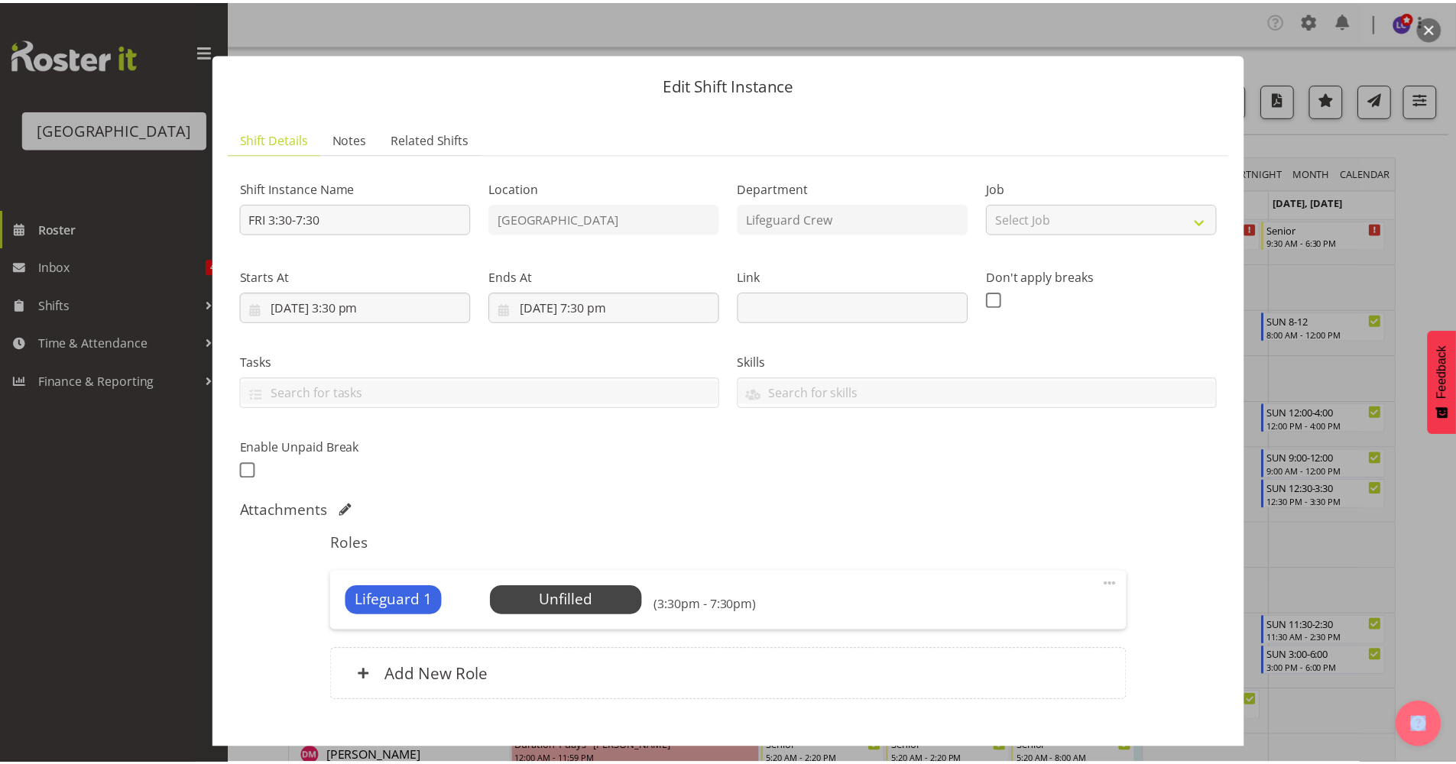
scroll to position [89, 0]
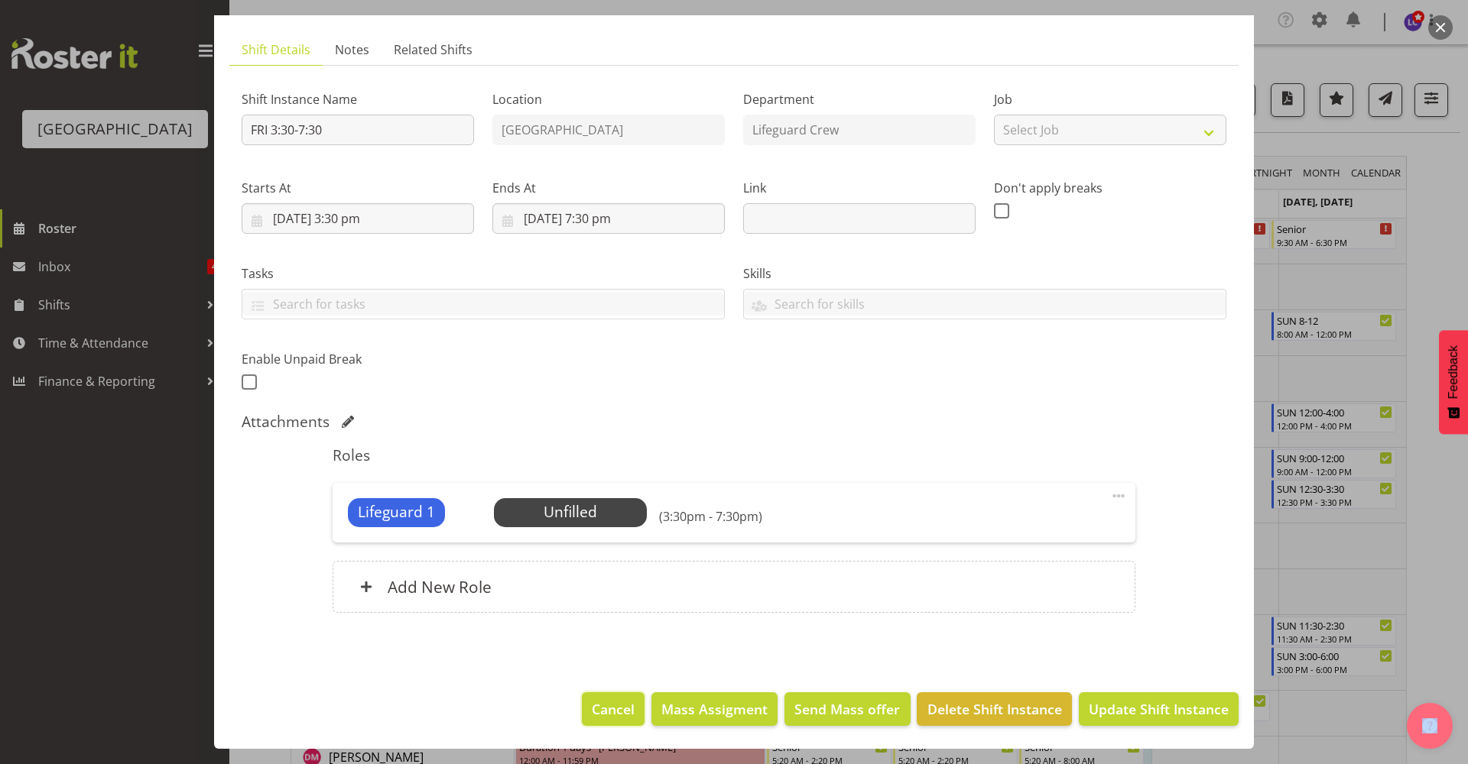
click at [597, 708] on span "Cancel" at bounding box center [613, 709] width 43 height 20
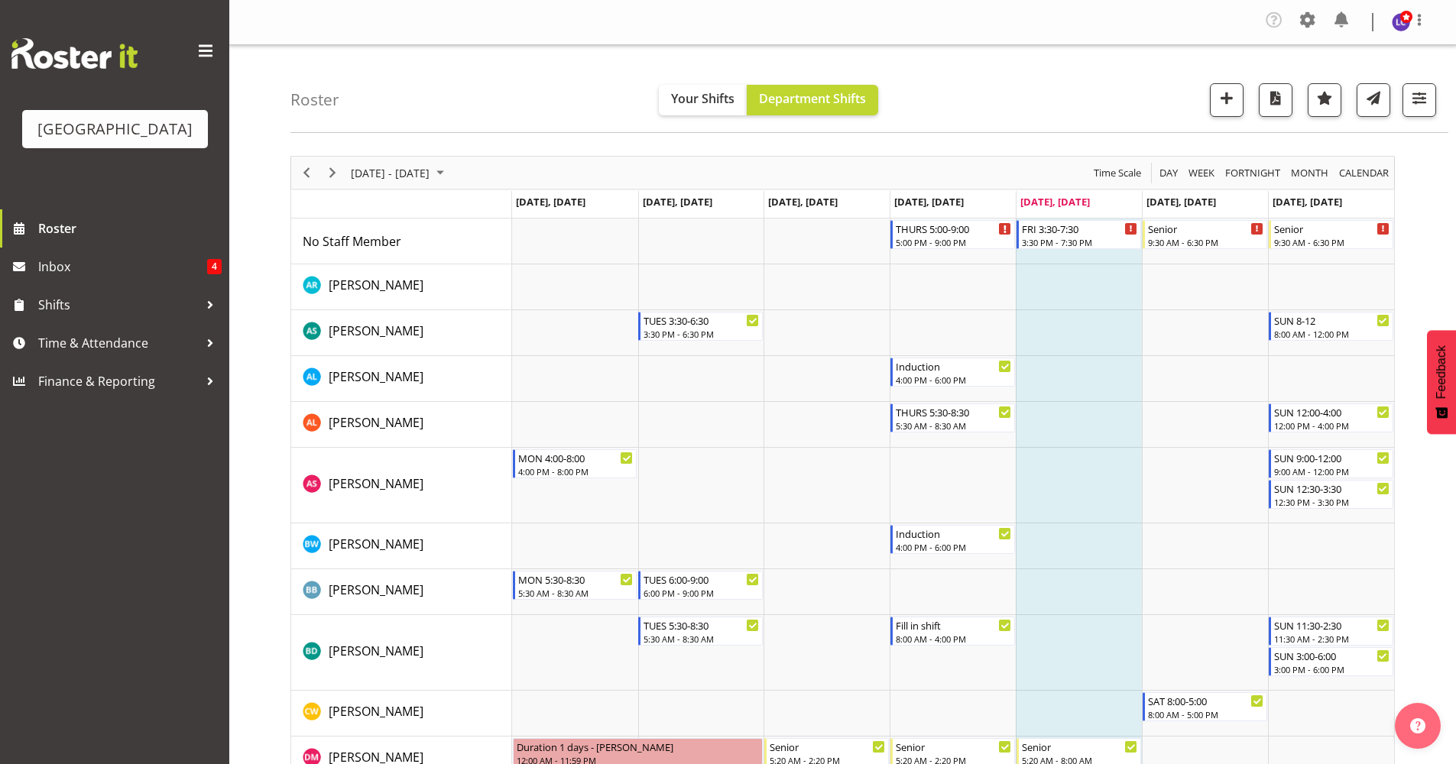
click at [565, 74] on div "Roster Your Shifts Department Shifts All Locations [GEOGRAPHIC_DATA] Select All…" at bounding box center [869, 89] width 1158 height 88
click at [88, 274] on span "Inbox" at bounding box center [122, 266] width 169 height 23
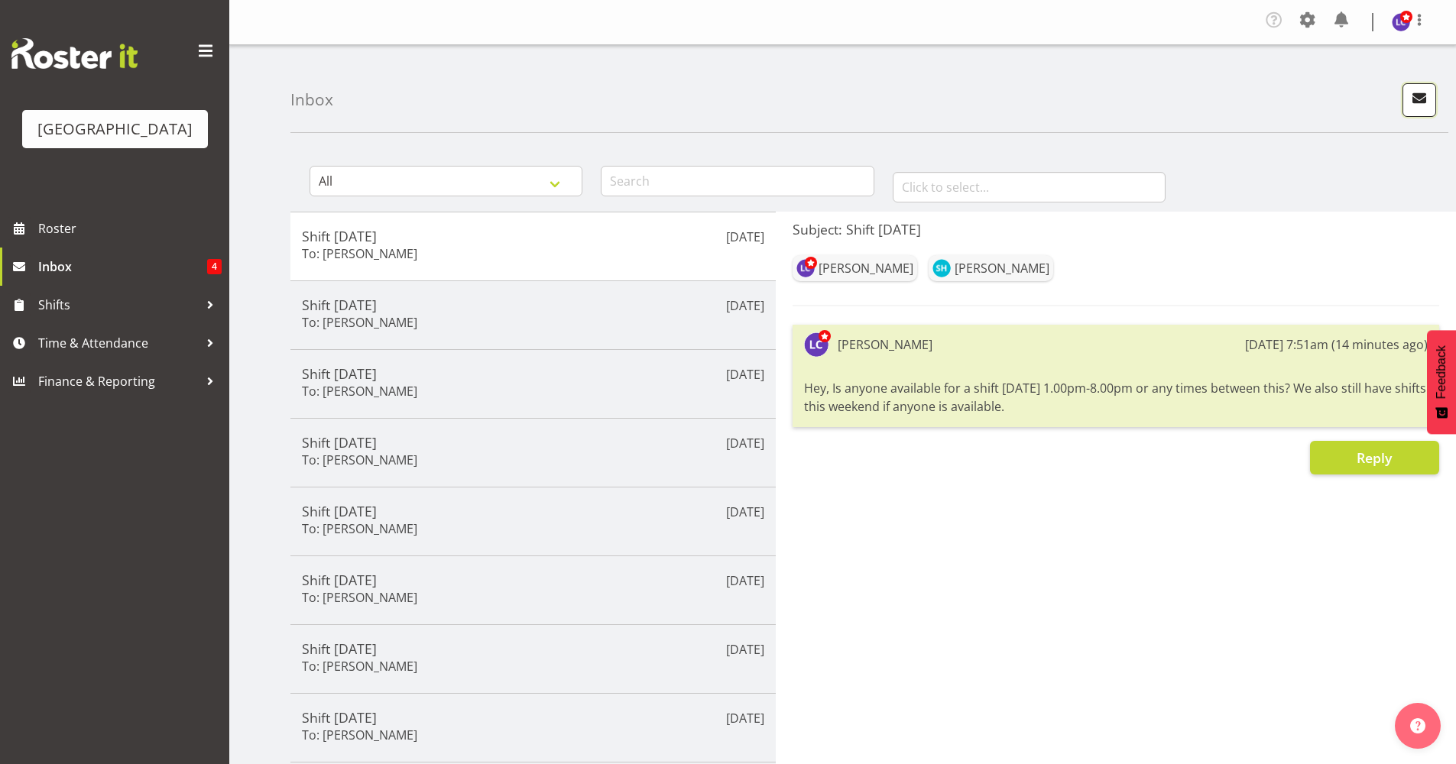
click at [1421, 102] on span "button" at bounding box center [1420, 98] width 20 height 20
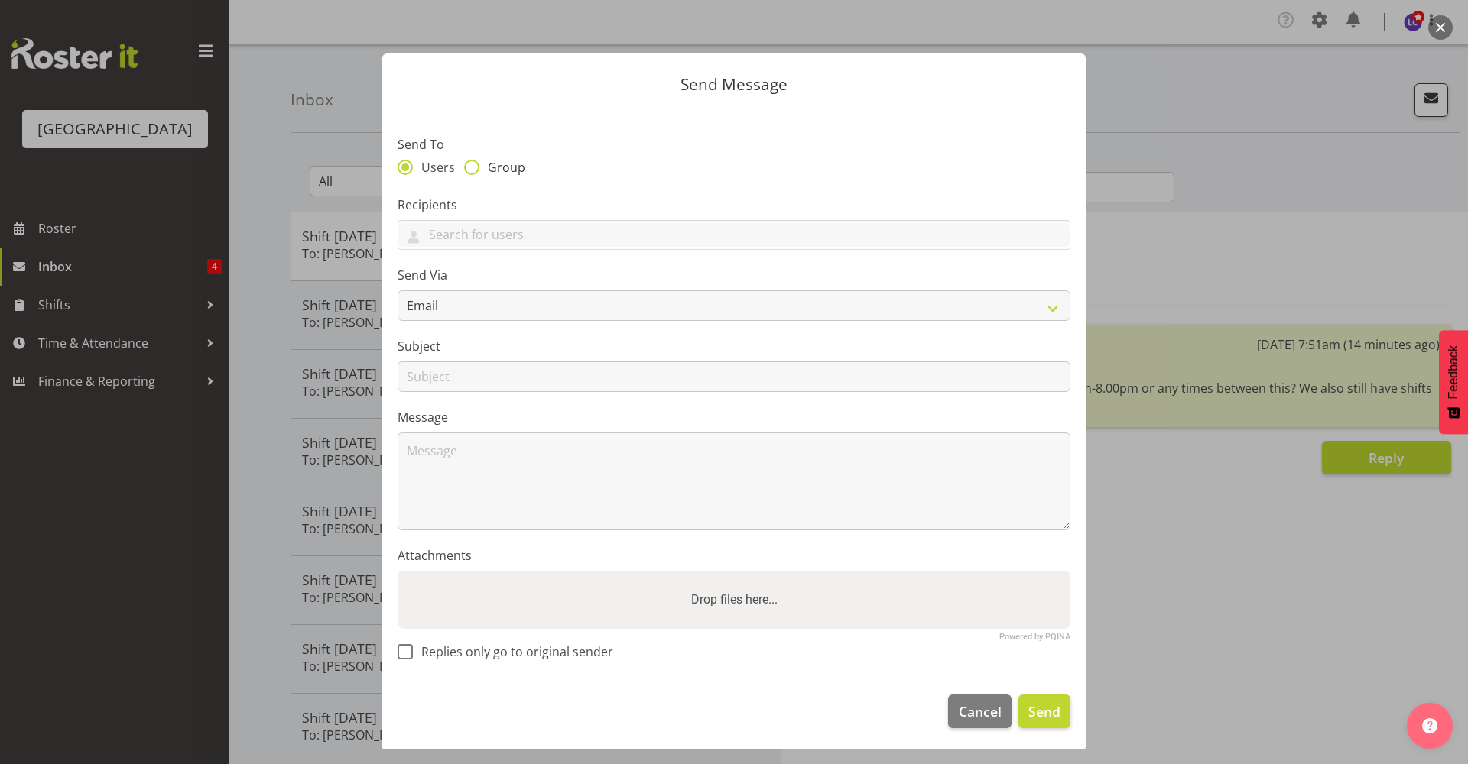
click at [501, 175] on span "Group" at bounding box center [502, 167] width 46 height 15
click at [474, 172] on input "Group" at bounding box center [469, 167] width 10 height 10
radio input "true"
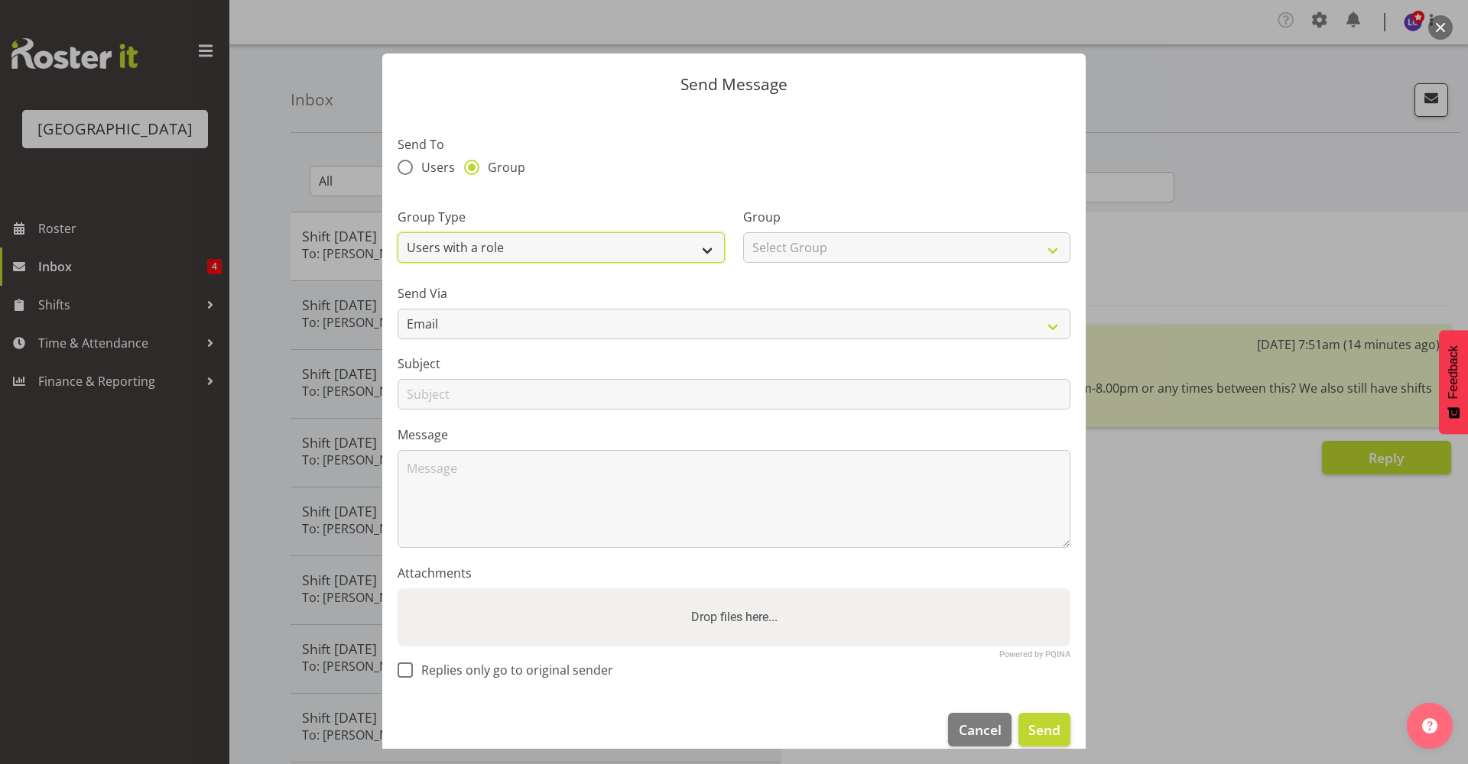
click at [496, 248] on select "Users with a role Users with a skill Primary users in a location All users in a…" at bounding box center [561, 247] width 327 height 31
select select "all_department"
click at [398, 232] on select "Users with a role Users with a skill Primary users in a location All users in a…" at bounding box center [561, 247] width 327 height 31
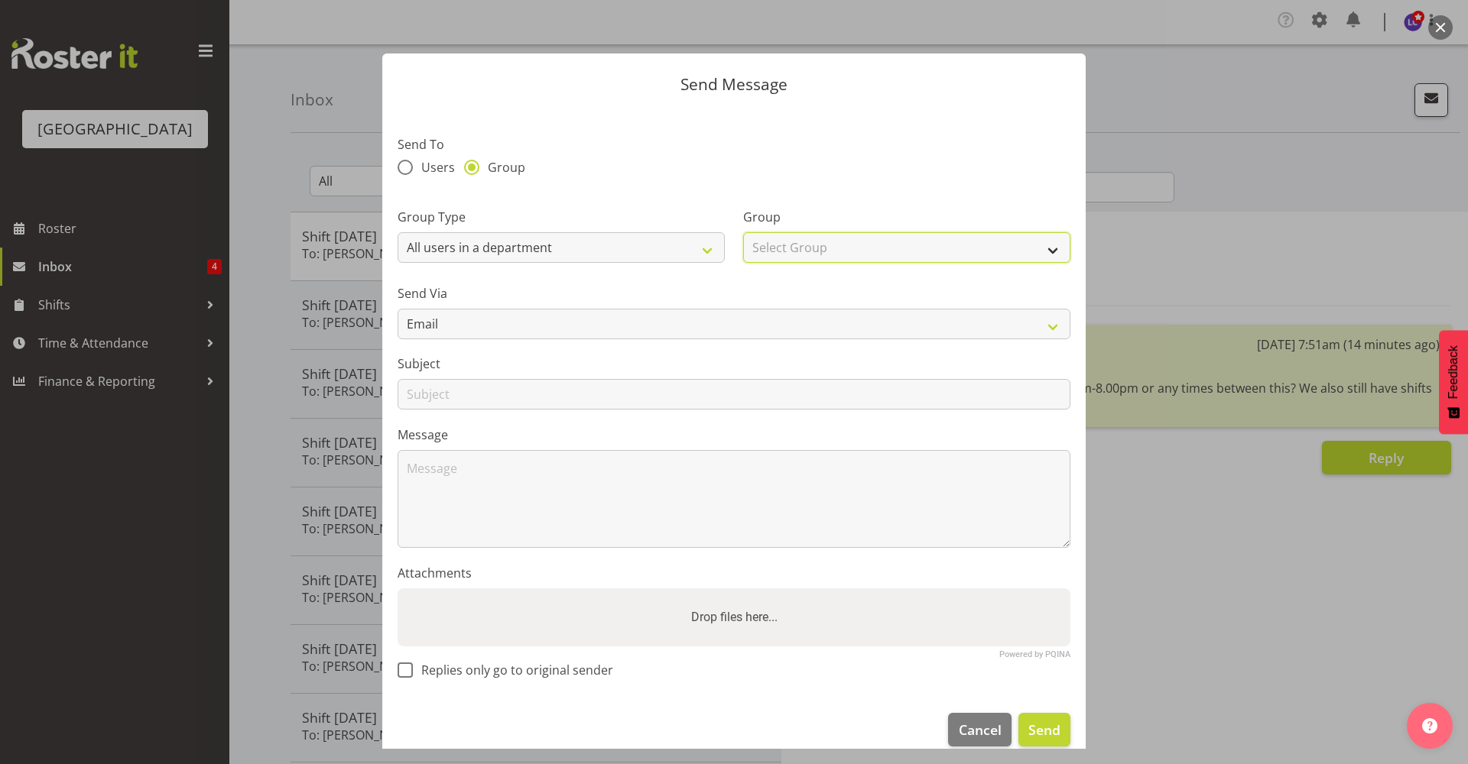
drag, startPoint x: 812, startPoint y: 252, endPoint x: 806, endPoint y: 258, distance: 8.1
click at [812, 252] on select "Select Group Cleaning Crew Customer Services Crew Lifeguard Crew Maintenance Cr…" at bounding box center [906, 247] width 327 height 31
select select "114"
click at [743, 232] on select "Select Group Cleaning Crew Customer Services Crew Lifeguard Crew Maintenance Cr…" at bounding box center [906, 247] width 327 height 31
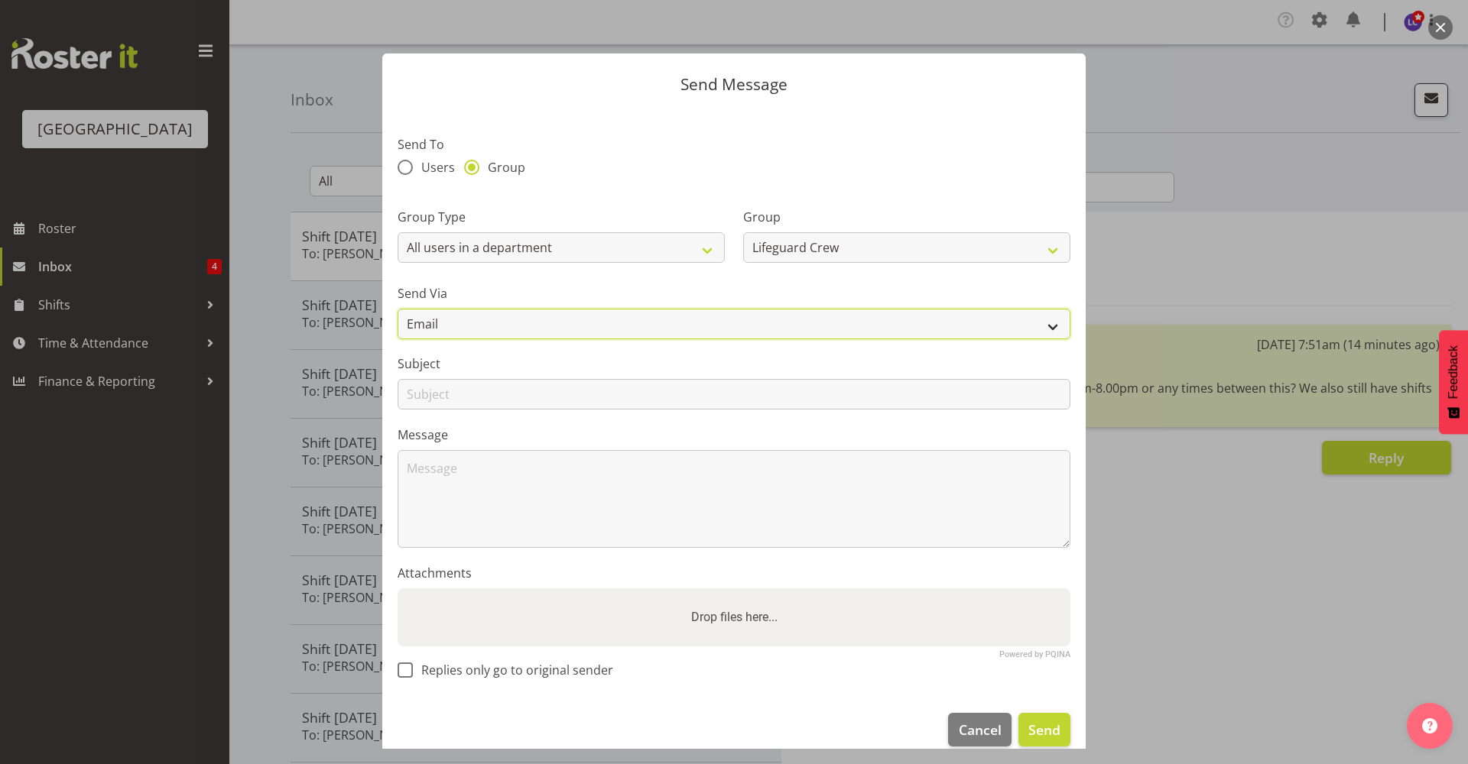
drag, startPoint x: 686, startPoint y: 326, endPoint x: 671, endPoint y: 337, distance: 18.0
click at [686, 326] on select "Email SMS" at bounding box center [734, 324] width 673 height 31
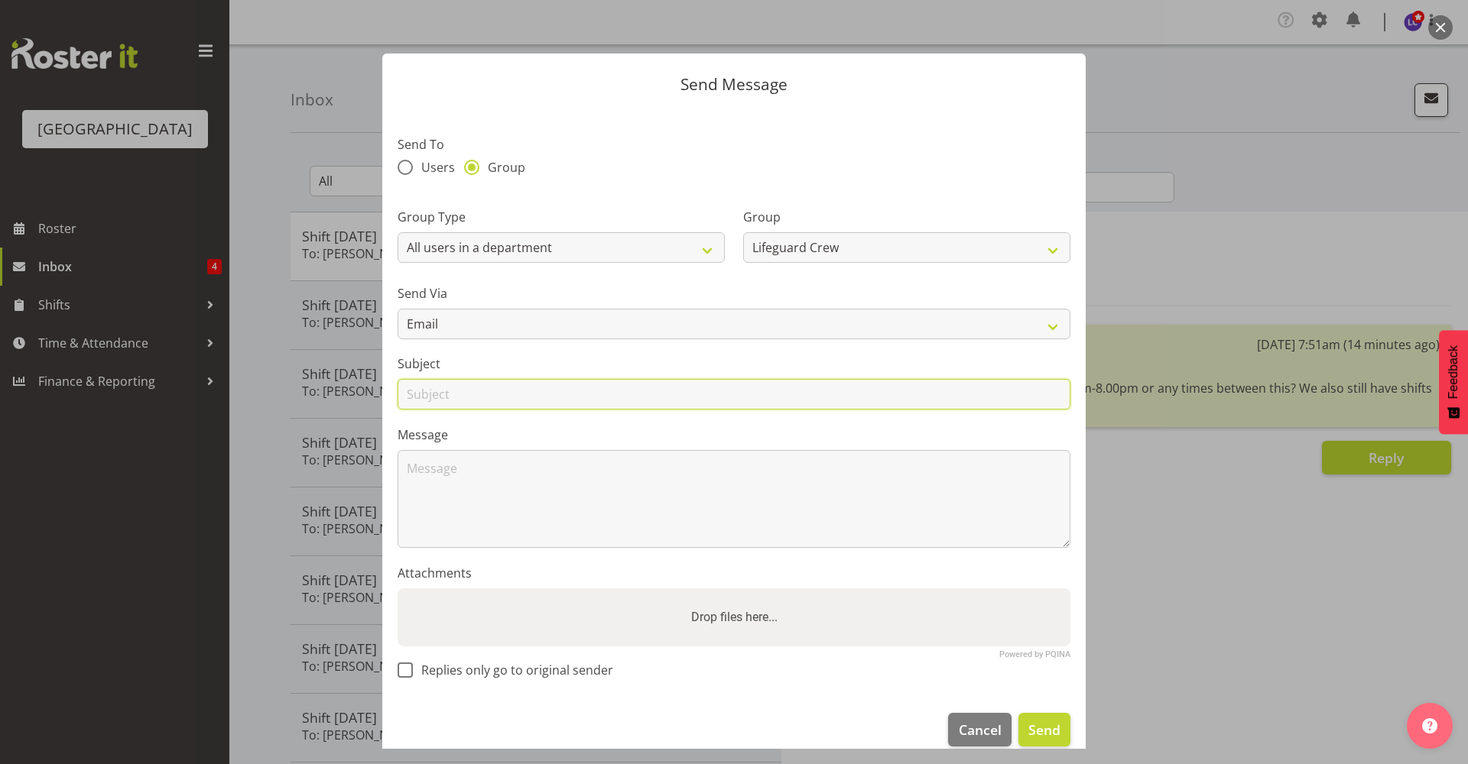
click at [582, 394] on input "text" at bounding box center [734, 394] width 673 height 31
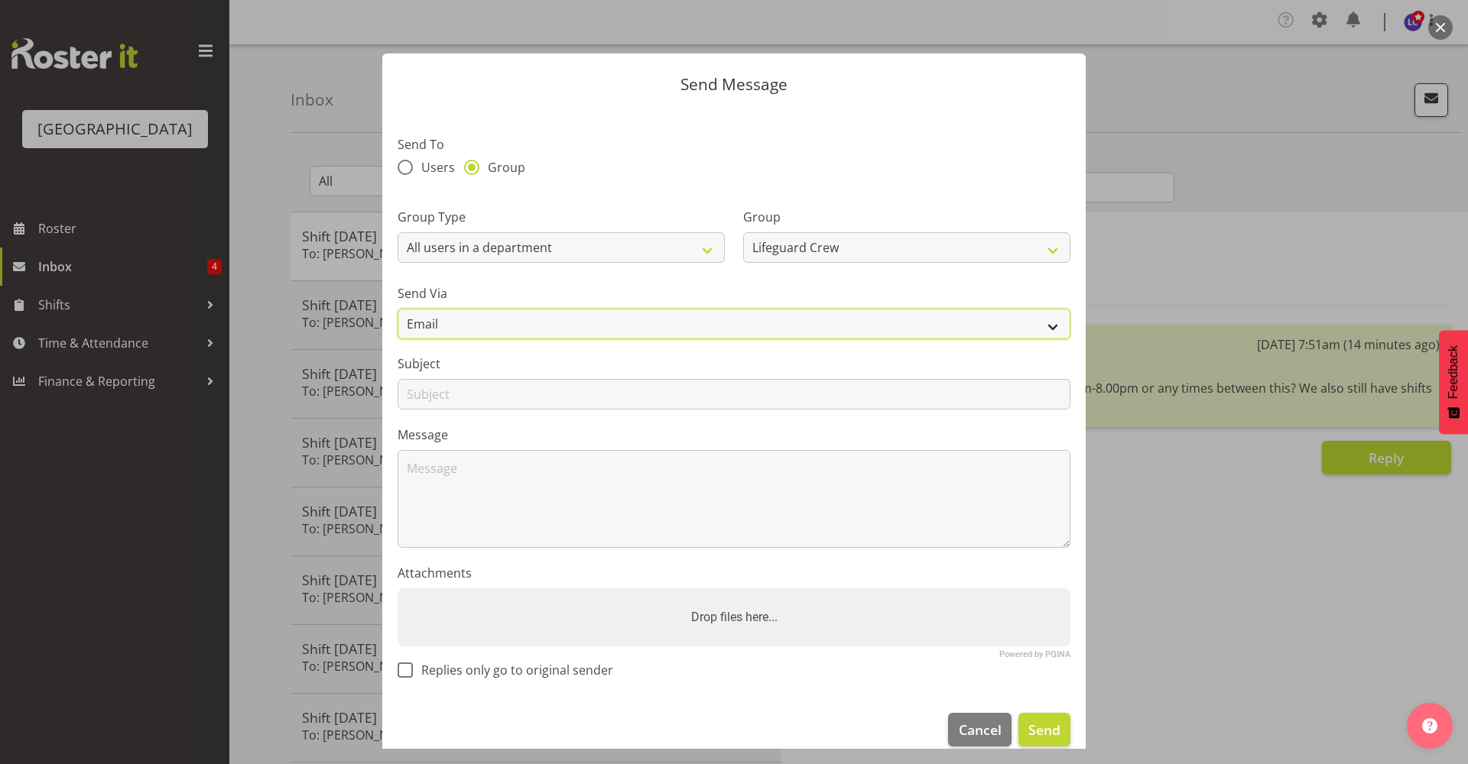
click at [583, 335] on select "Email SMS" at bounding box center [734, 324] width 673 height 31
select select "sms"
click at [398, 309] on select "Email SMS" at bounding box center [734, 324] width 673 height 31
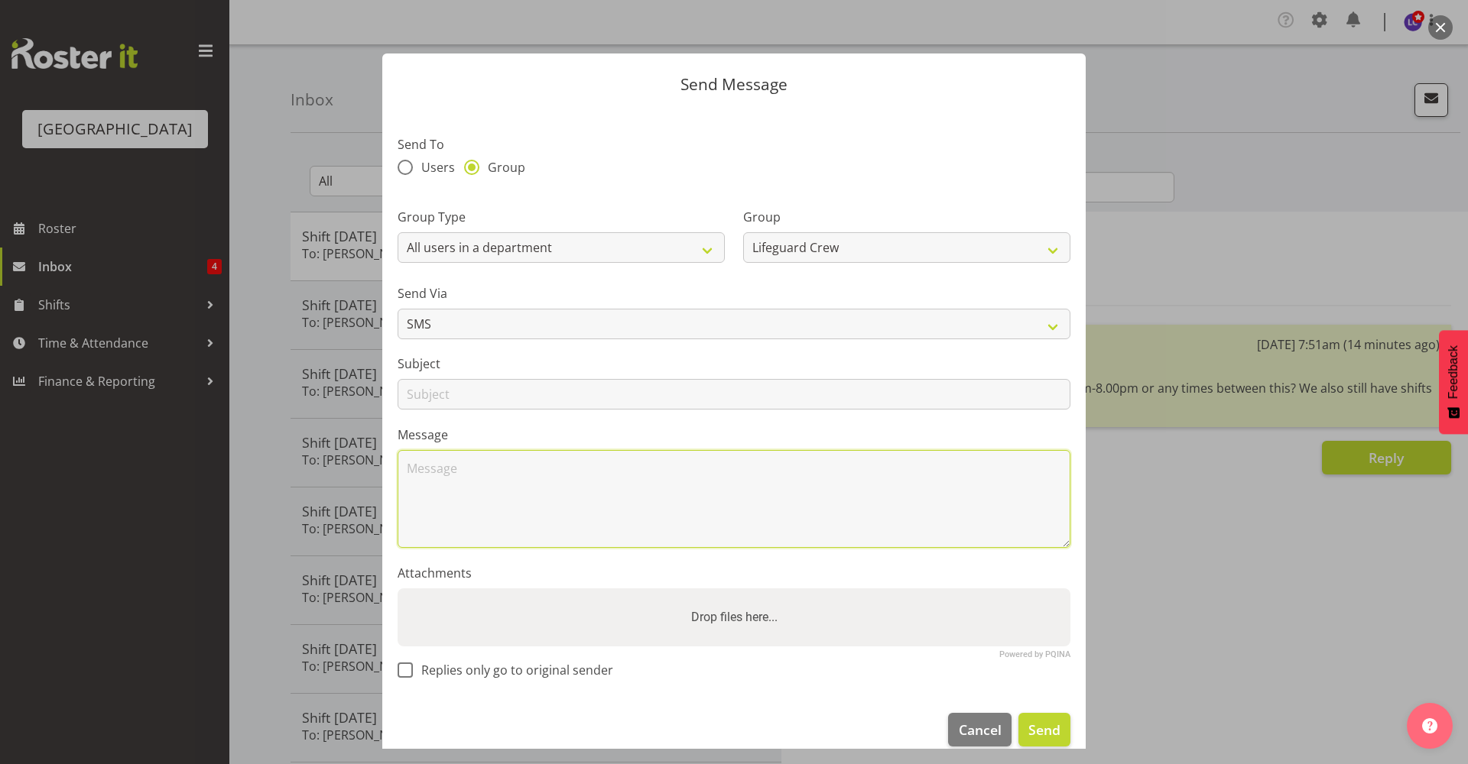
click at [554, 475] on textarea at bounding box center [734, 499] width 673 height 98
type textarea "Filled the 1.00pm-8.00pm but I still have a 3.30-7.30pm available tonight"
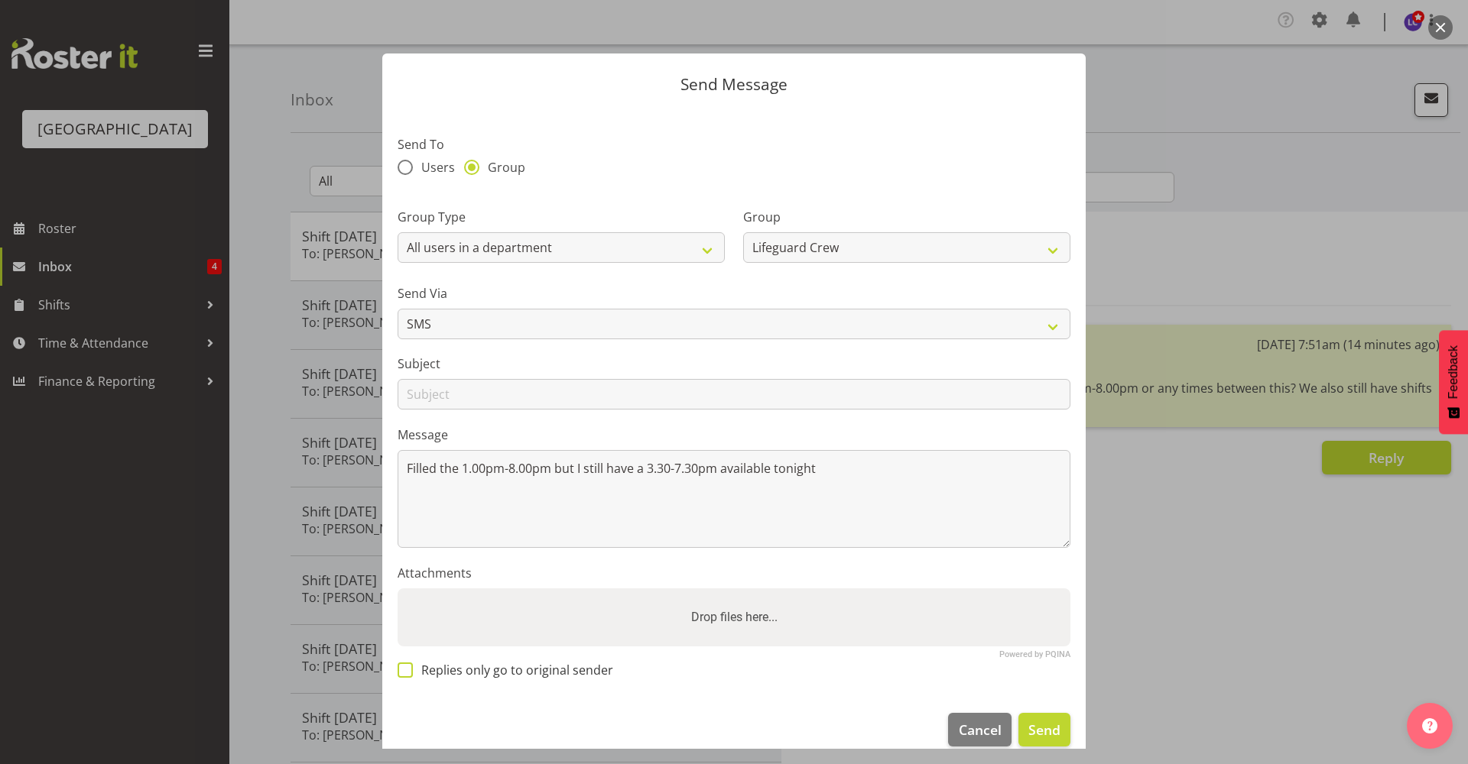
click at [443, 666] on span "Replies only go to original sender" at bounding box center [513, 670] width 200 height 15
click at [407, 666] on input "Replies only go to original sender" at bounding box center [403, 670] width 10 height 10
checkbox input "true"
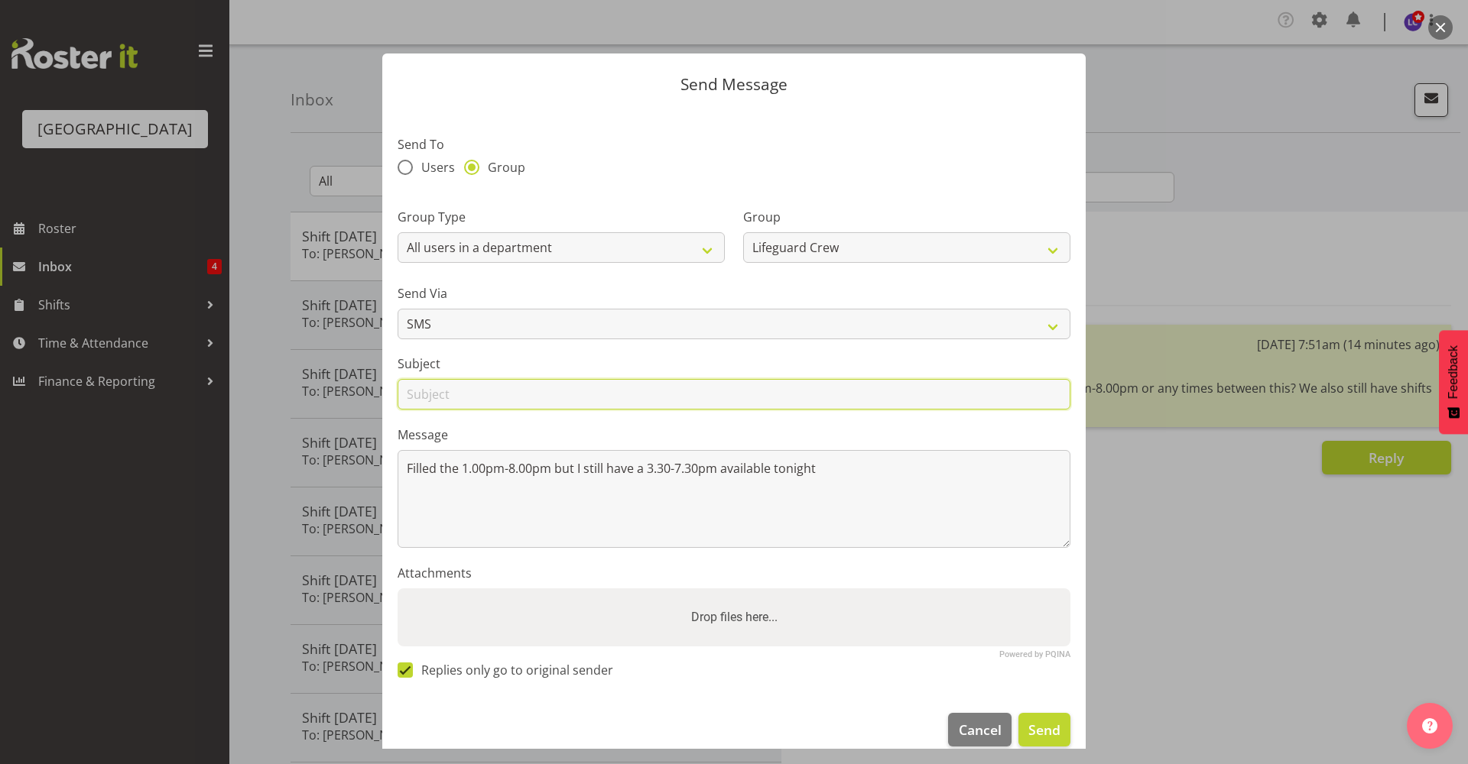
click at [519, 398] on input "text" at bounding box center [734, 394] width 673 height 31
type input "Shift today"
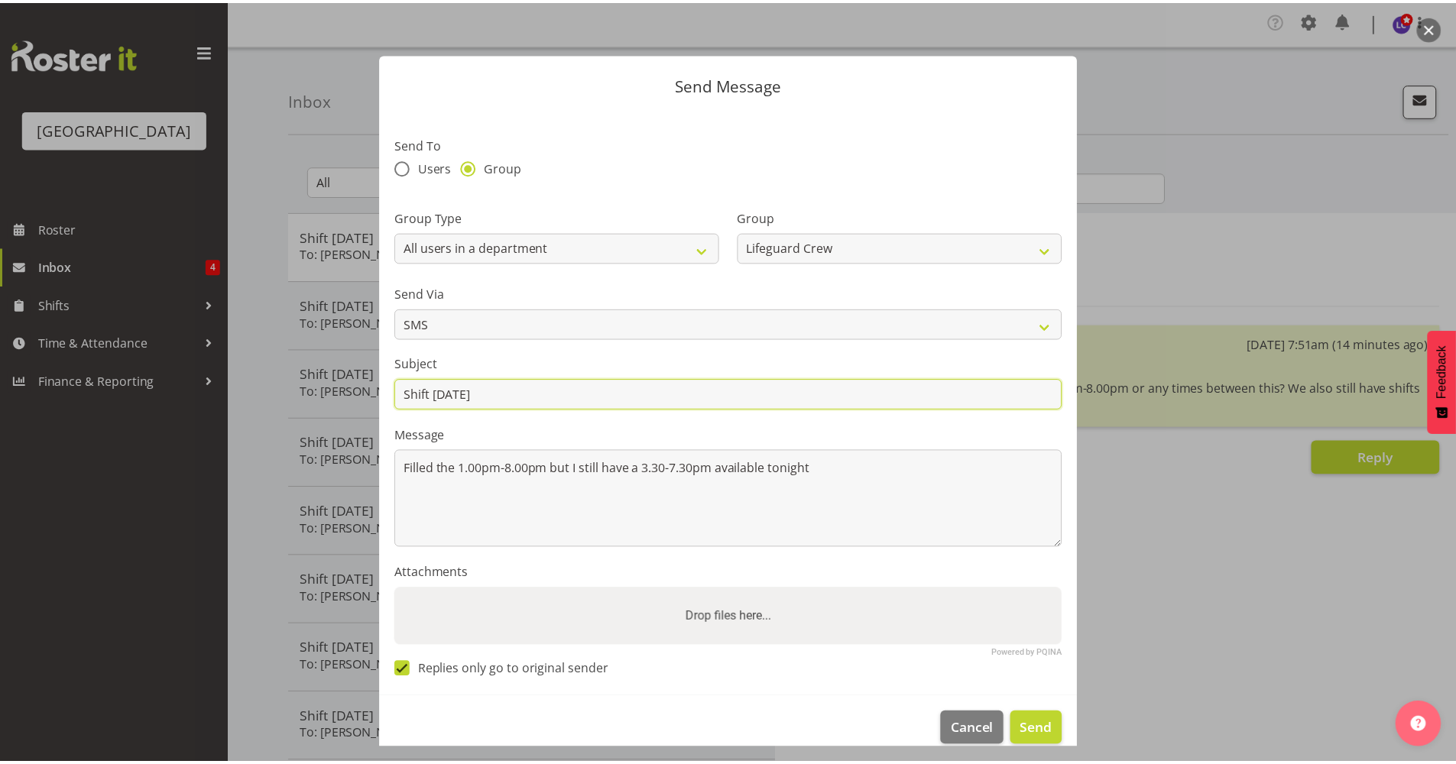
scroll to position [21, 0]
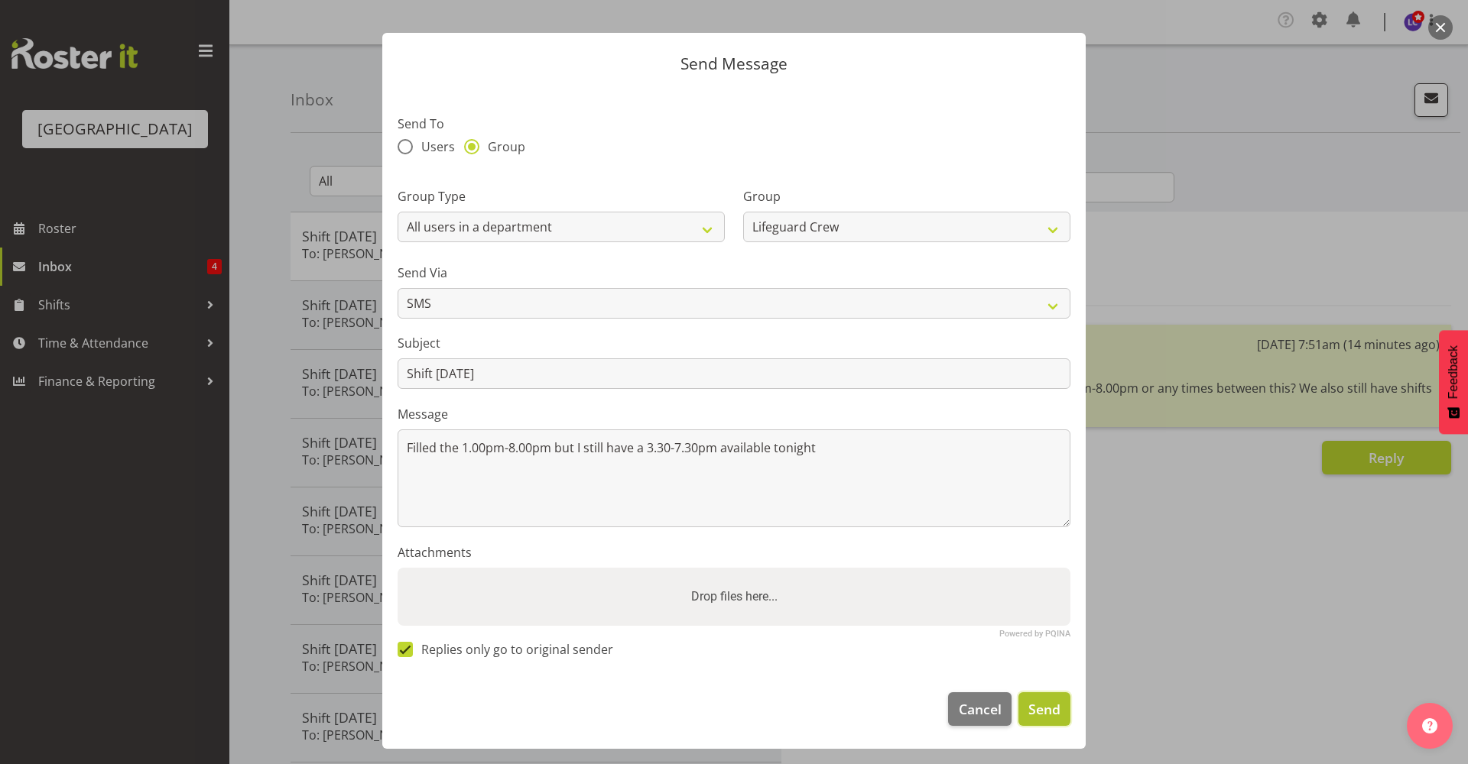
click at [1039, 701] on span "Send" at bounding box center [1044, 709] width 32 height 20
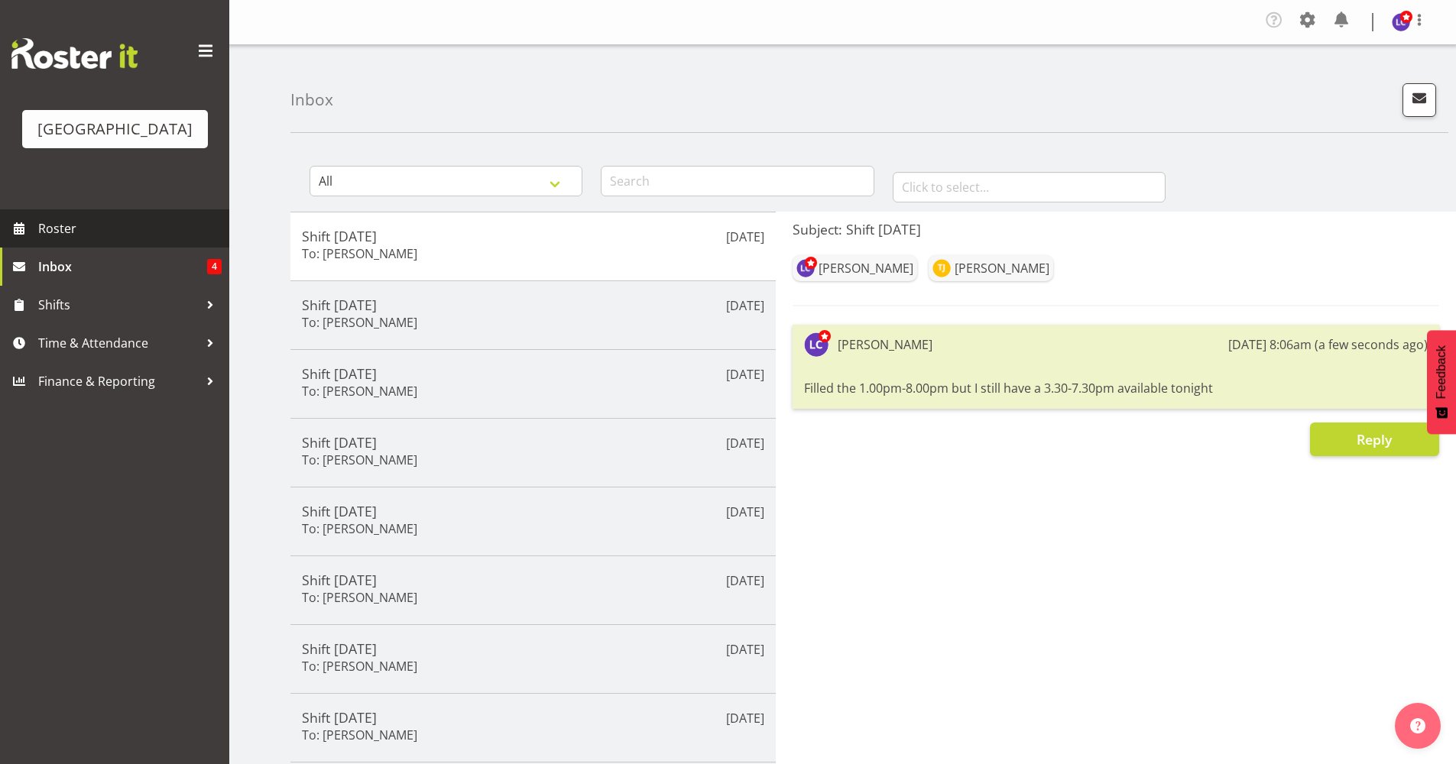
click at [80, 213] on link "Roster" at bounding box center [114, 228] width 229 height 38
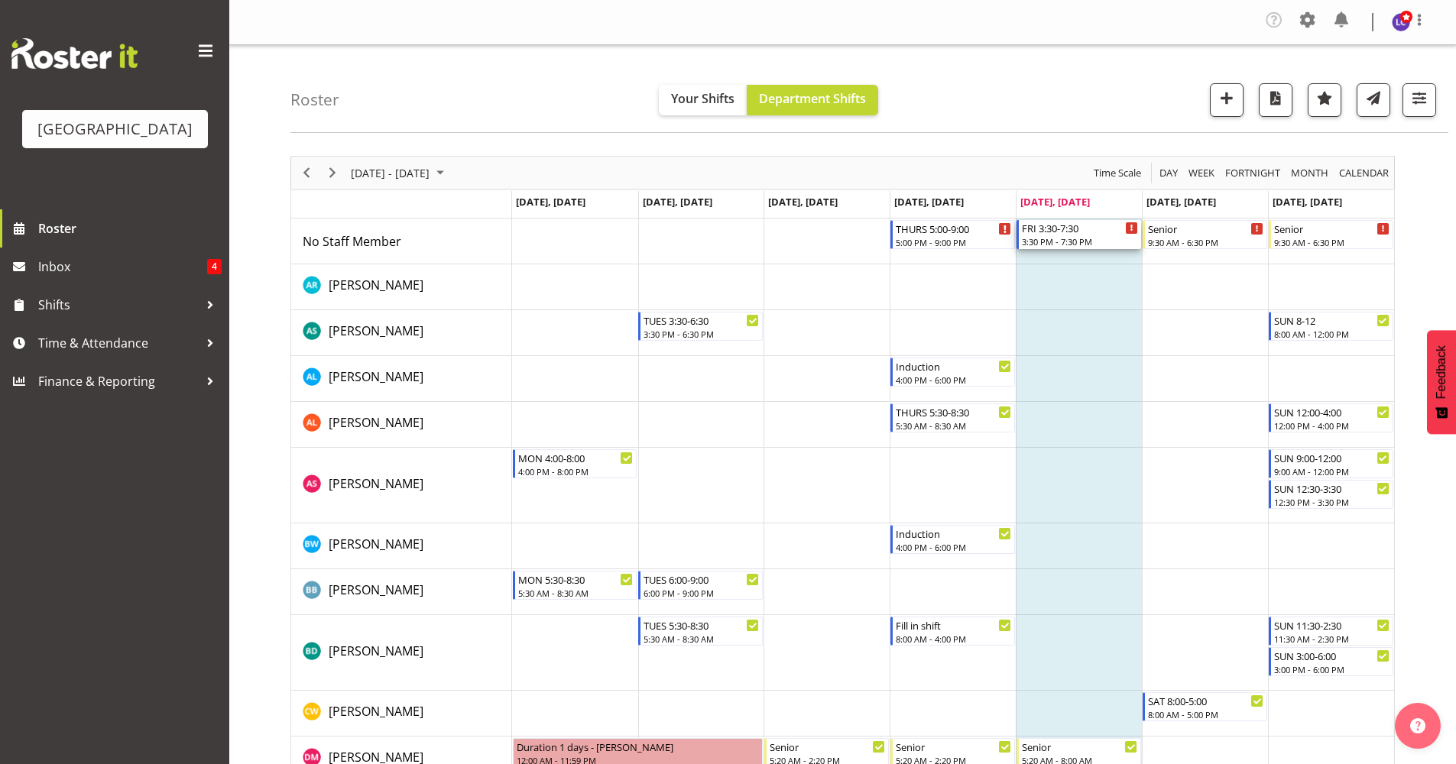
click at [1063, 233] on div "FRI 3:30-7:30" at bounding box center [1080, 227] width 116 height 15
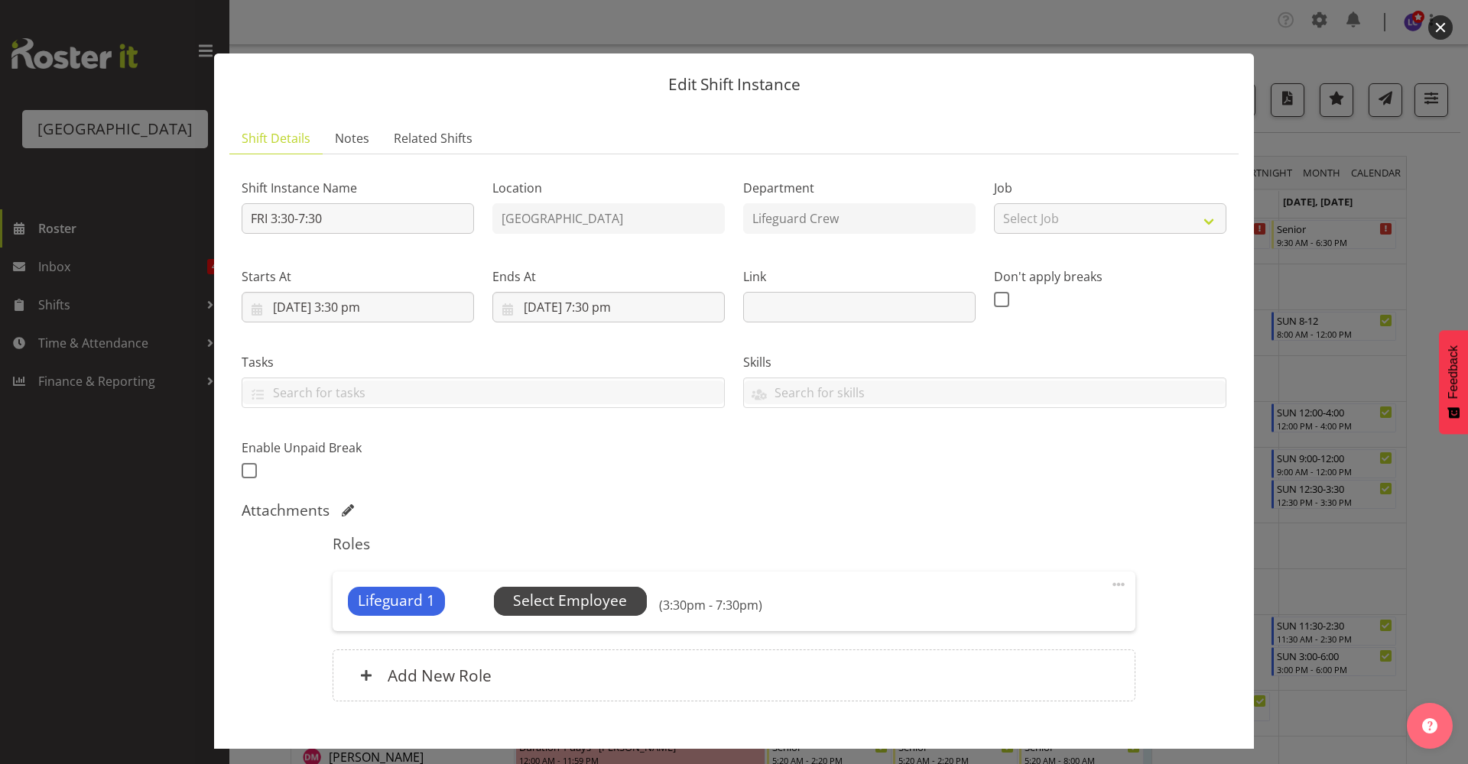
click at [557, 596] on span "Select Employee" at bounding box center [570, 601] width 114 height 22
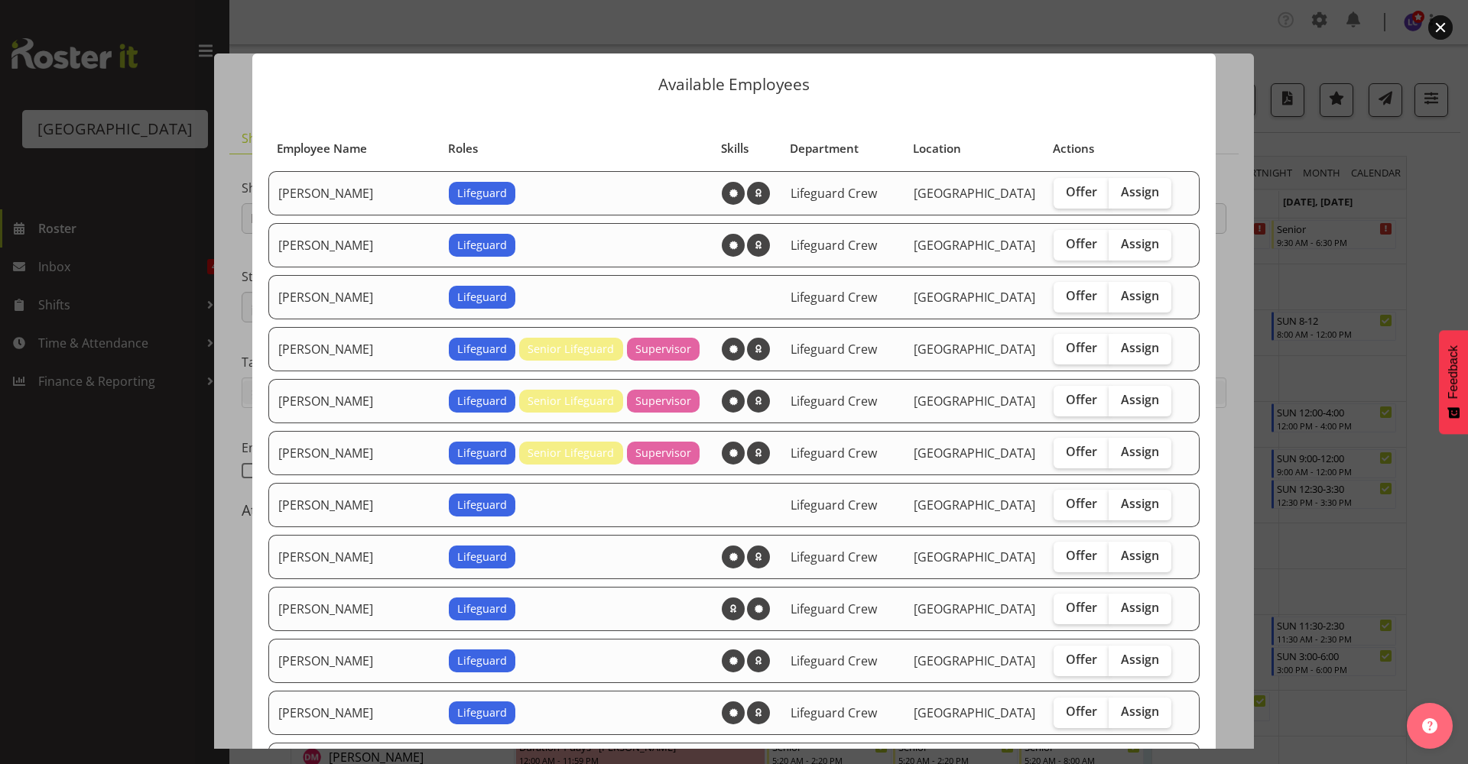
scroll to position [331, 0]
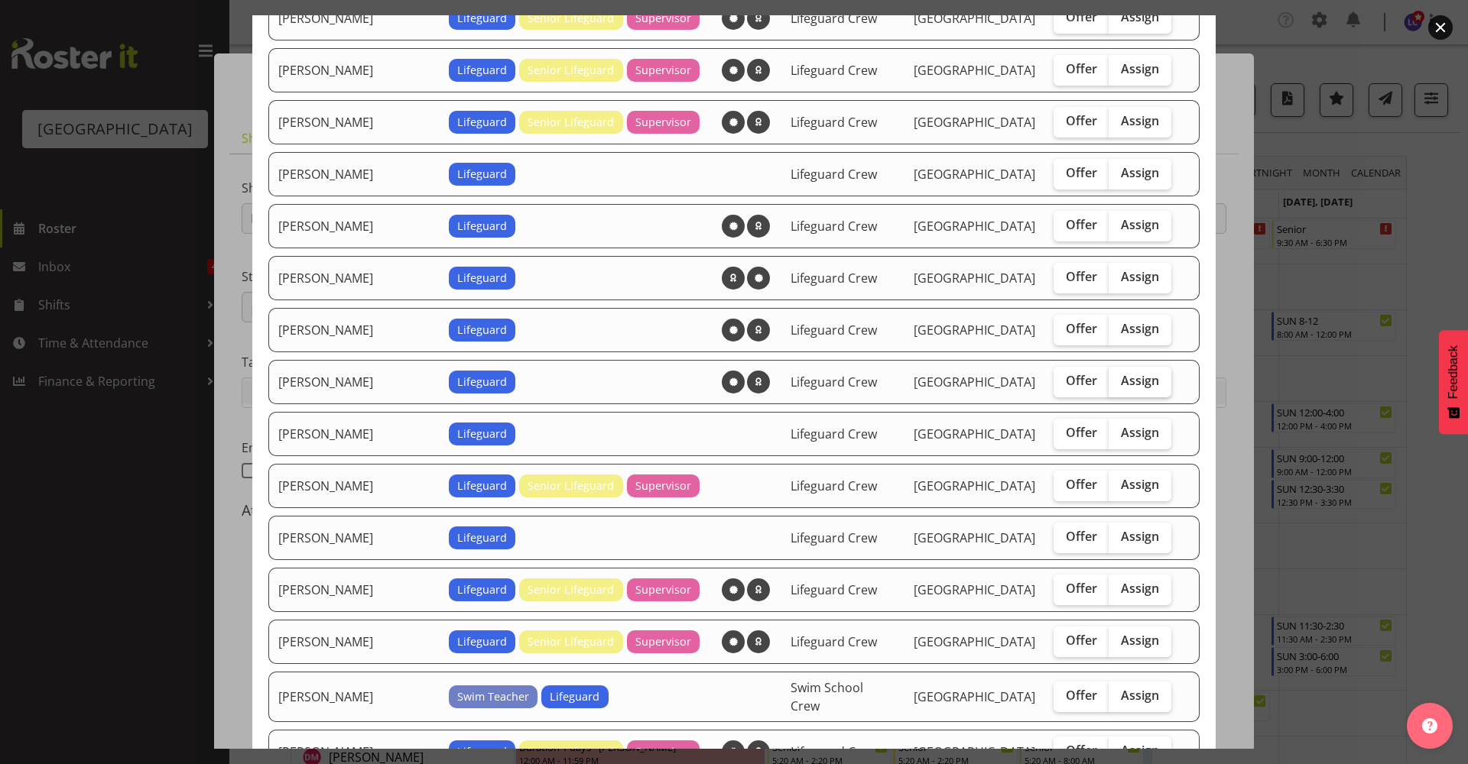
click at [1137, 388] on span "Assign" at bounding box center [1140, 380] width 38 height 15
click at [1118, 386] on input "Assign" at bounding box center [1113, 381] width 10 height 10
checkbox input "true"
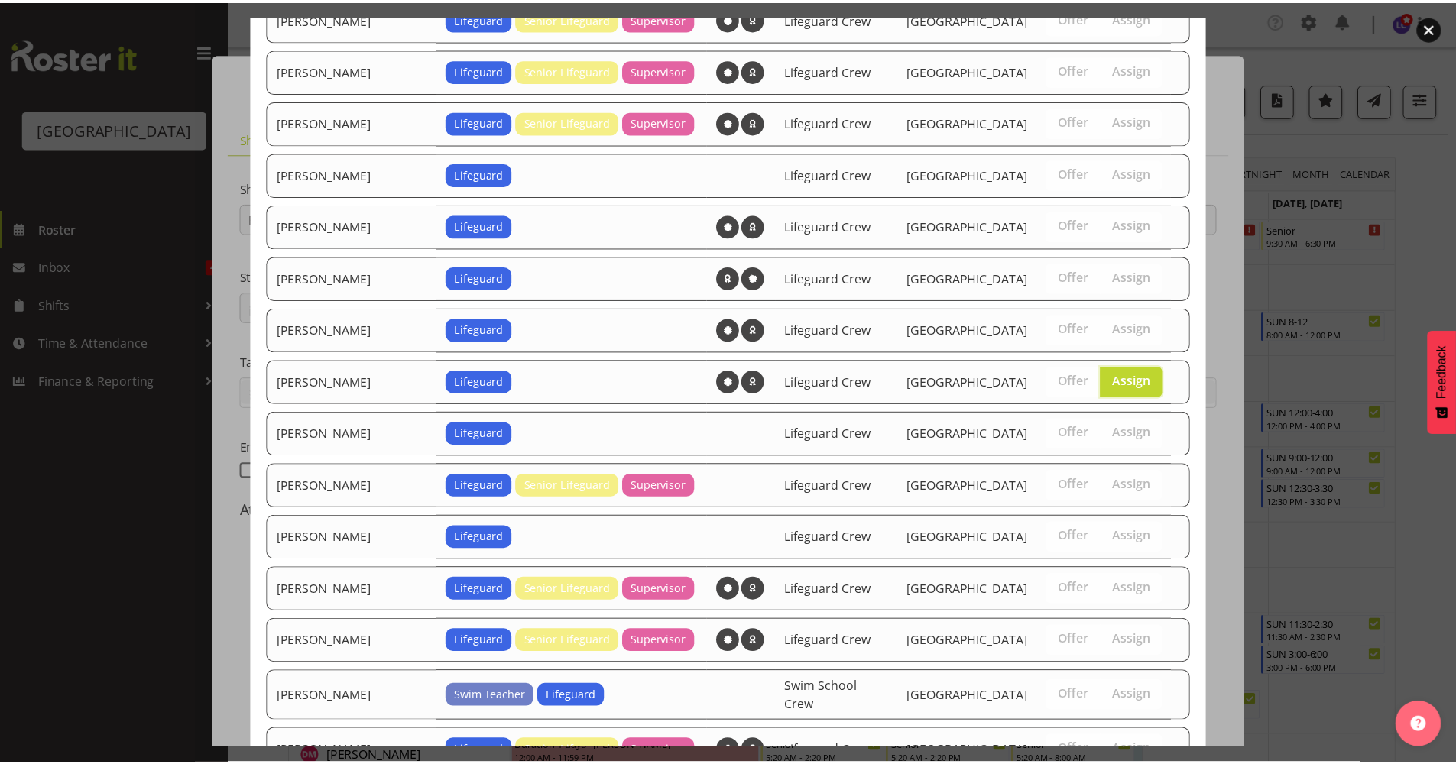
scroll to position [1452, 0]
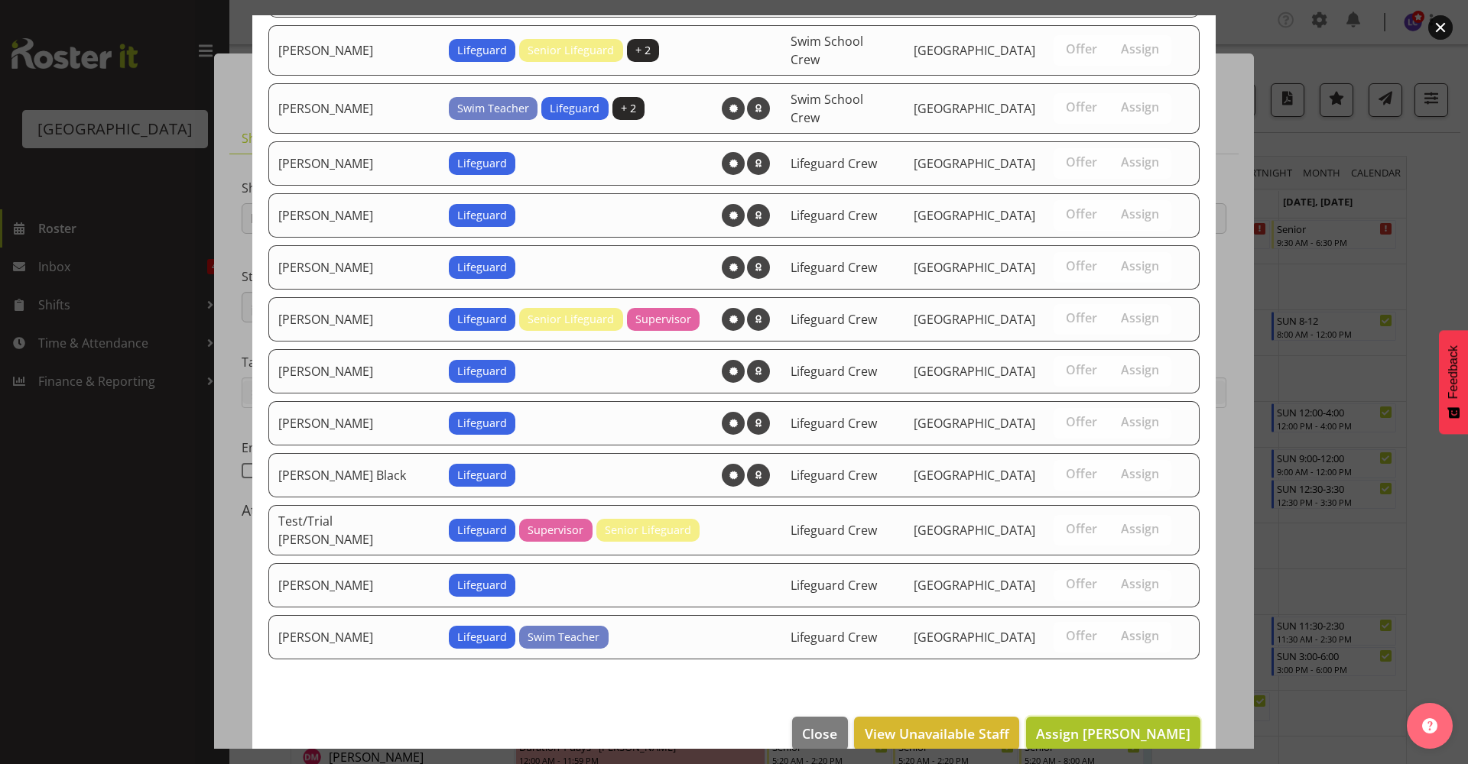
click at [1099, 725] on span "Assign Drew Nielsen" at bounding box center [1113, 734] width 154 height 18
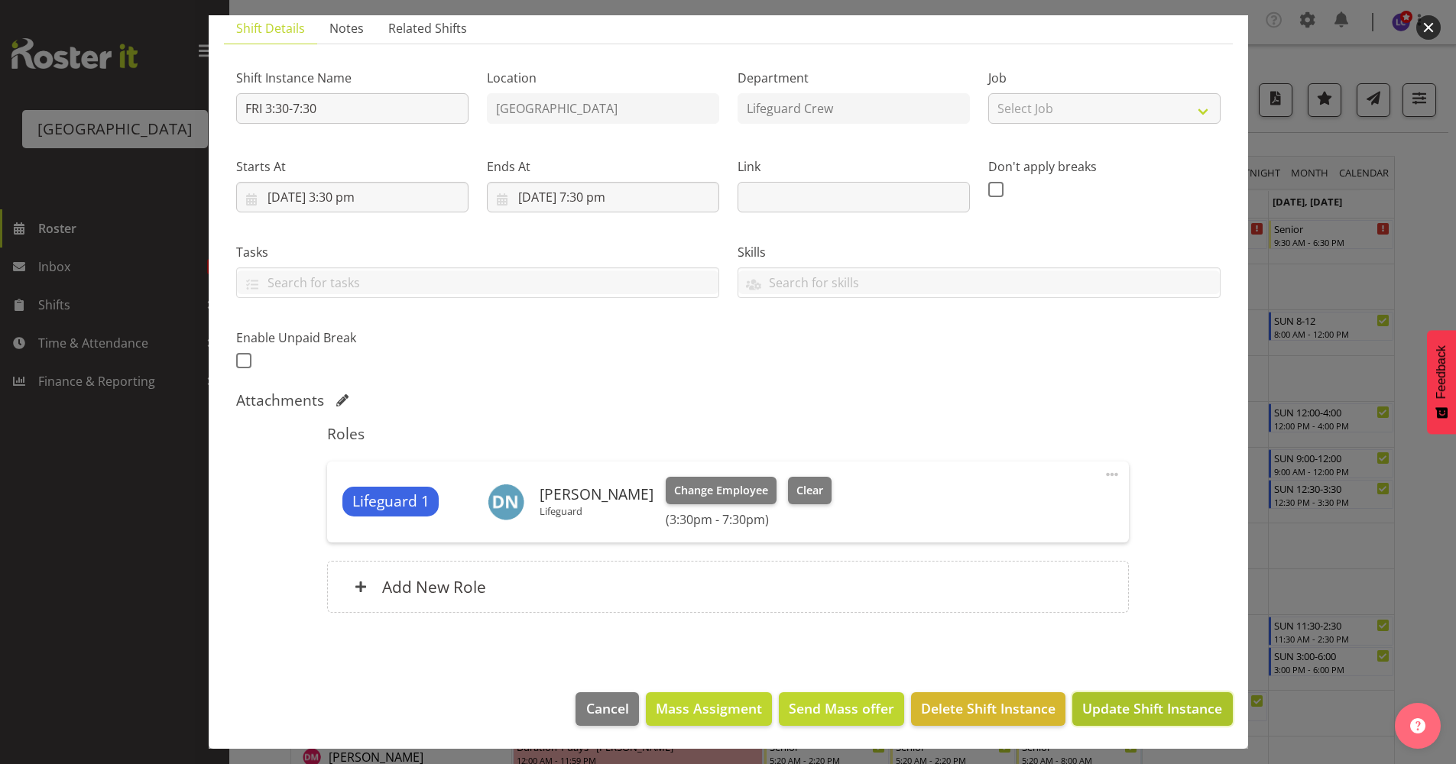
drag, startPoint x: 1108, startPoint y: 698, endPoint x: 1104, endPoint y: 706, distance: 8.9
click at [1108, 699] on button "Update Shift Instance" at bounding box center [1152, 710] width 160 height 34
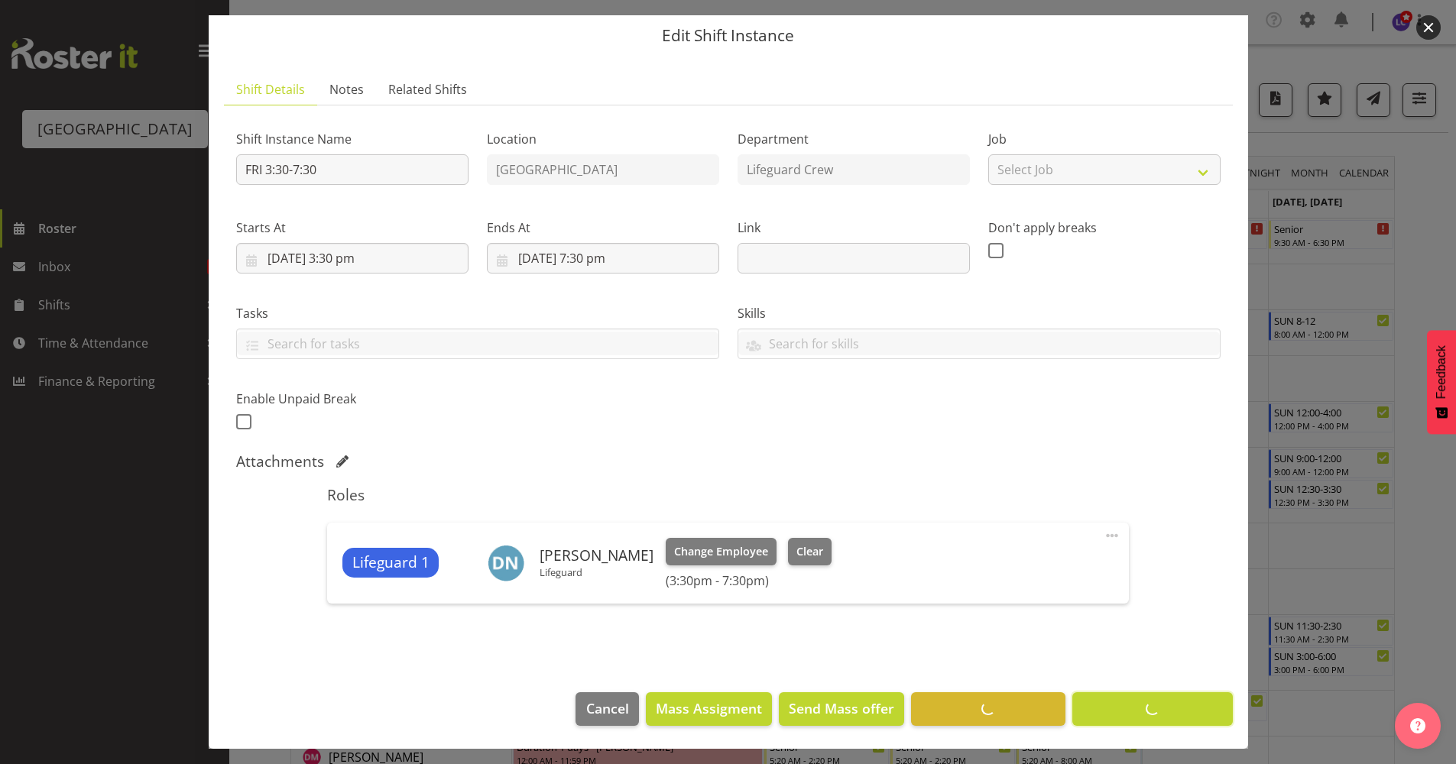
scroll to position [49, 0]
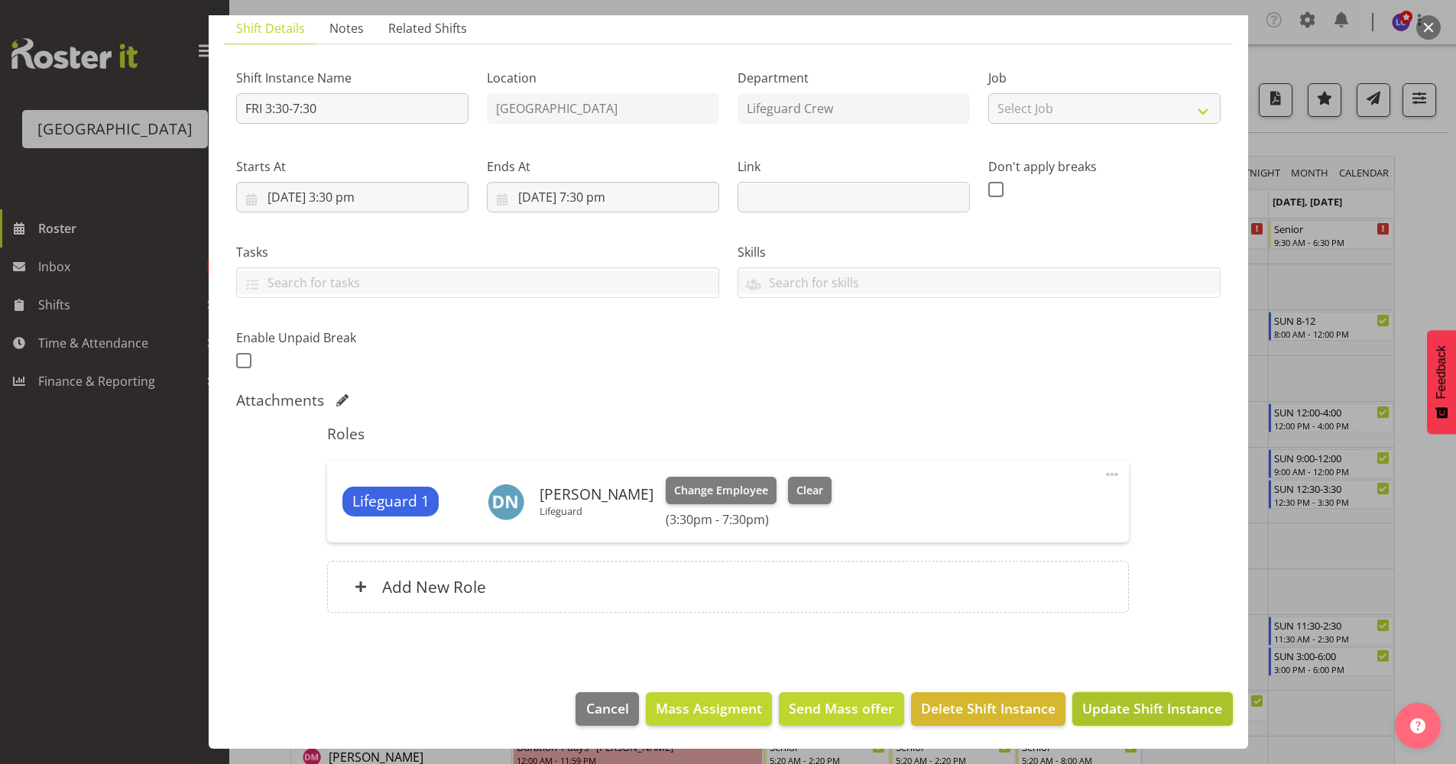
click at [1109, 709] on span "Update Shift Instance" at bounding box center [1152, 709] width 140 height 20
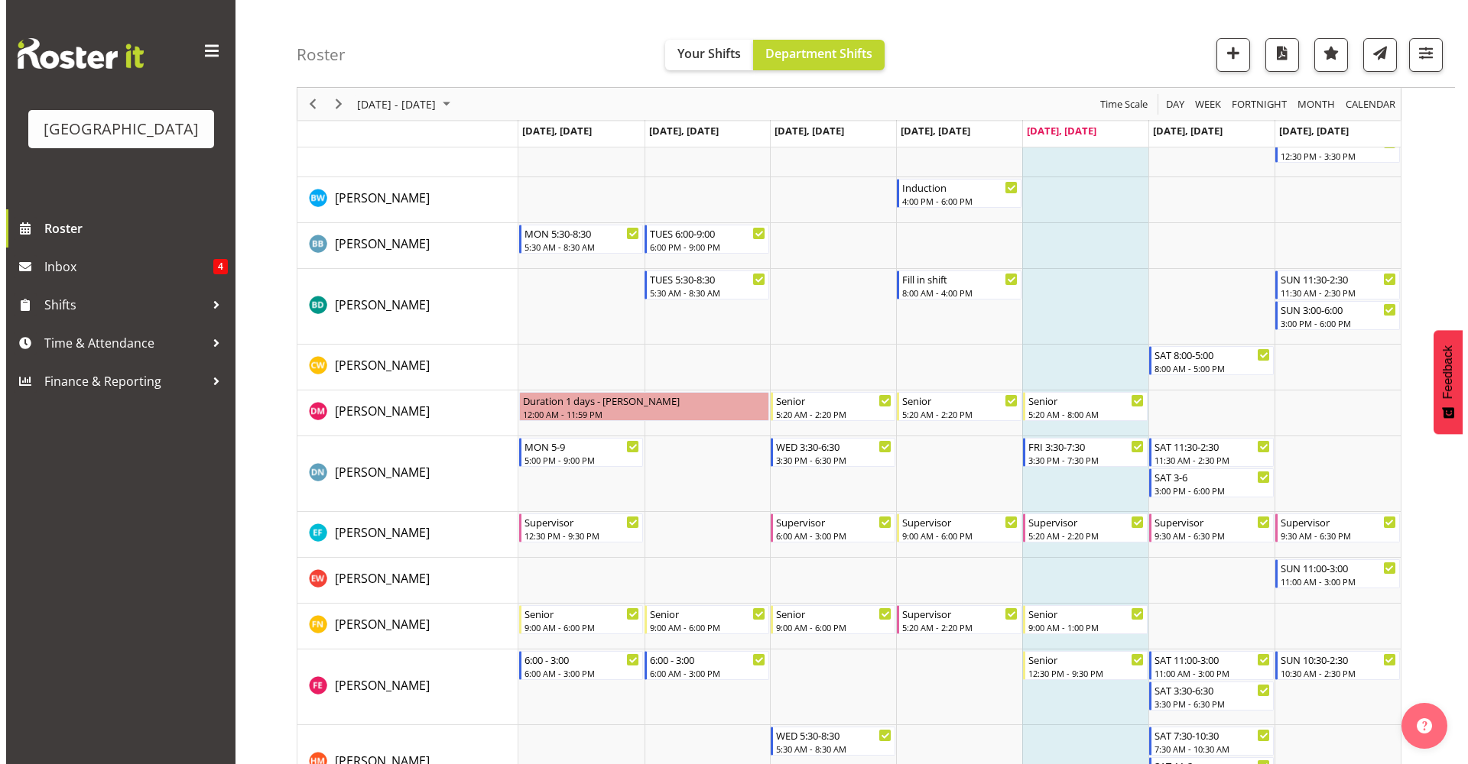
scroll to position [349, 0]
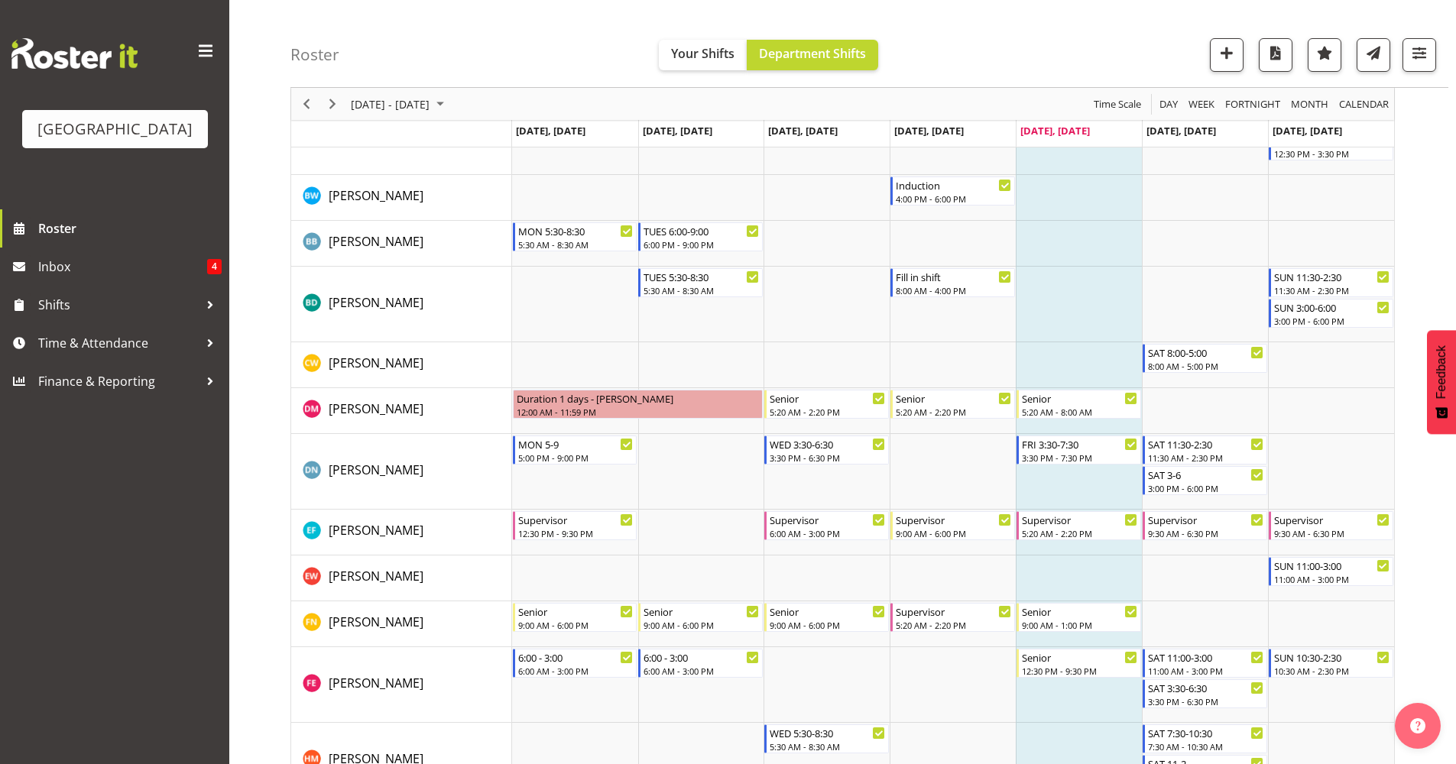
click at [1081, 423] on td "Timeline Week of September 5, 2025" at bounding box center [1079, 411] width 126 height 46
select select "8"
select select "22"
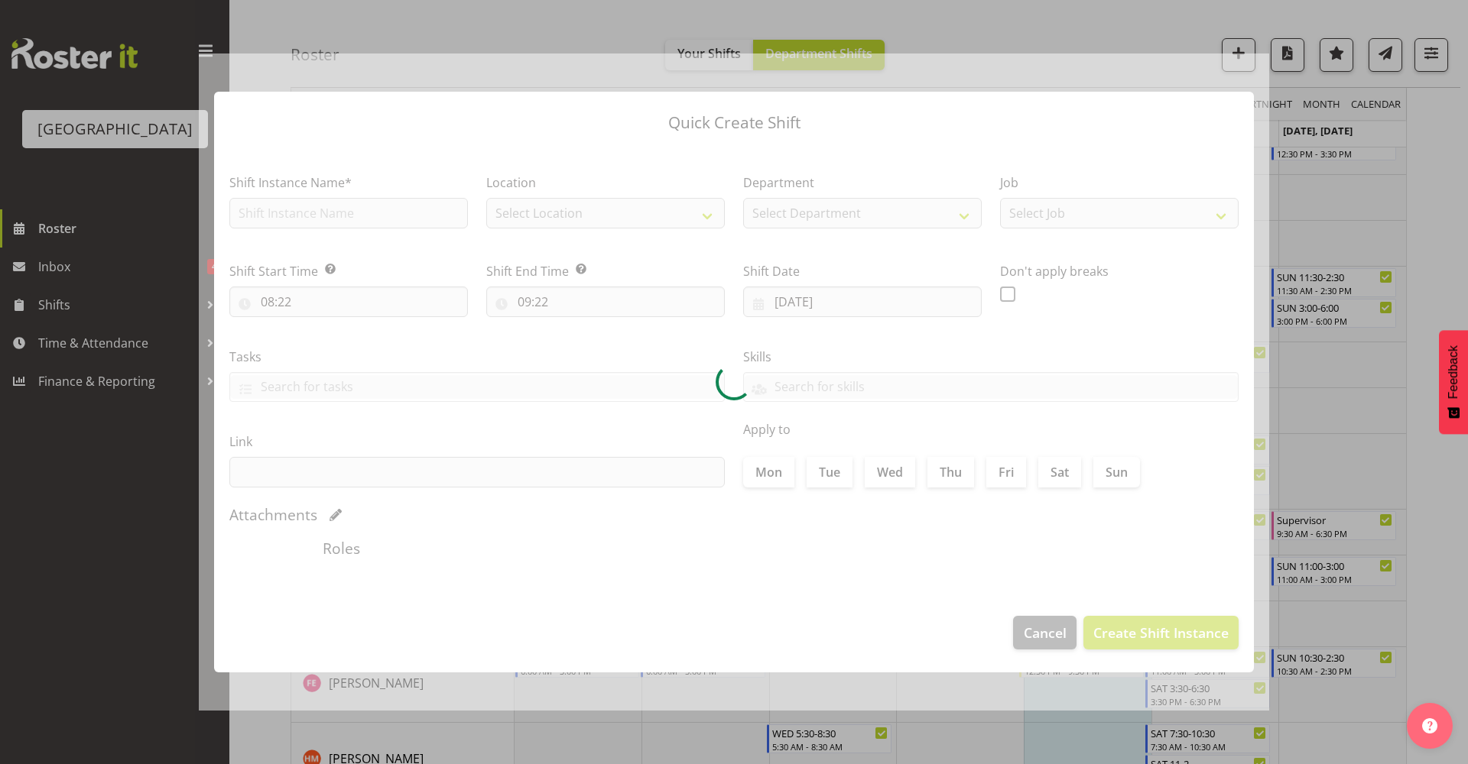
click at [1081, 423] on div at bounding box center [734, 383] width 1070 height 658
checkbox input "true"
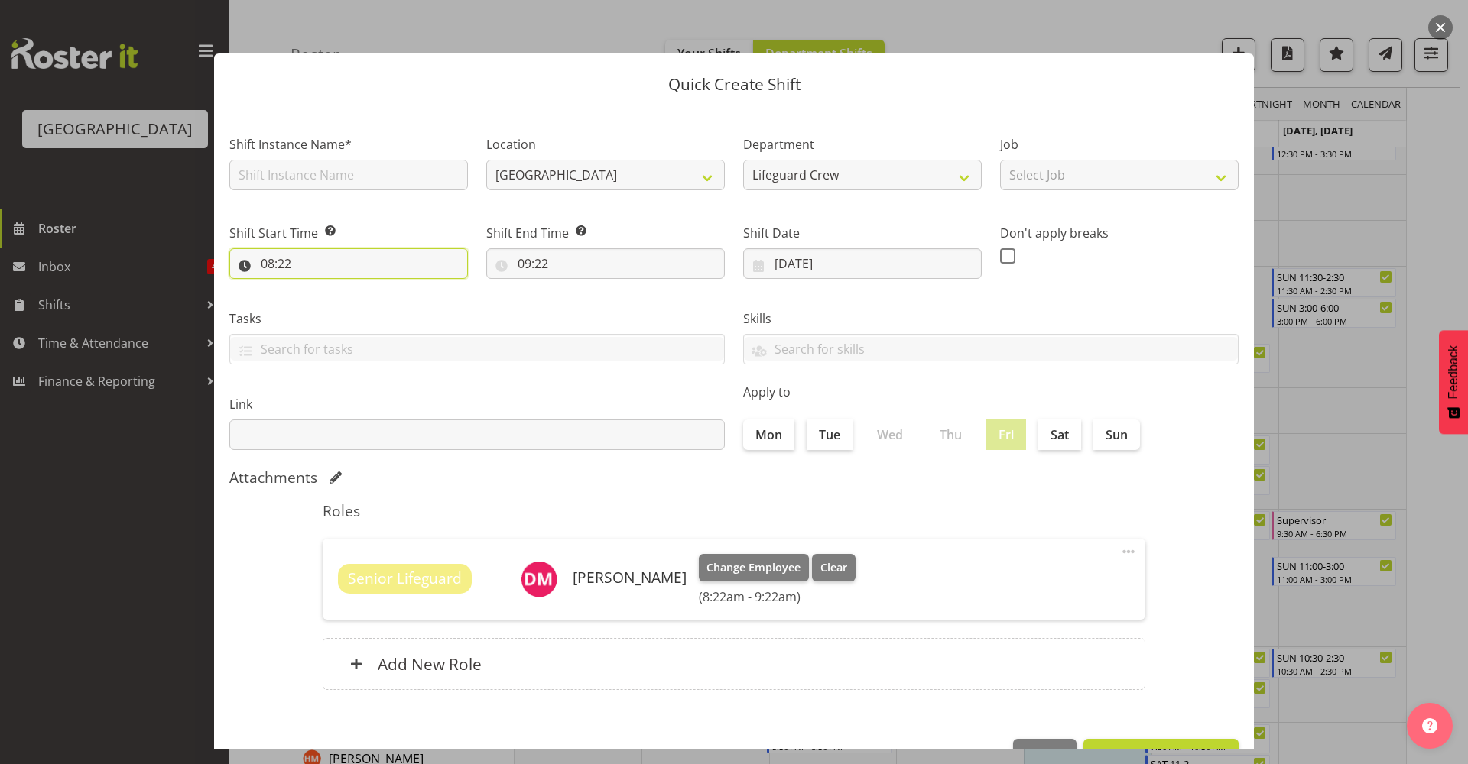
click at [351, 276] on input "08:22" at bounding box center [348, 263] width 239 height 31
click at [333, 306] on select "00 01 02 03 04 05 06 07 08 09 10 11 12 13 14 15 16 17 18 19 20 21 22 23" at bounding box center [333, 303] width 34 height 31
select select "14"
click at [316, 288] on select "00 01 02 03 04 05 06 07 08 09 10 11 12 13 14 15 16 17 18 19 20 21 22 23" at bounding box center [333, 303] width 34 height 31
type input "14:22"
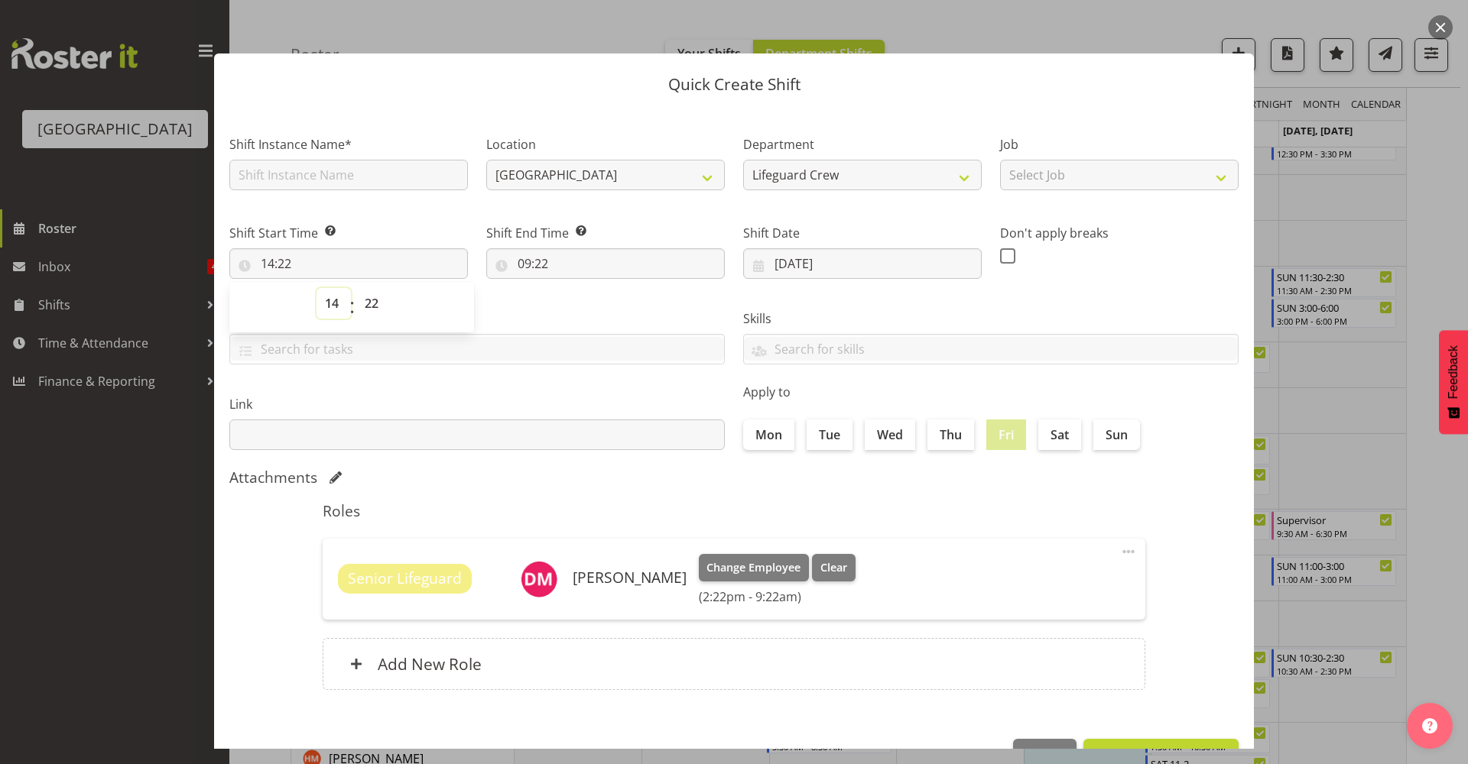
click at [339, 304] on select "00 01 02 03 04 05 06 07 08 09 10 11 12 13 14 15 16 17 18 19 20 21 22 23" at bounding box center [333, 303] width 34 height 31
select select "13"
click at [316, 288] on select "00 01 02 03 04 05 06 07 08 09 10 11 12 13 14 15 16 17 18 19 20 21 22 23" at bounding box center [333, 303] width 34 height 31
type input "13:22"
click at [356, 300] on select "00 01 02 03 04 05 06 07 08 09 10 11 12 13 14 15 16 17 18 19 20 21 22 23 24 25 2…" at bounding box center [373, 303] width 34 height 31
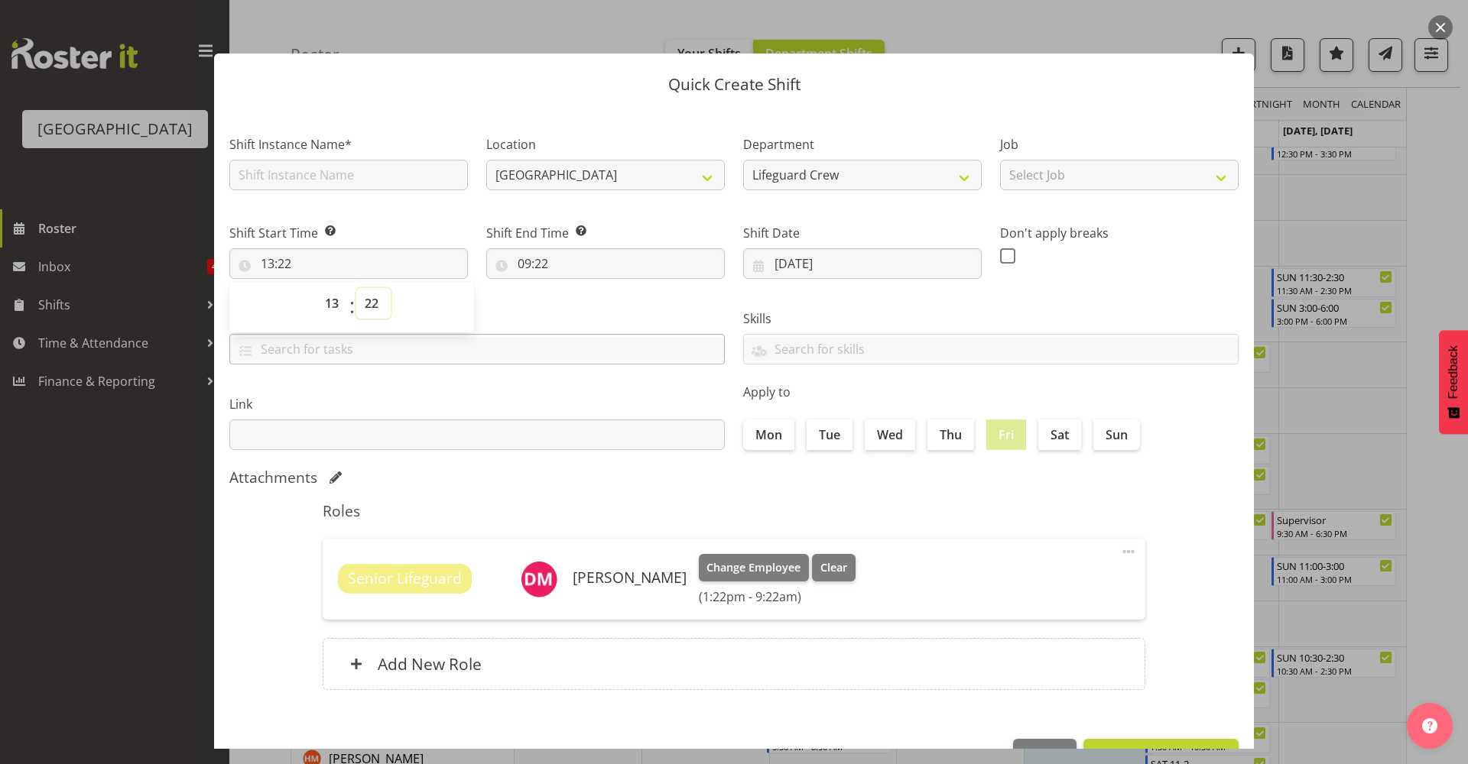
select select "0"
click at [356, 288] on select "00 01 02 03 04 05 06 07 08 09 10 11 12 13 14 15 16 17 18 19 20 21 22 23 24 25 2…" at bounding box center [373, 303] width 34 height 31
type input "13:00"
click at [567, 409] on label "Link" at bounding box center [476, 404] width 495 height 18
click at [549, 268] on input "09:22" at bounding box center [605, 263] width 239 height 31
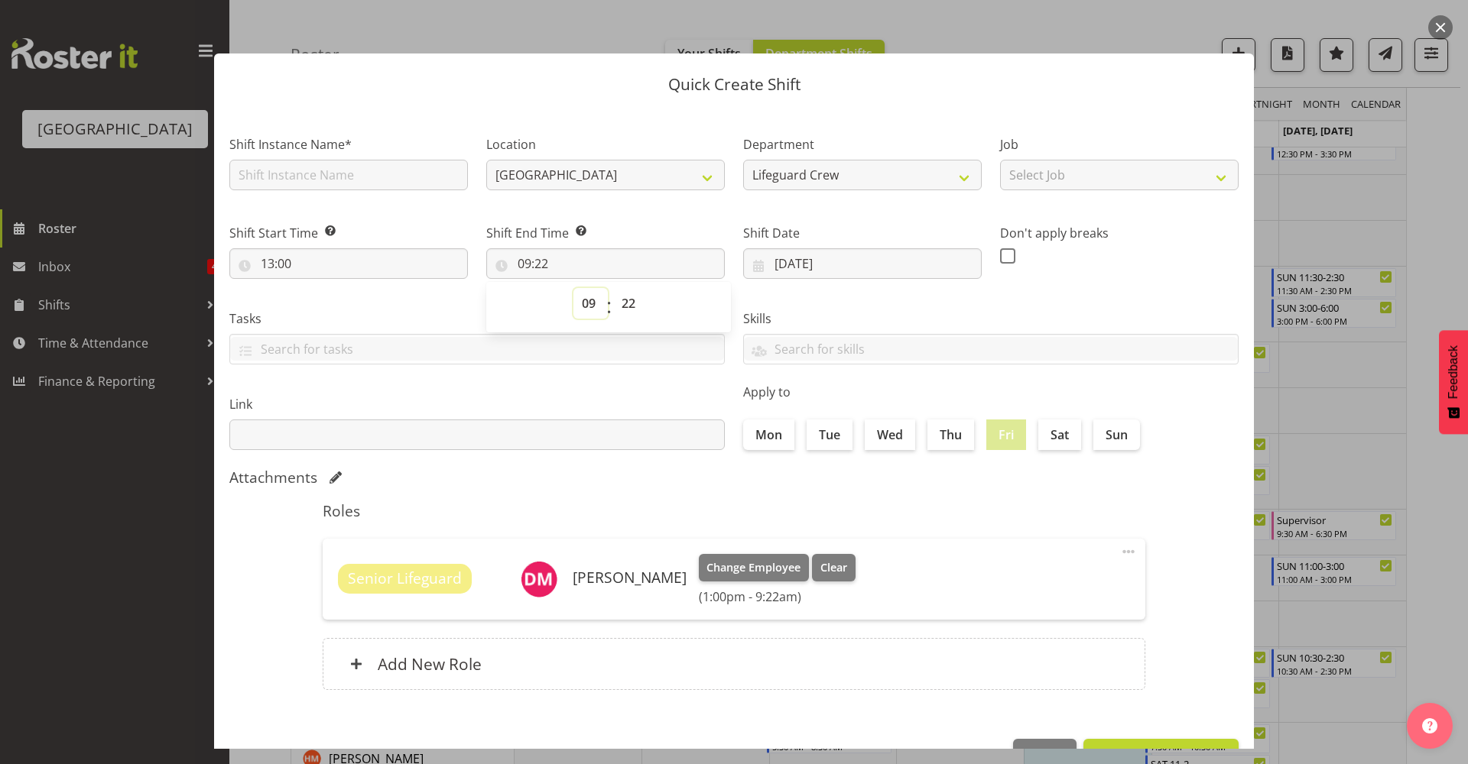
click at [582, 309] on select "00 01 02 03 04 05 06 07 08 09 10 11 12 13 14 15 16 17 18 19 20 21 22 23" at bounding box center [590, 303] width 34 height 31
select select "20"
click at [573, 288] on select "00 01 02 03 04 05 06 07 08 09 10 11 12 13 14 15 16 17 18 19 20 21 22 23" at bounding box center [590, 303] width 34 height 31
type input "20:22"
drag, startPoint x: 589, startPoint y: 301, endPoint x: 597, endPoint y: 310, distance: 12.4
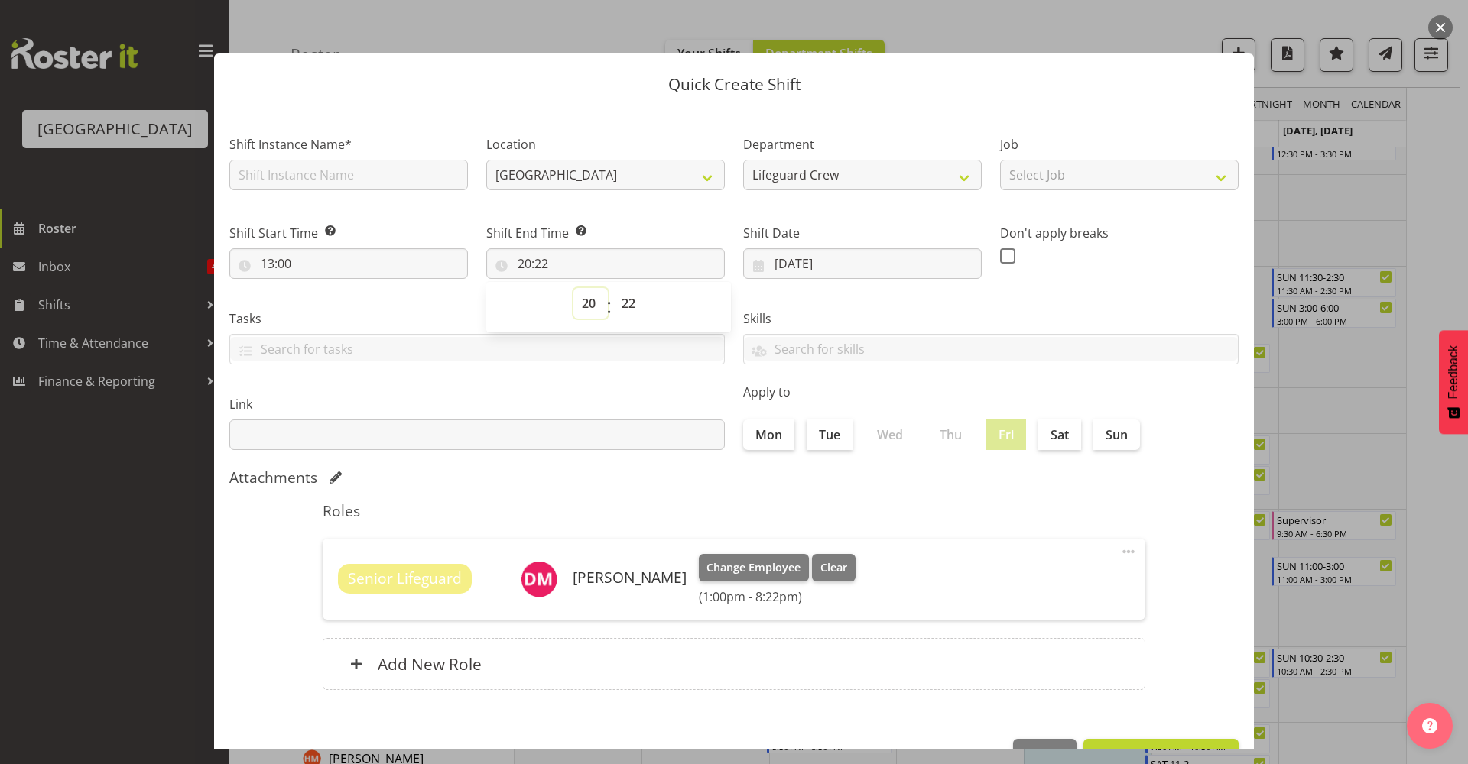
click at [589, 302] on select "00 01 02 03 04 05 06 07 08 09 10 11 12 13 14 15 16 17 18 19 20 21 22 23" at bounding box center [590, 303] width 34 height 31
select select "21"
click at [573, 288] on select "00 01 02 03 04 05 06 07 08 09 10 11 12 13 14 15 16 17 18 19 20 21 22 23" at bounding box center [590, 303] width 34 height 31
type input "21:22"
click at [622, 300] on select "00 01 02 03 04 05 06 07 08 09 10 11 12 13 14 15 16 17 18 19 20 21 22 23 24 25 2…" at bounding box center [630, 303] width 34 height 31
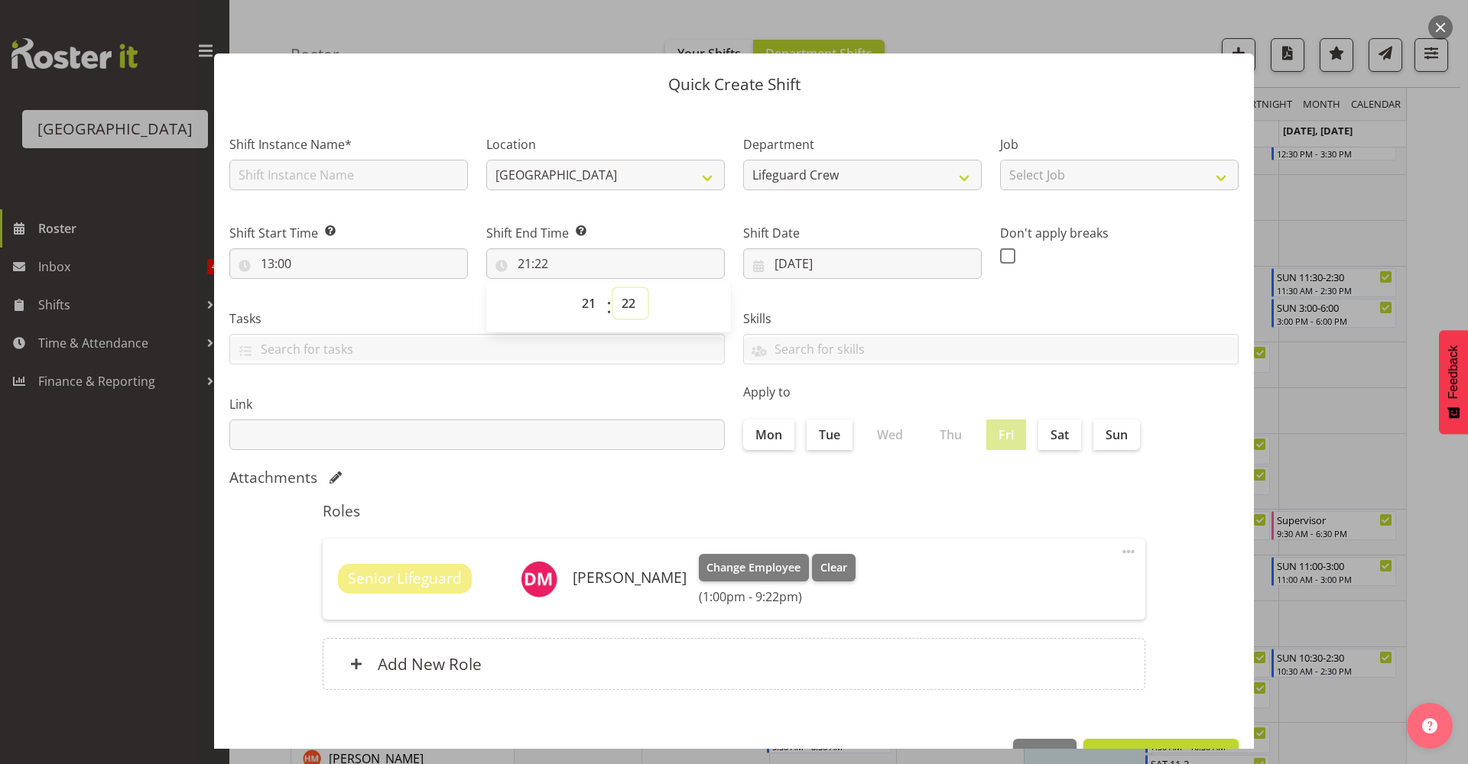
select select "30"
click at [613, 288] on select "00 01 02 03 04 05 06 07 08 09 10 11 12 13 14 15 16 17 18 19 20 21 22 23 24 25 2…" at bounding box center [630, 303] width 34 height 31
type input "21:30"
click at [845, 489] on div "Attachments" at bounding box center [733, 479] width 1009 height 21
click at [262, 178] on input "text" at bounding box center [348, 175] width 239 height 31
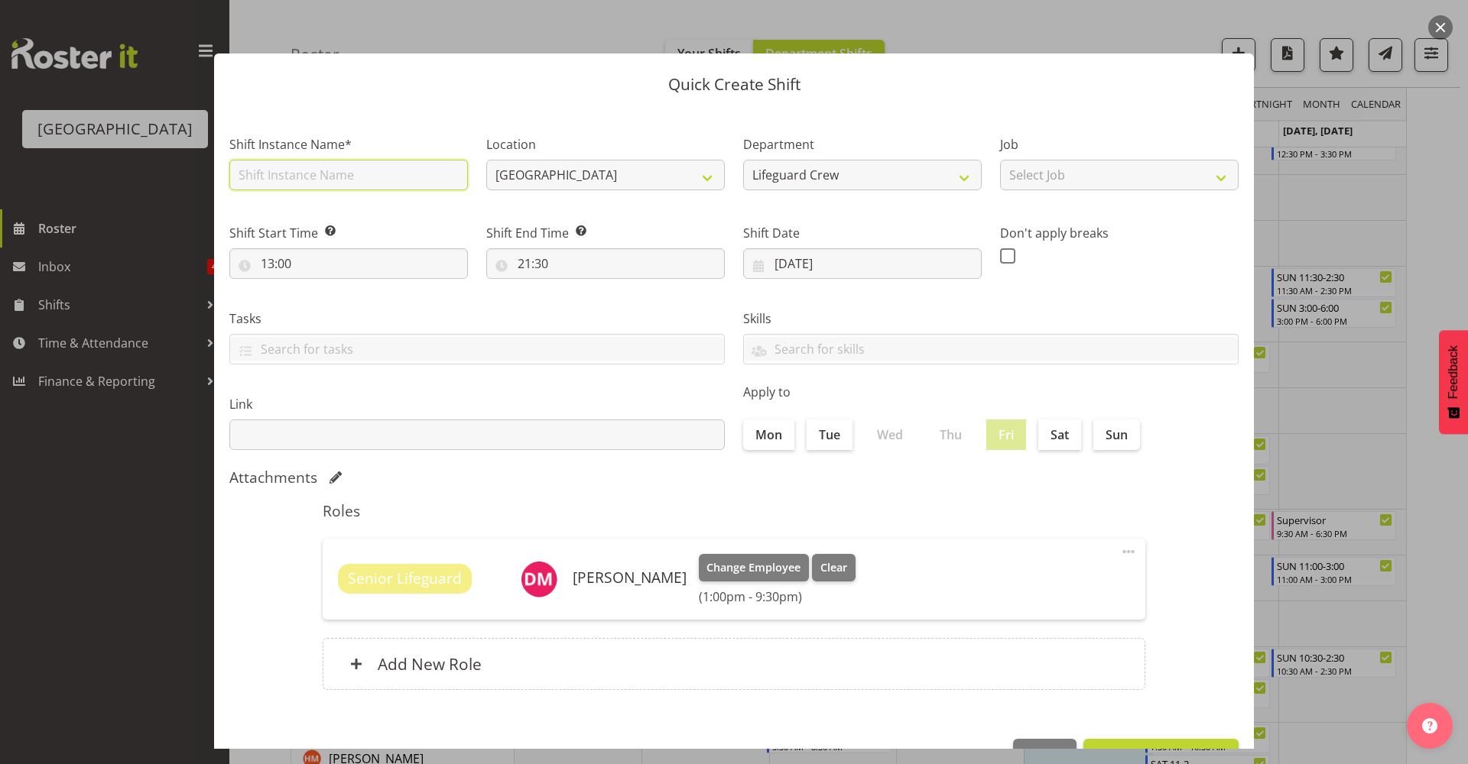
type input "Fill in shift"
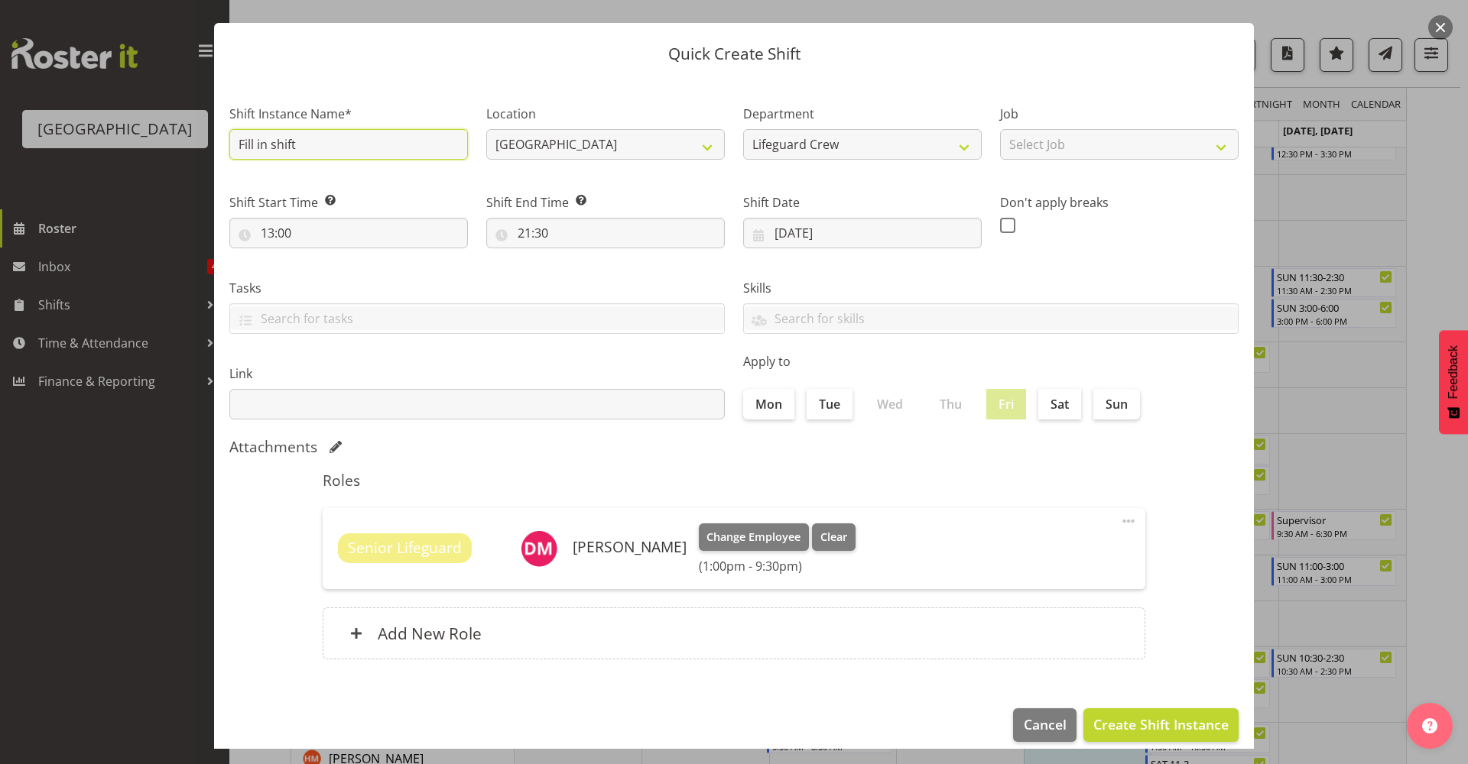
scroll to position [47, 0]
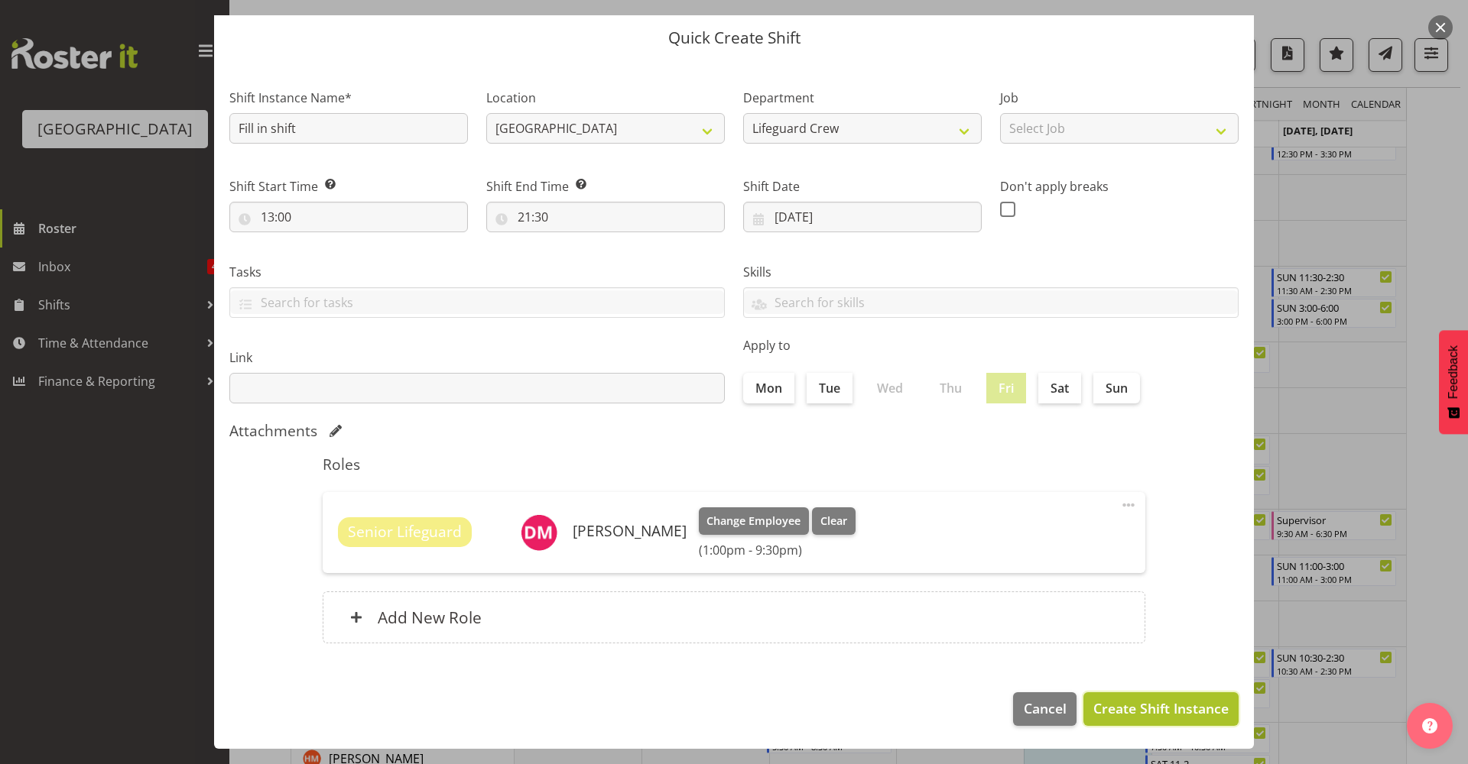
click at [1173, 717] on span "Create Shift Instance" at bounding box center [1160, 709] width 135 height 20
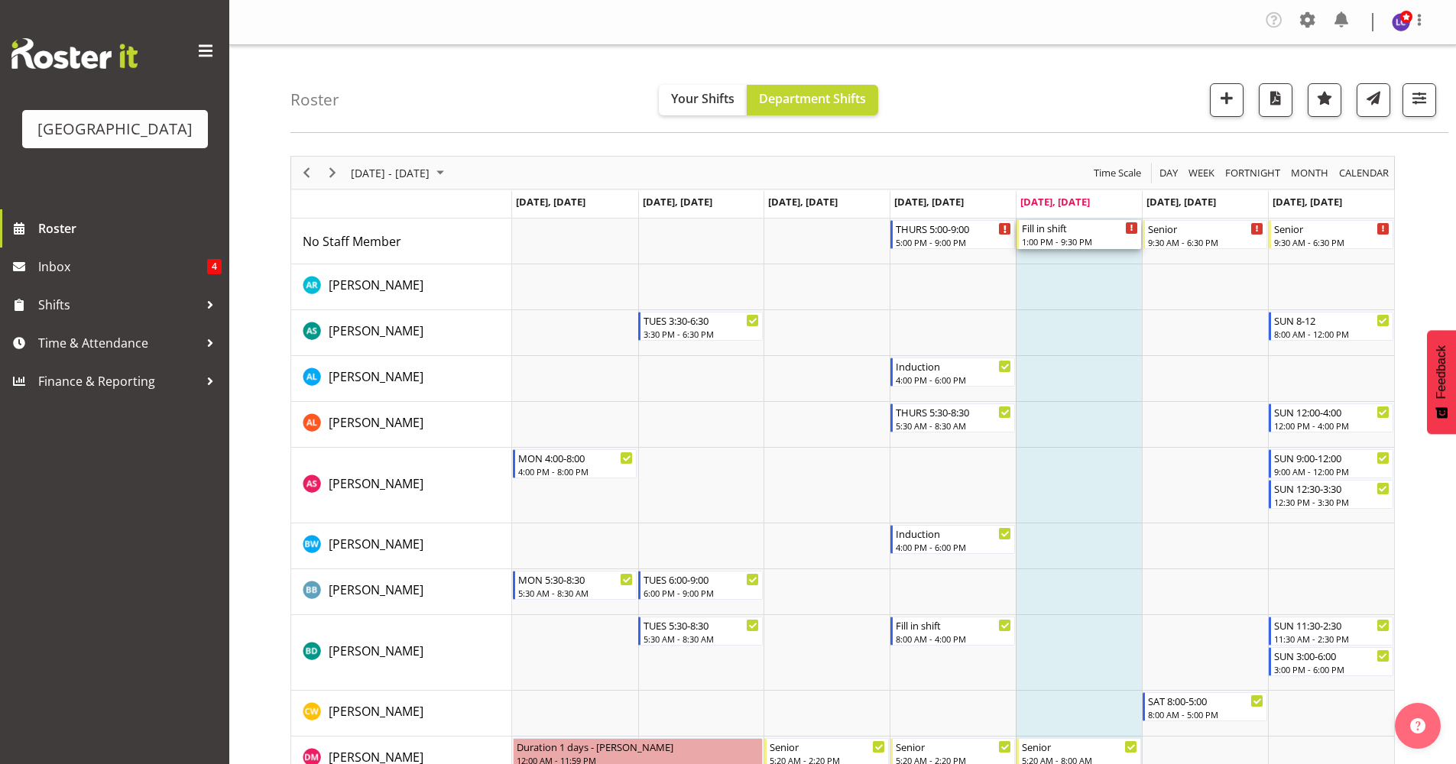
click at [1091, 237] on div "1:00 PM - 9:30 PM" at bounding box center [1080, 241] width 116 height 12
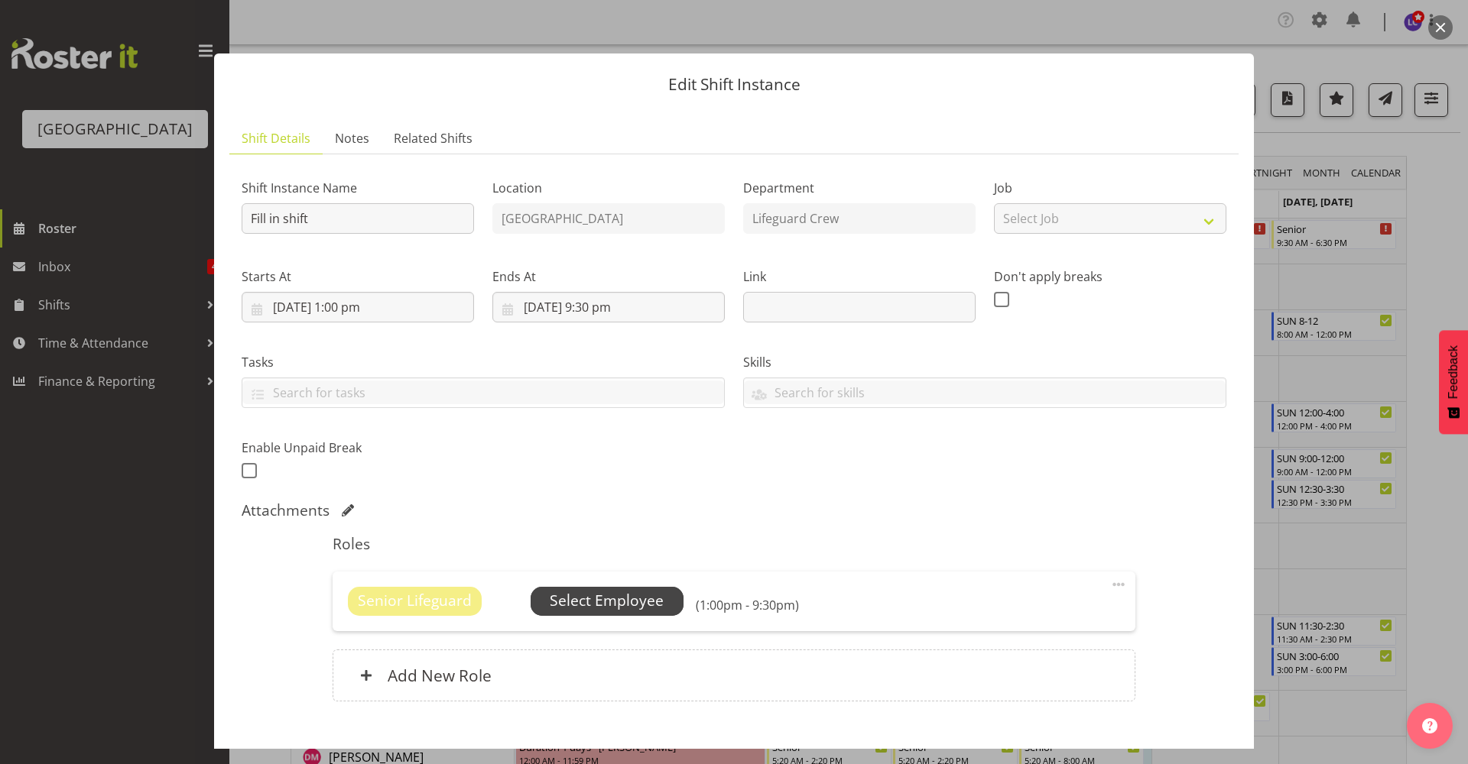
click at [634, 601] on span "Select Employee" at bounding box center [607, 601] width 114 height 22
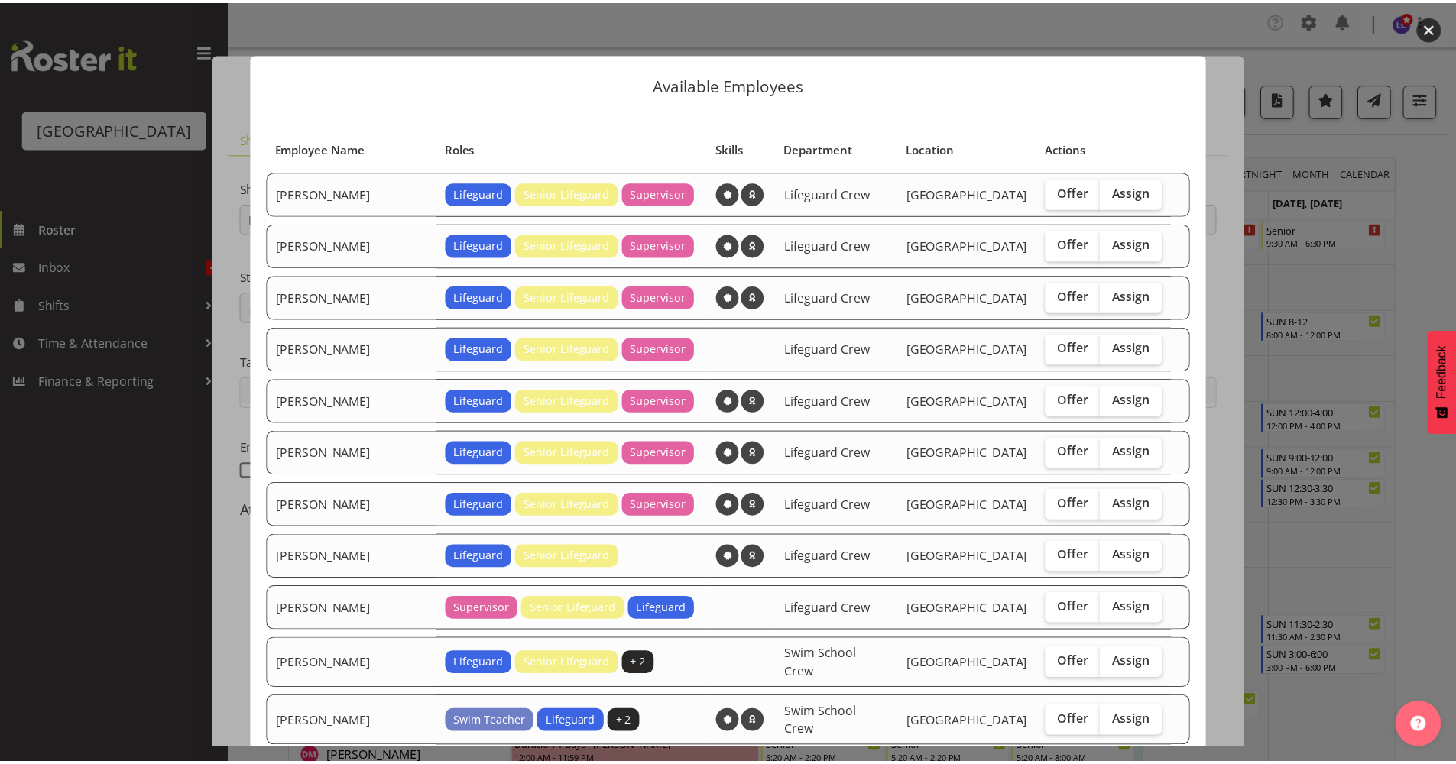
scroll to position [204, 0]
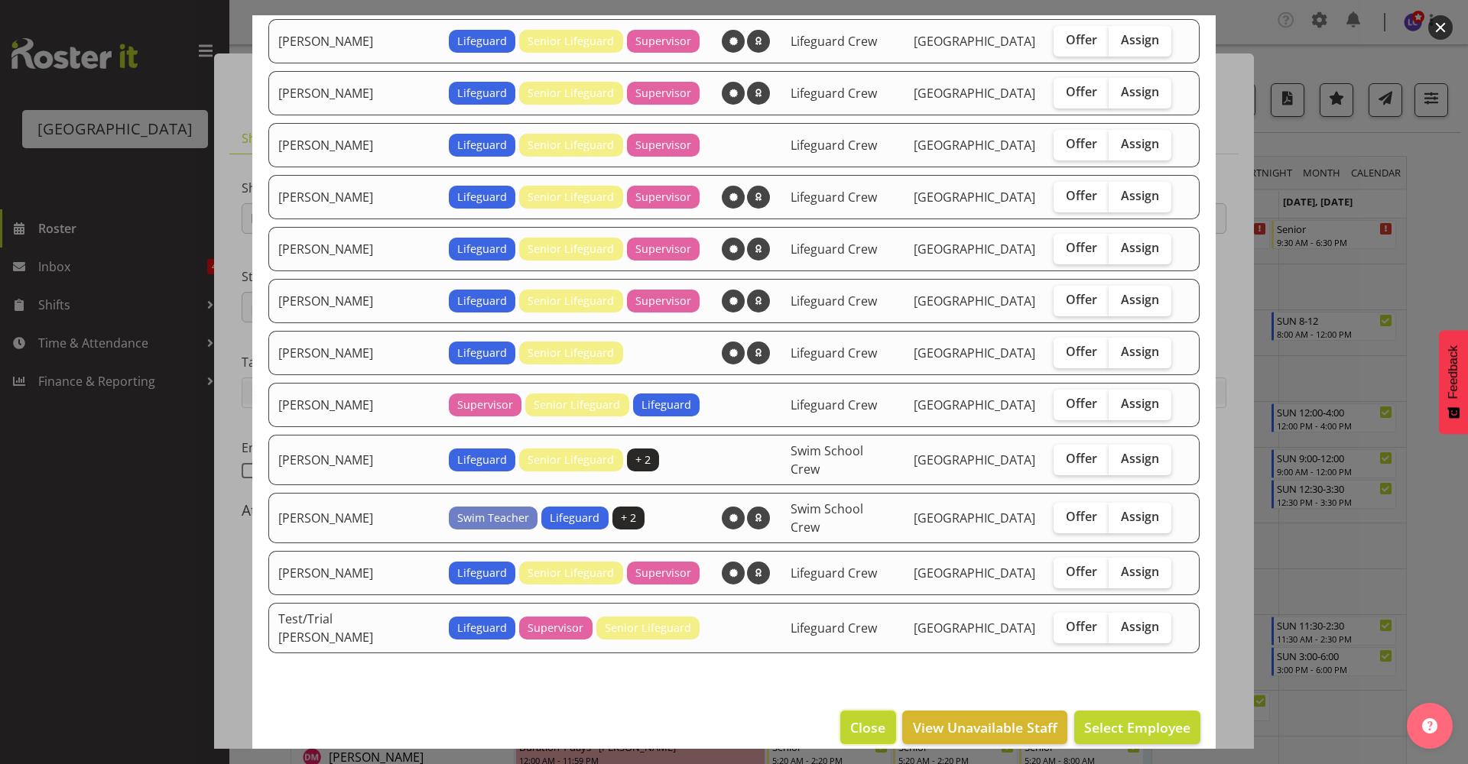
click at [862, 718] on span "Close" at bounding box center [867, 728] width 35 height 20
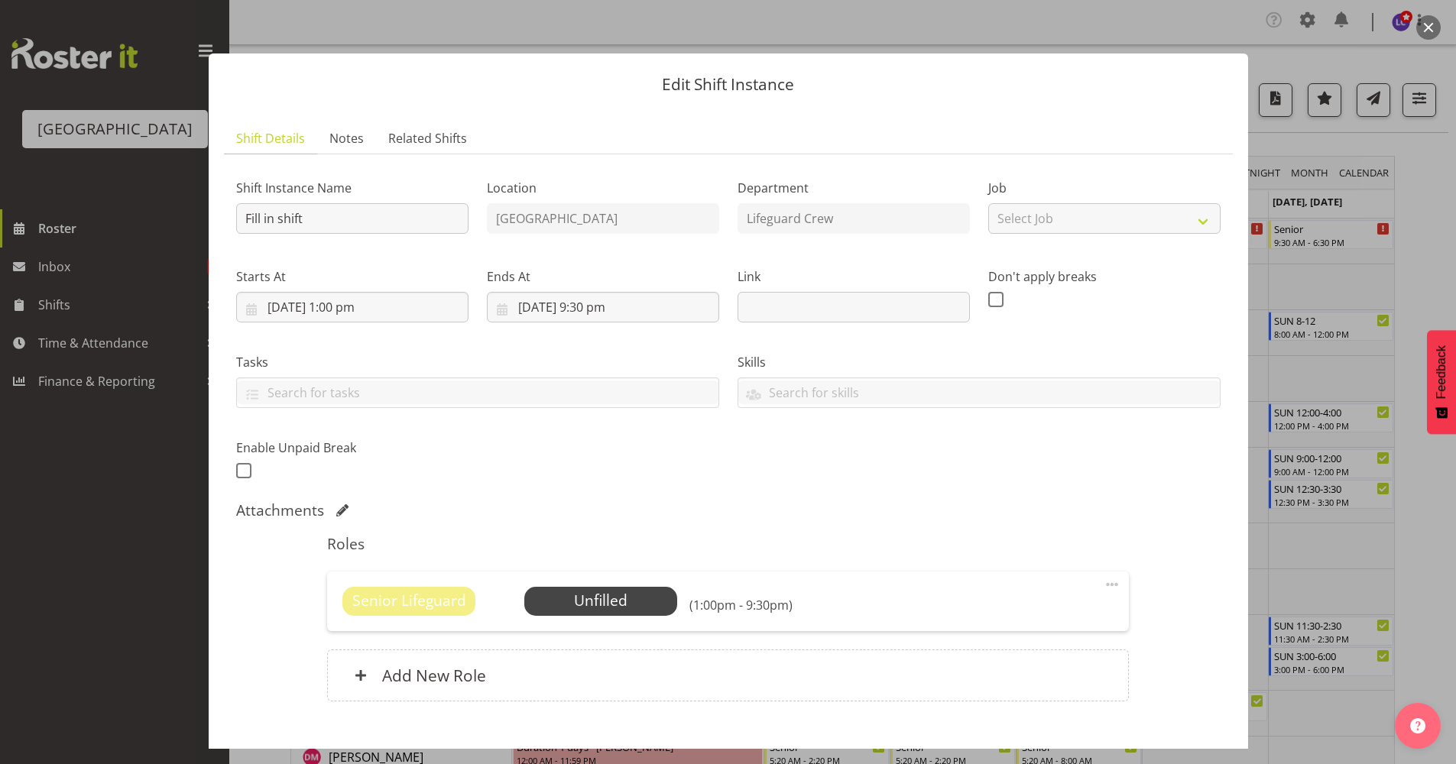
click at [1423, 28] on button "button" at bounding box center [1428, 27] width 24 height 24
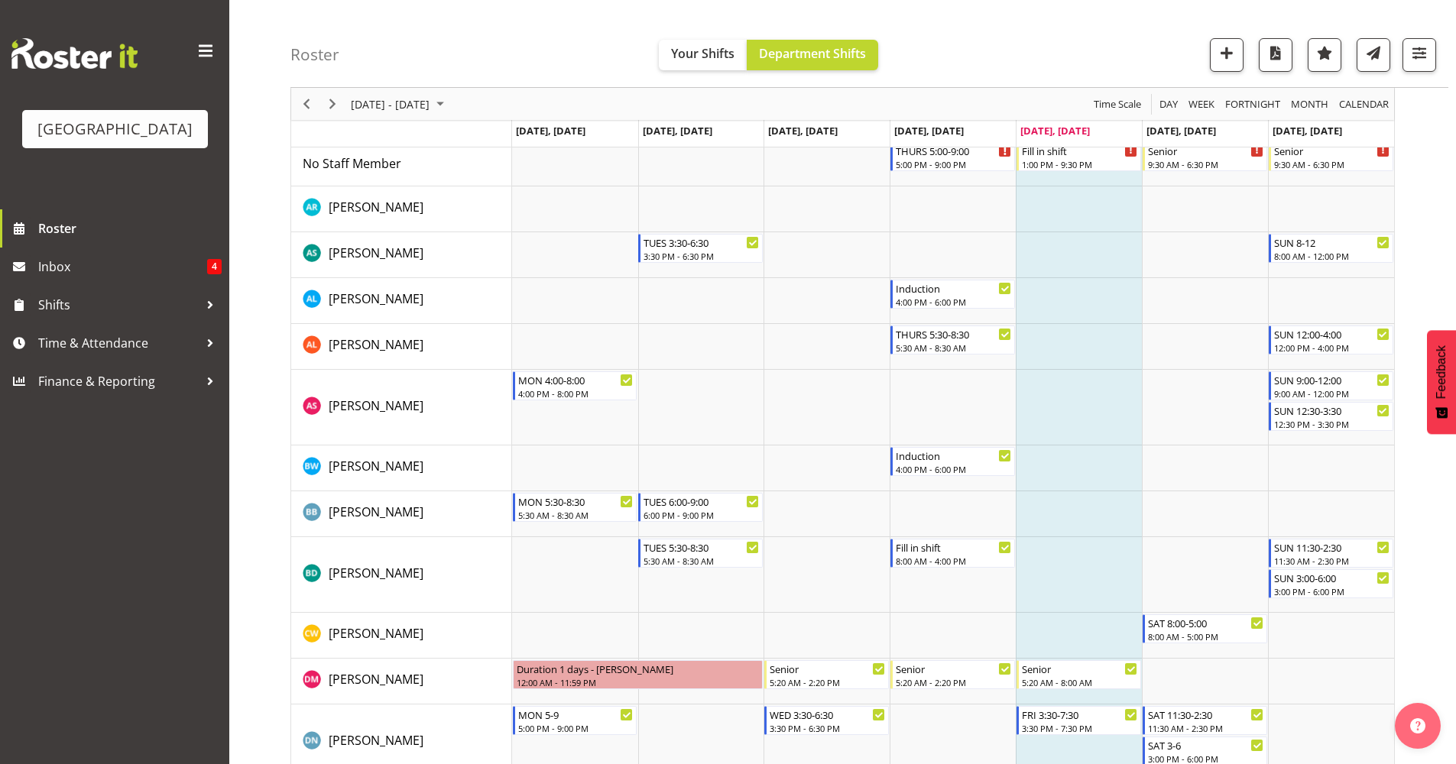
scroll to position [67, 0]
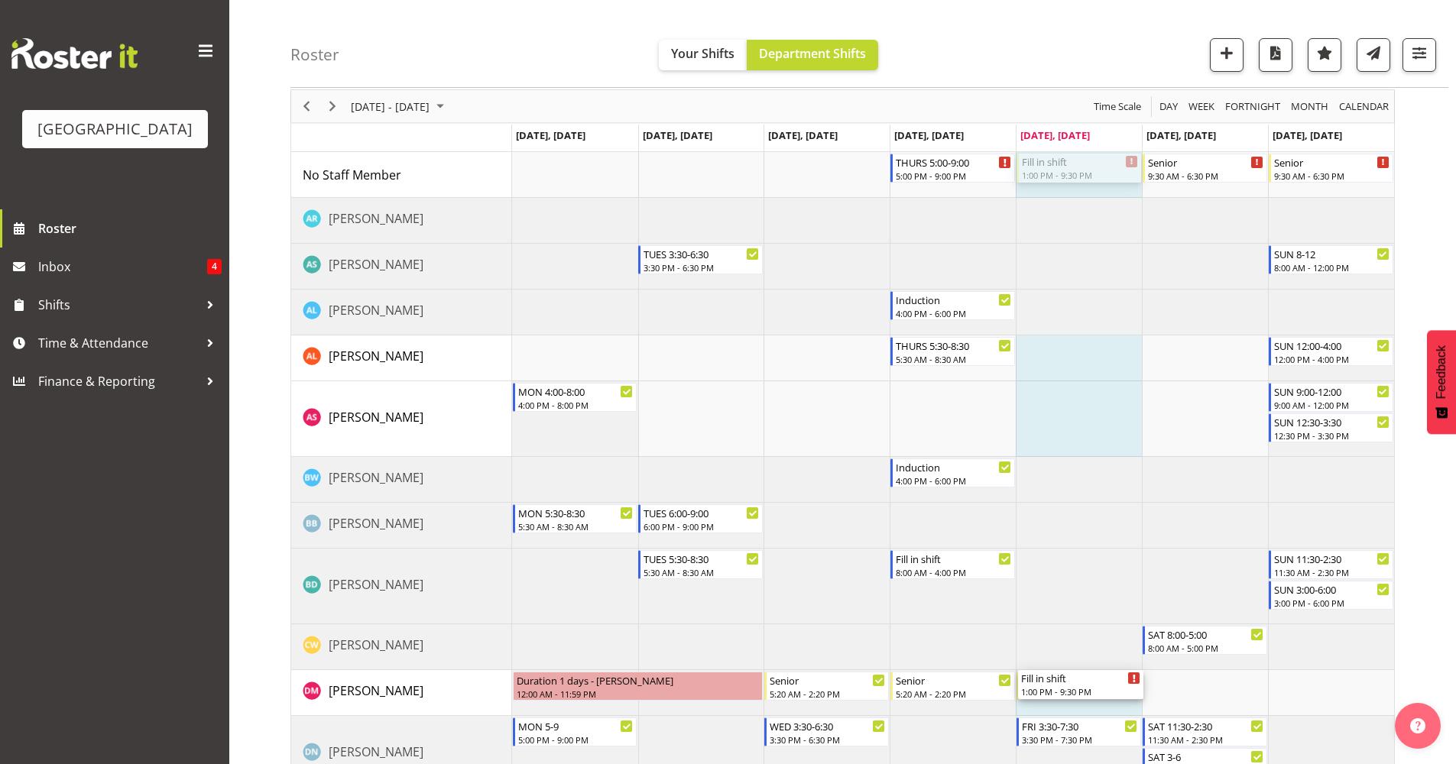
drag, startPoint x: 1082, startPoint y: 164, endPoint x: 1110, endPoint y: 703, distance: 539.6
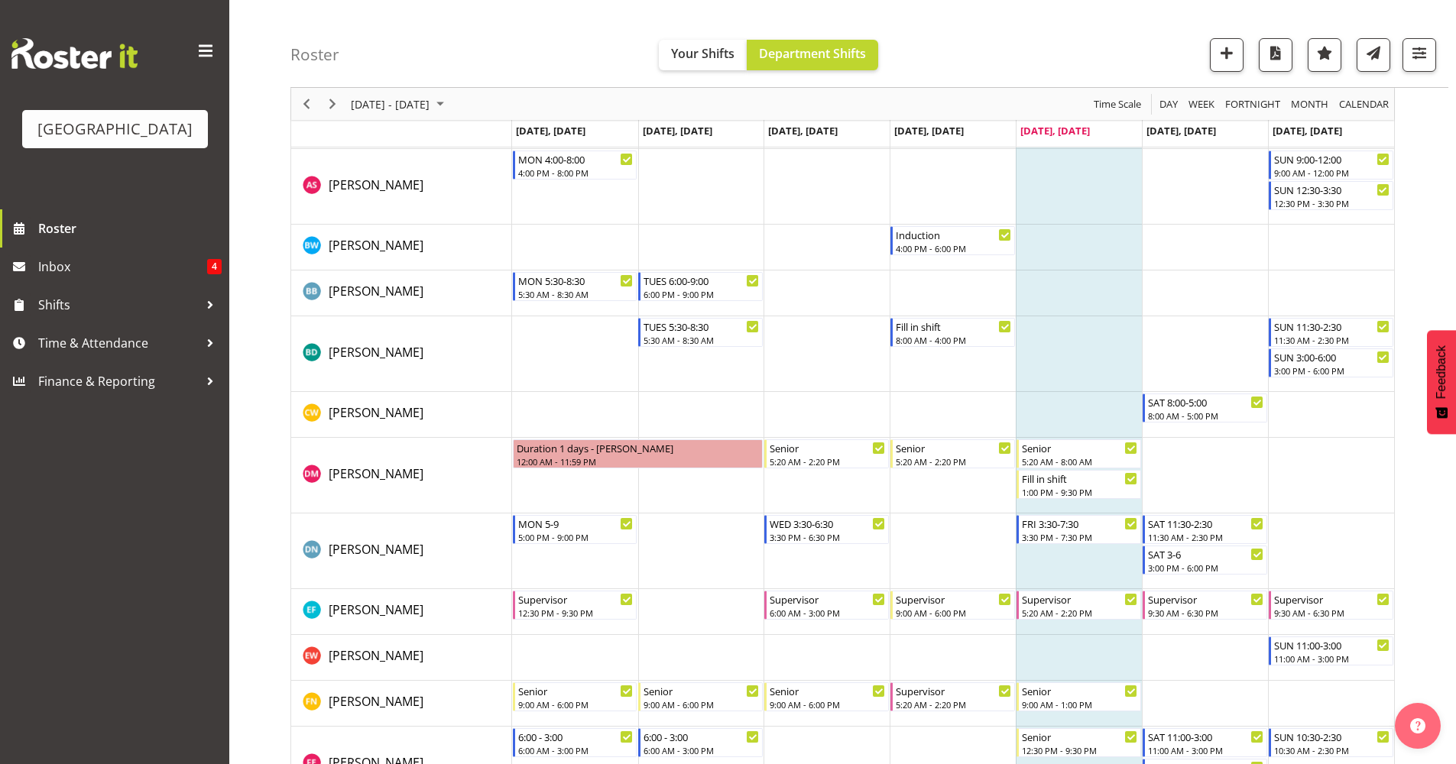
scroll to position [319, 0]
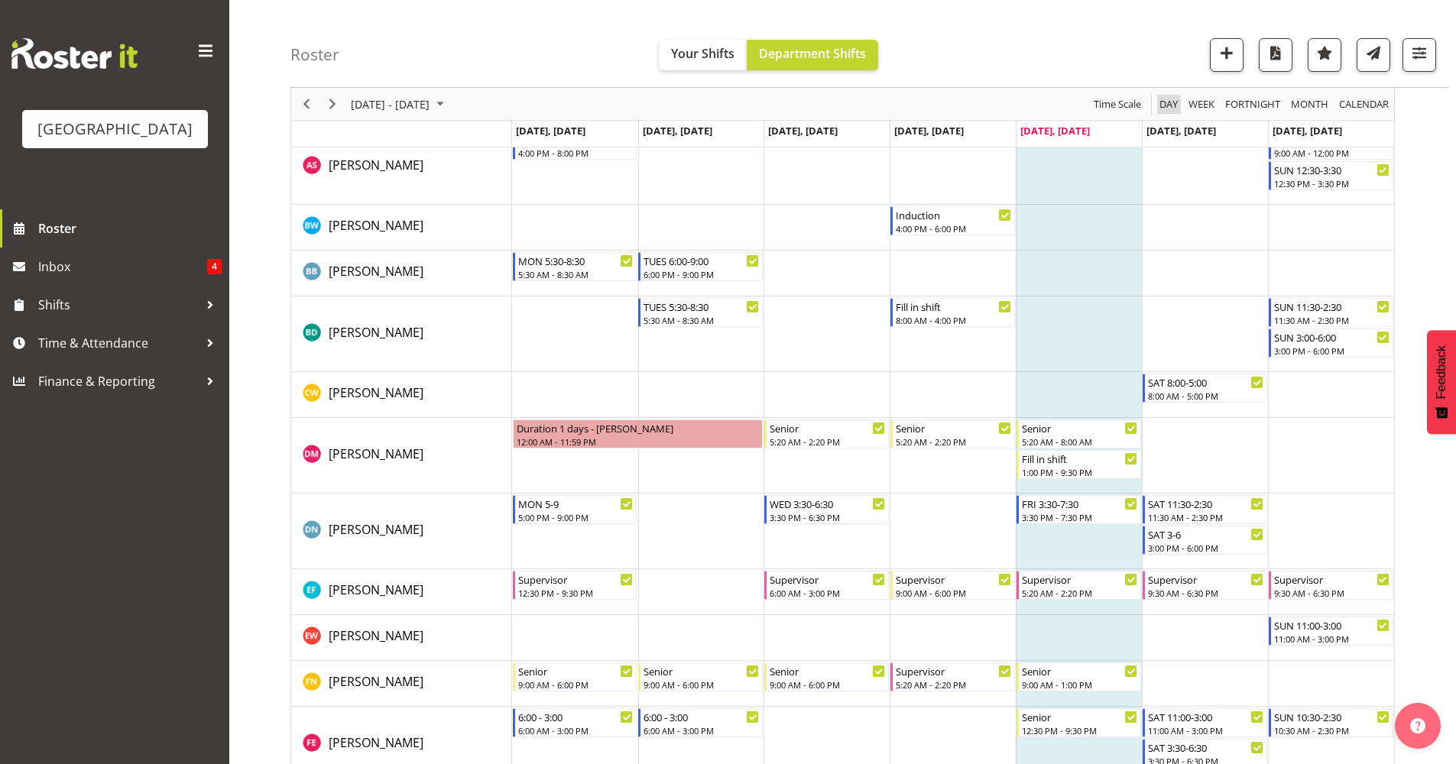
click at [1166, 102] on span "Day" at bounding box center [1168, 104] width 21 height 19
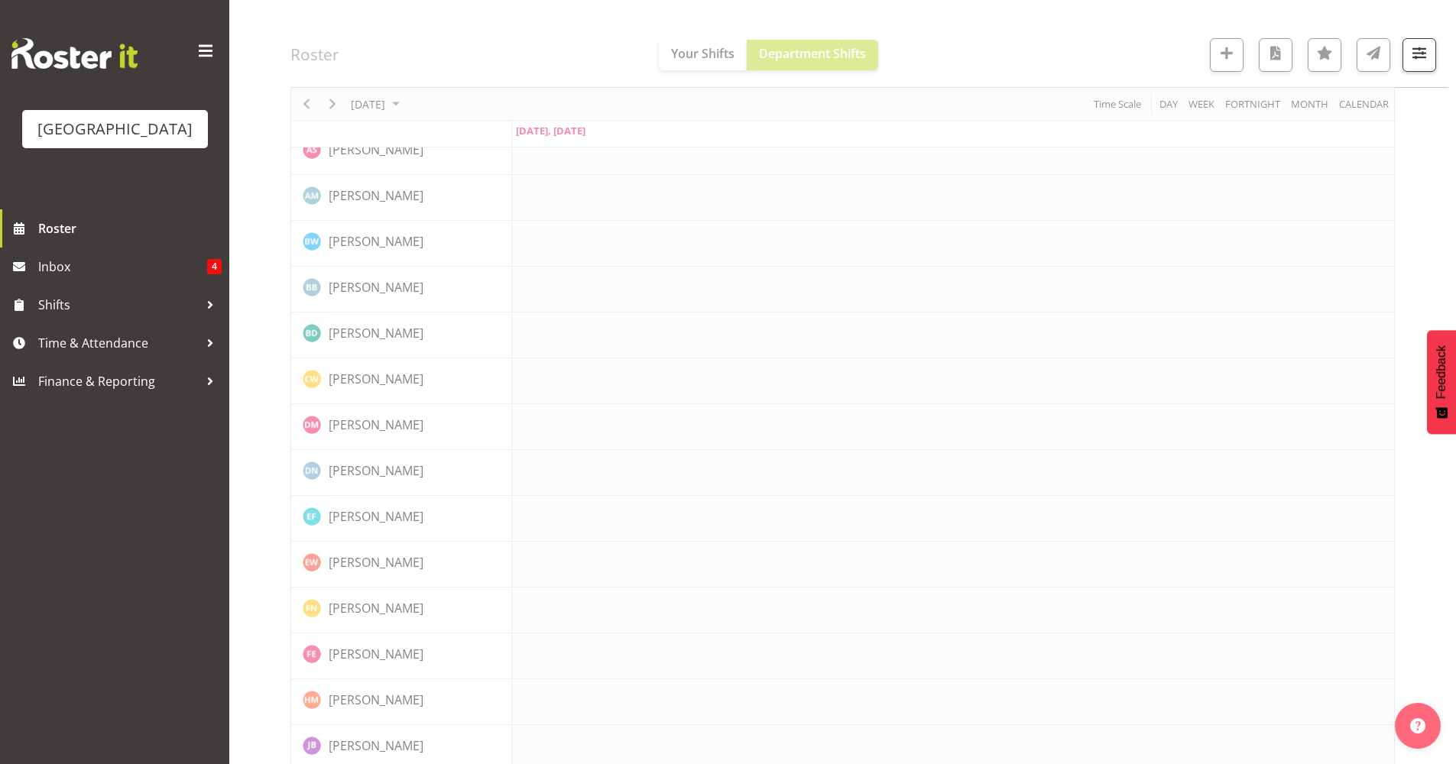
scroll to position [0, 0]
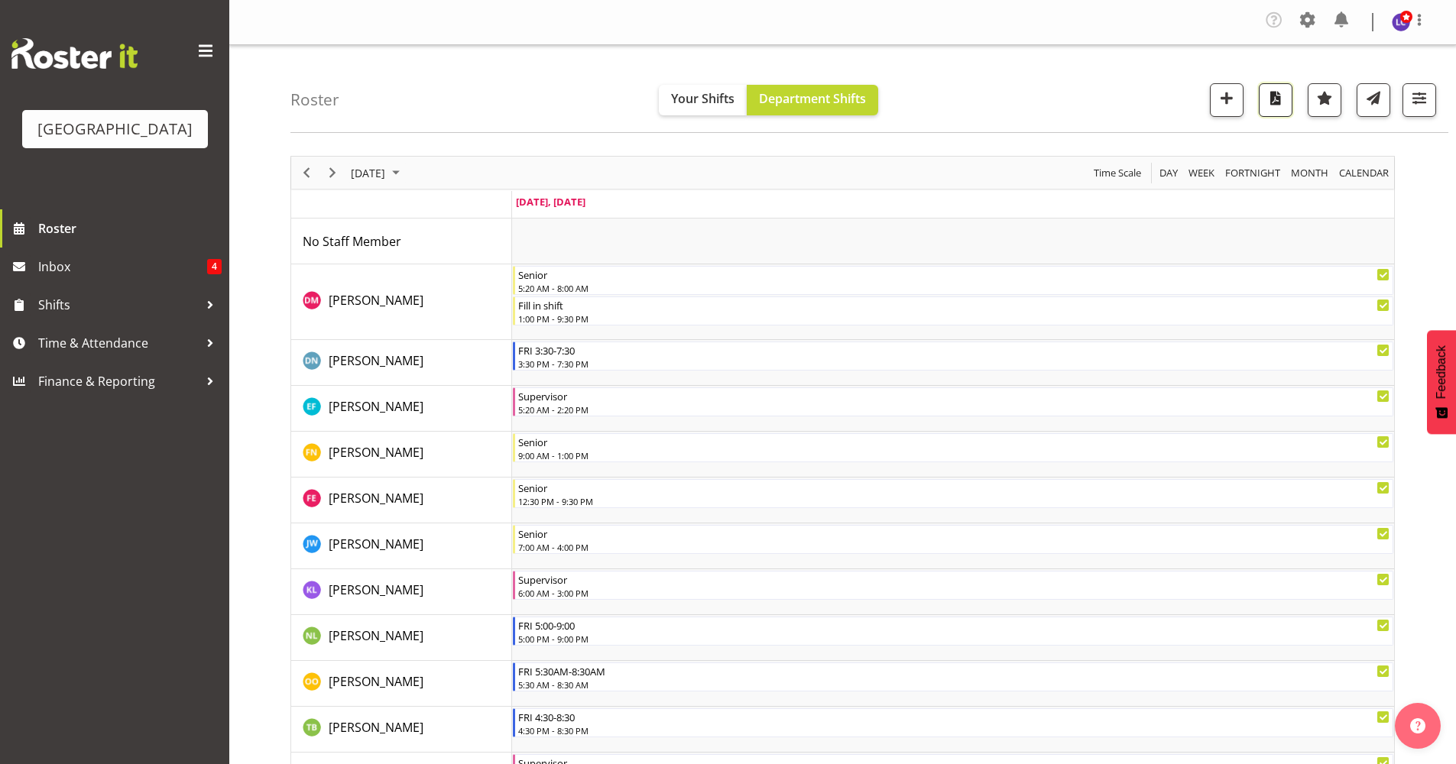
click at [1274, 105] on span "button" at bounding box center [1276, 98] width 20 height 20
click at [941, 106] on div "Roster Your Shifts Department Shifts All Locations [GEOGRAPHIC_DATA] Select All…" at bounding box center [869, 89] width 1158 height 88
click at [329, 165] on span "Next" at bounding box center [332, 173] width 18 height 19
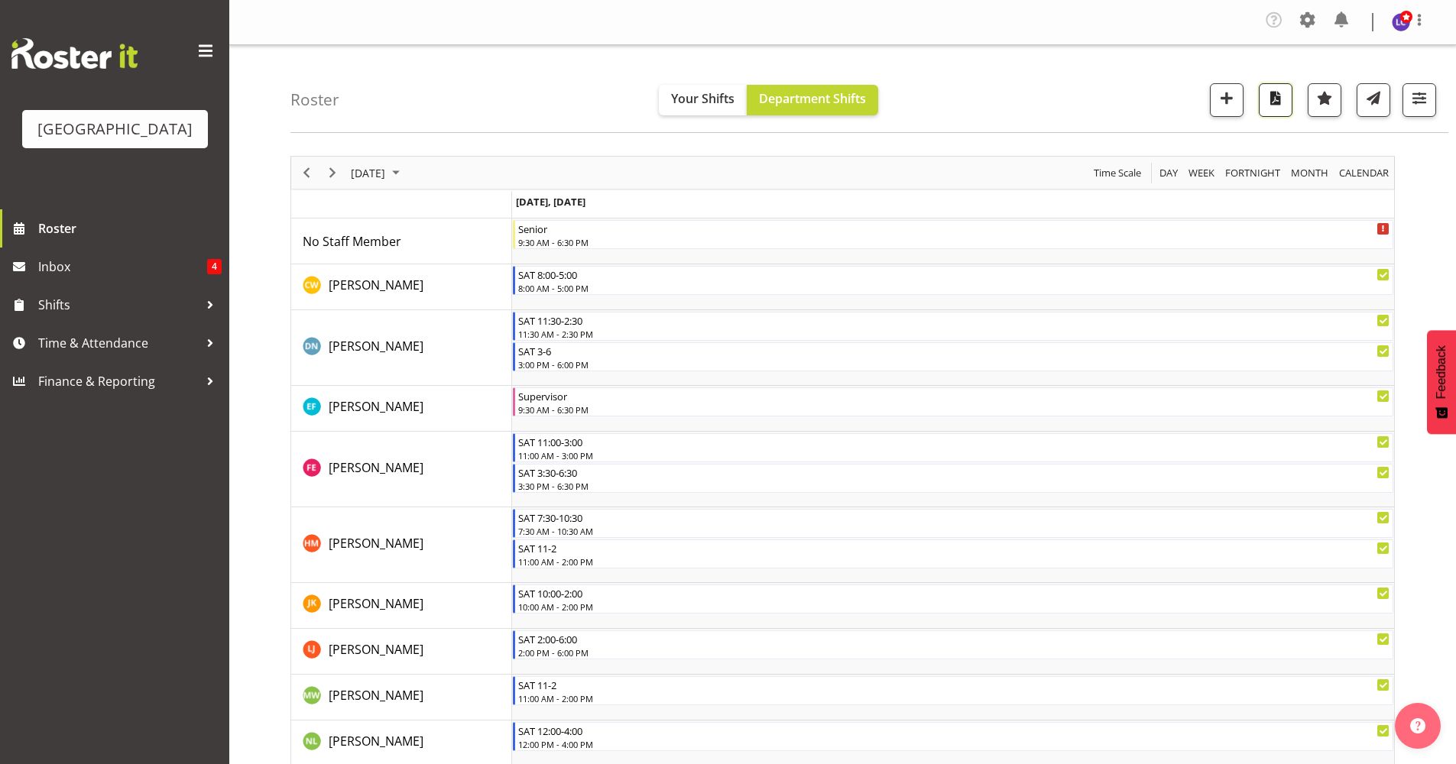
click at [1271, 98] on span "button" at bounding box center [1276, 98] width 20 height 20
click at [331, 170] on span "Next" at bounding box center [332, 173] width 18 height 19
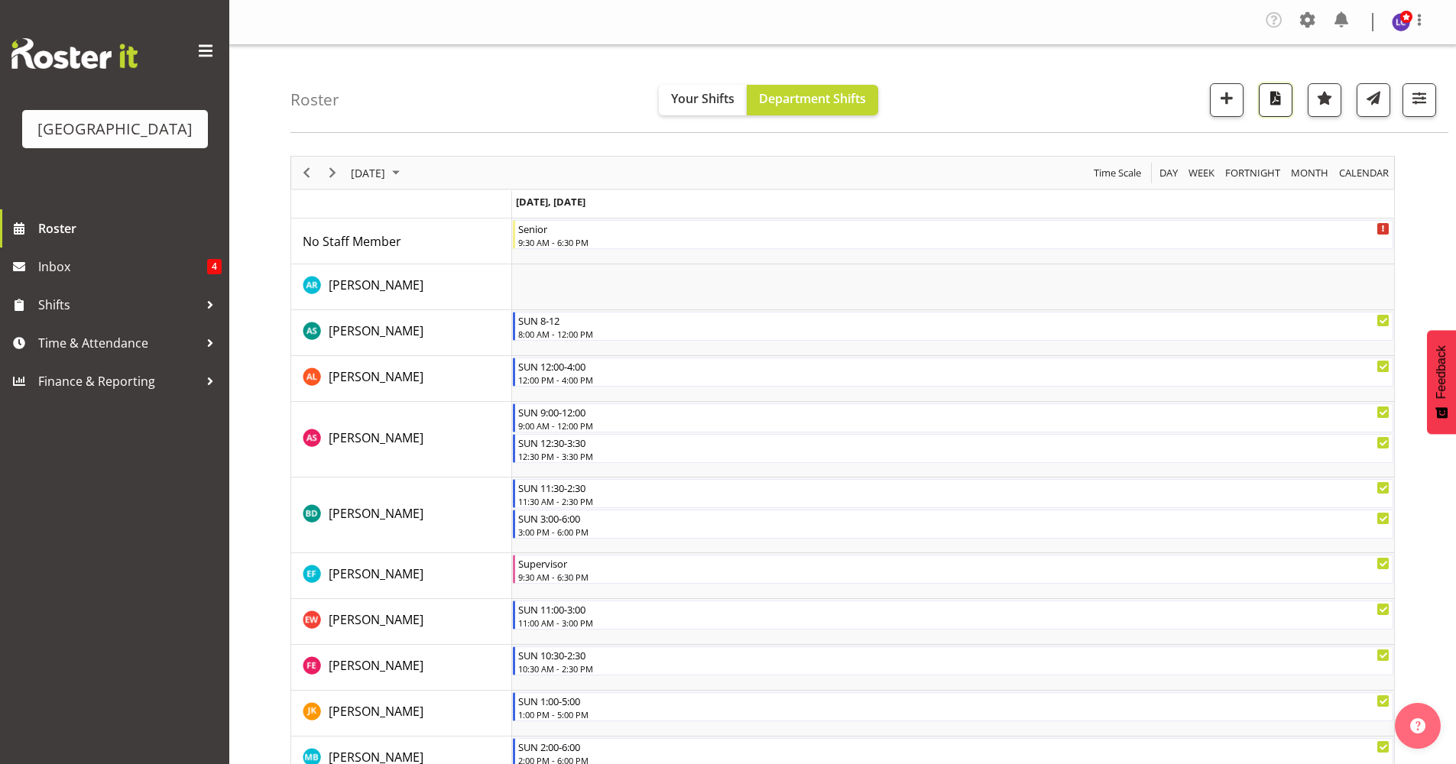
click at [1283, 112] on button "button" at bounding box center [1276, 100] width 34 height 34
click at [1284, 112] on button "button" at bounding box center [1276, 100] width 34 height 34
click at [1278, 109] on button "button" at bounding box center [1276, 100] width 34 height 34
